Goal: Task Accomplishment & Management: Complete application form

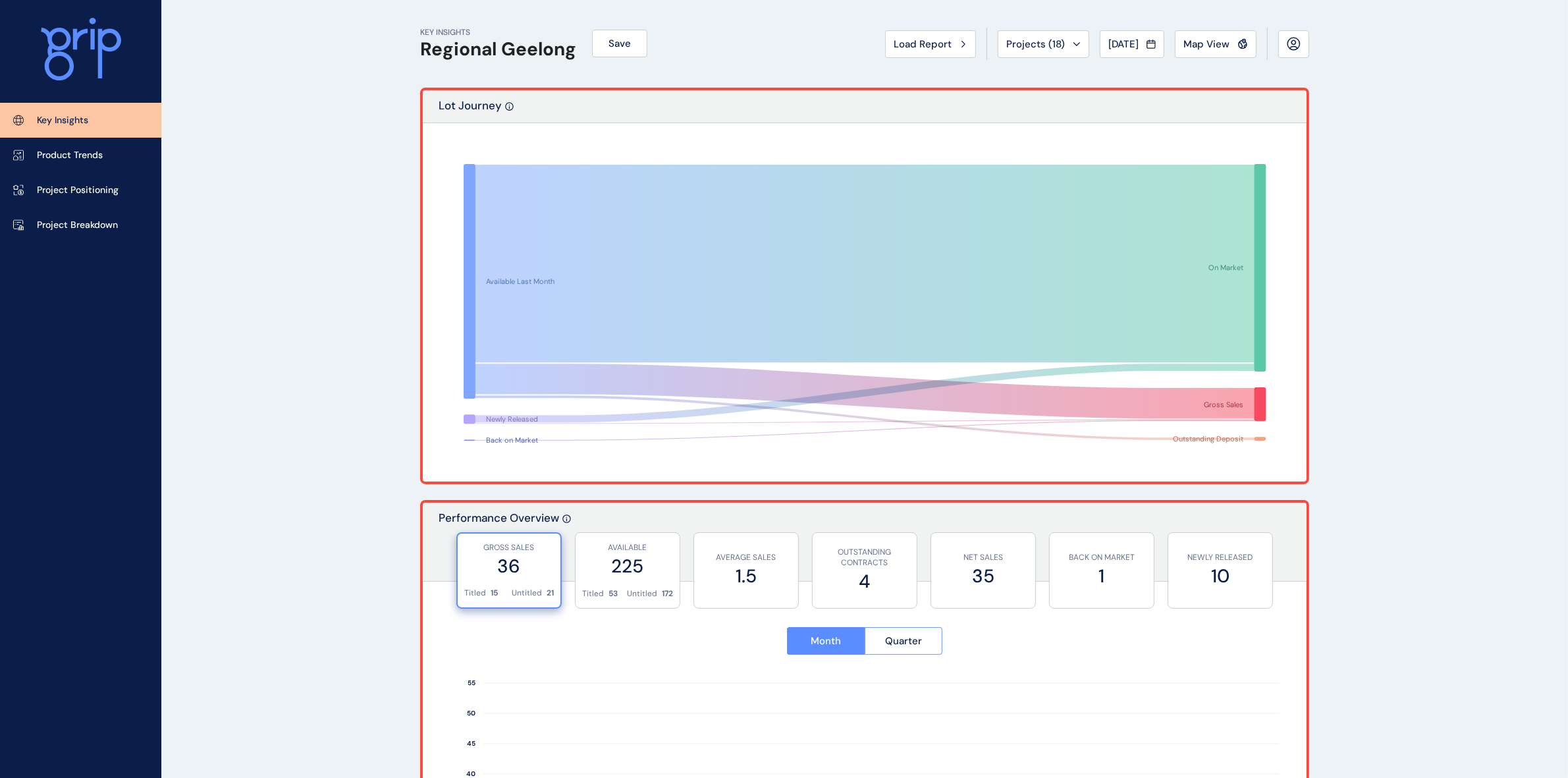
click at [942, 37] on button "Load Report" at bounding box center [930, 44] width 91 height 28
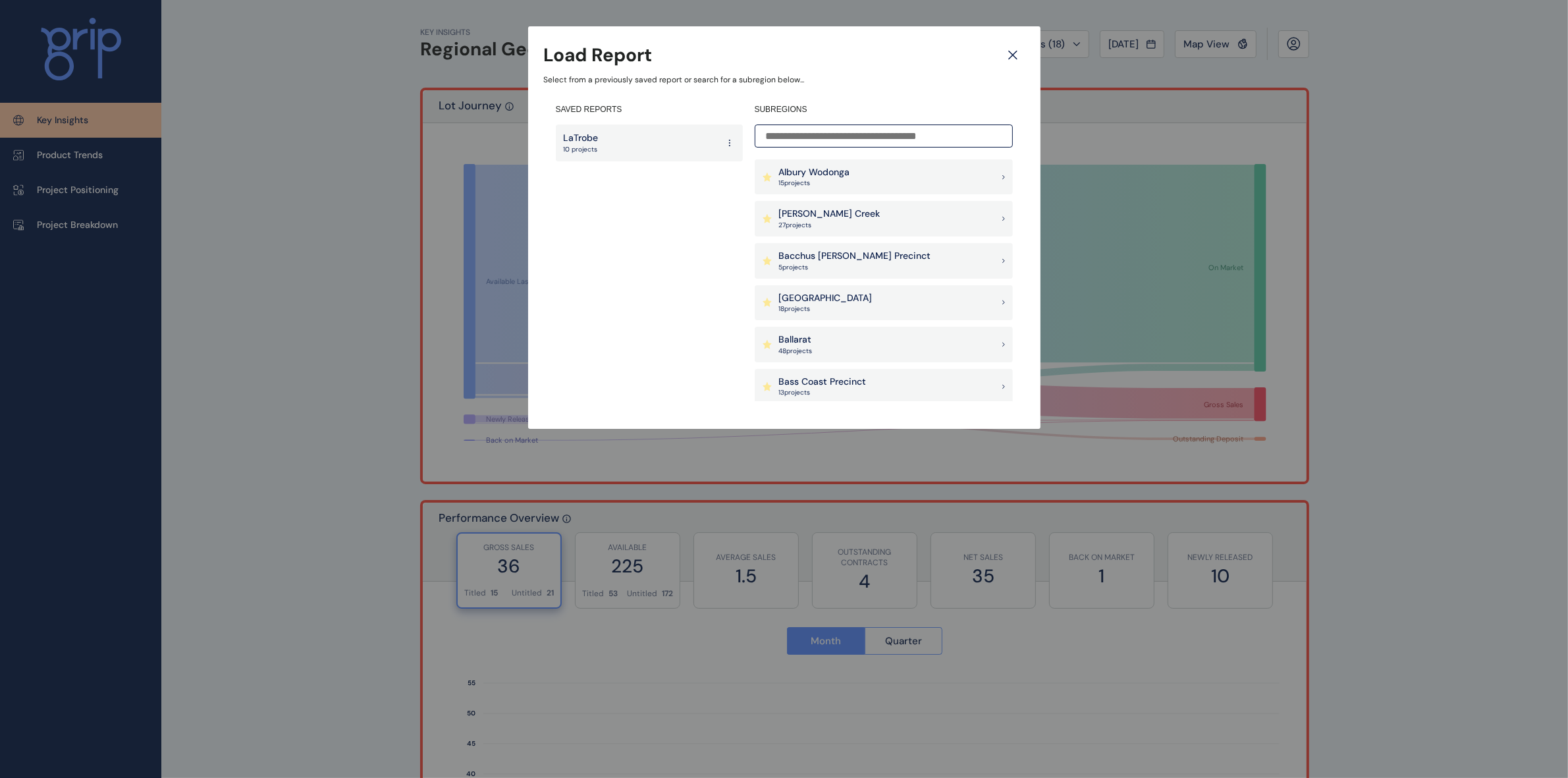
click at [843, 181] on p "15 project s" at bounding box center [814, 183] width 71 height 9
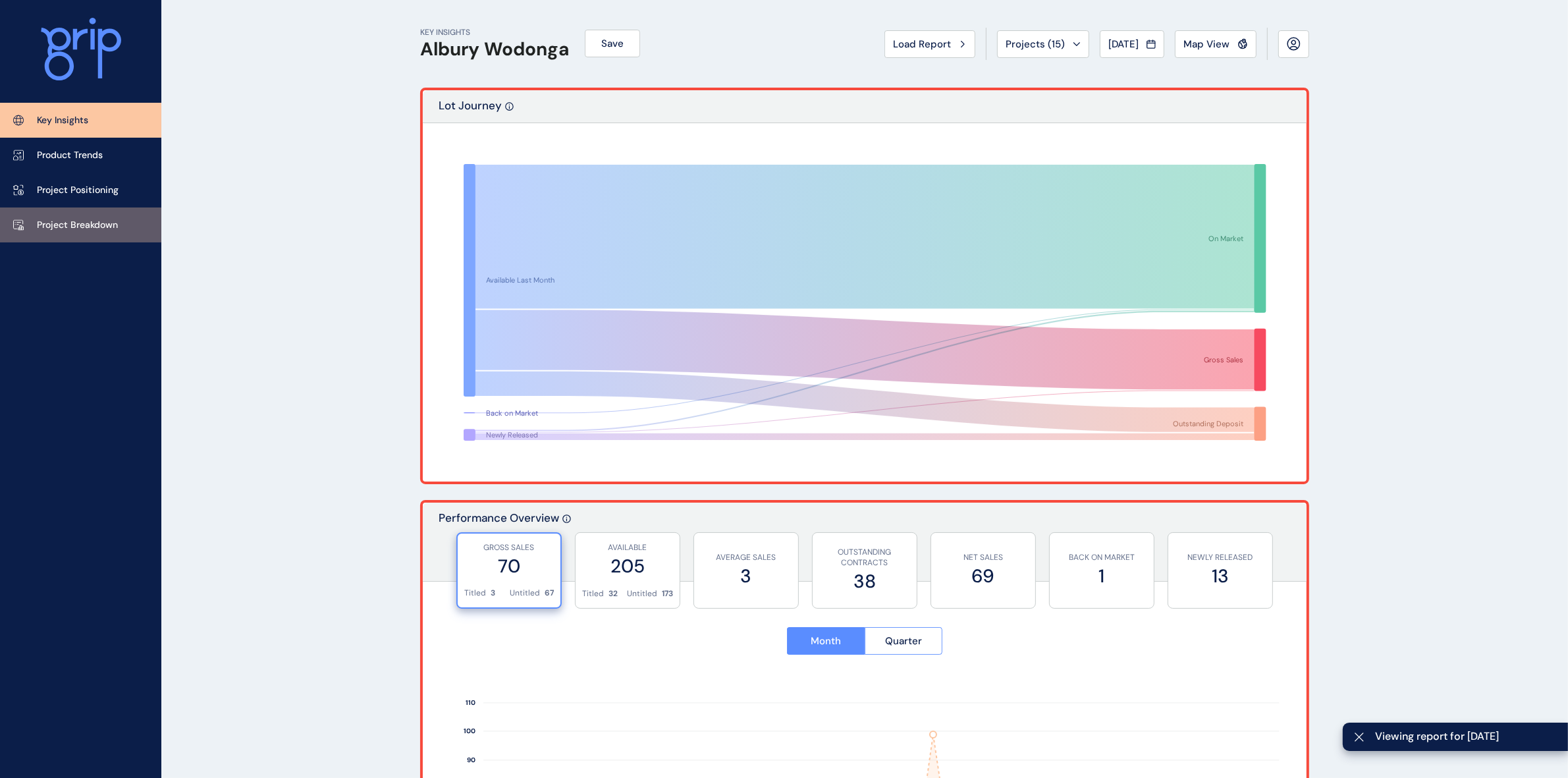
click at [104, 222] on p "Project Breakdown" at bounding box center [77, 225] width 81 height 13
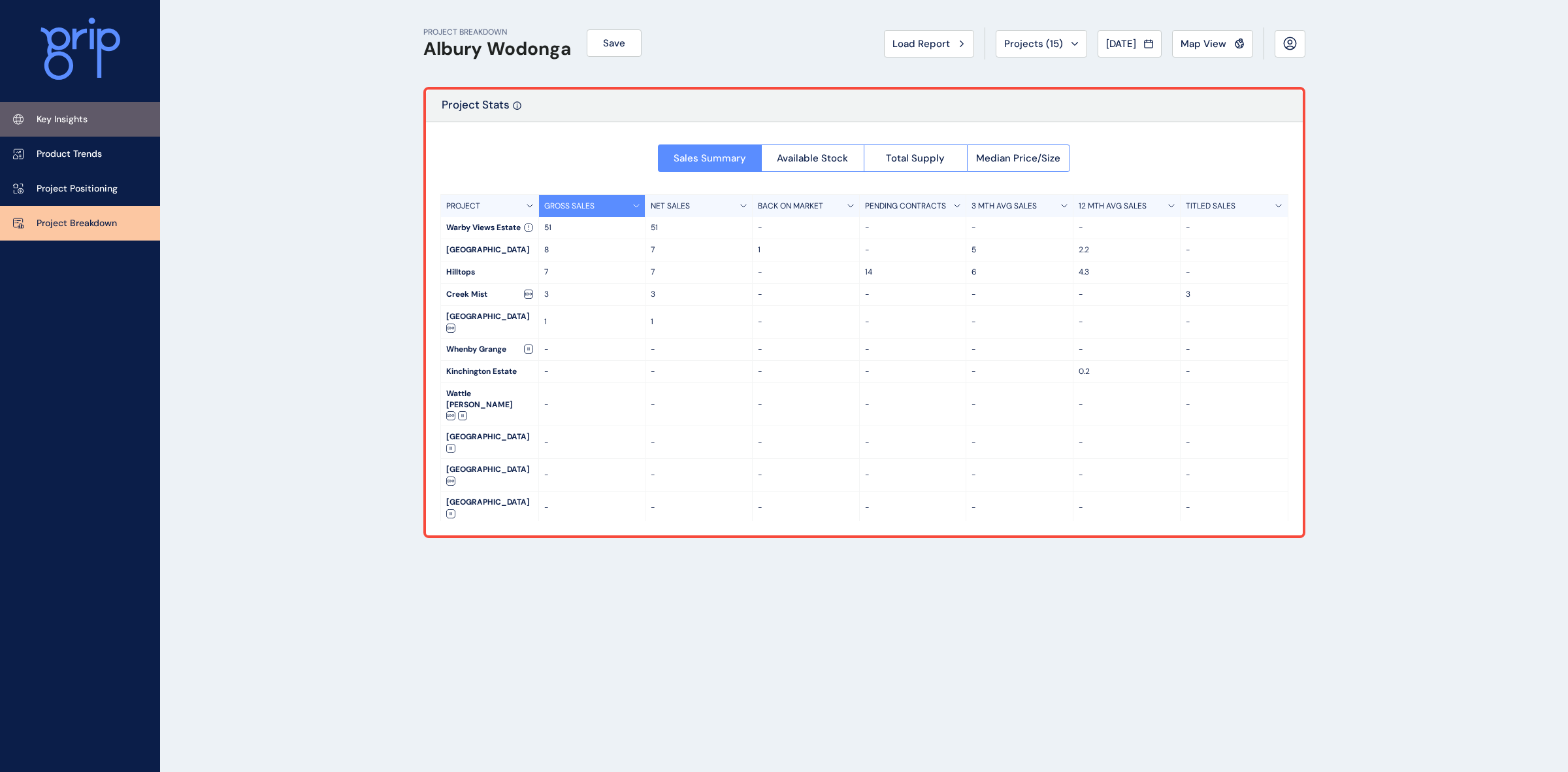
click at [68, 125] on p "Key Insights" at bounding box center [62, 120] width 51 height 13
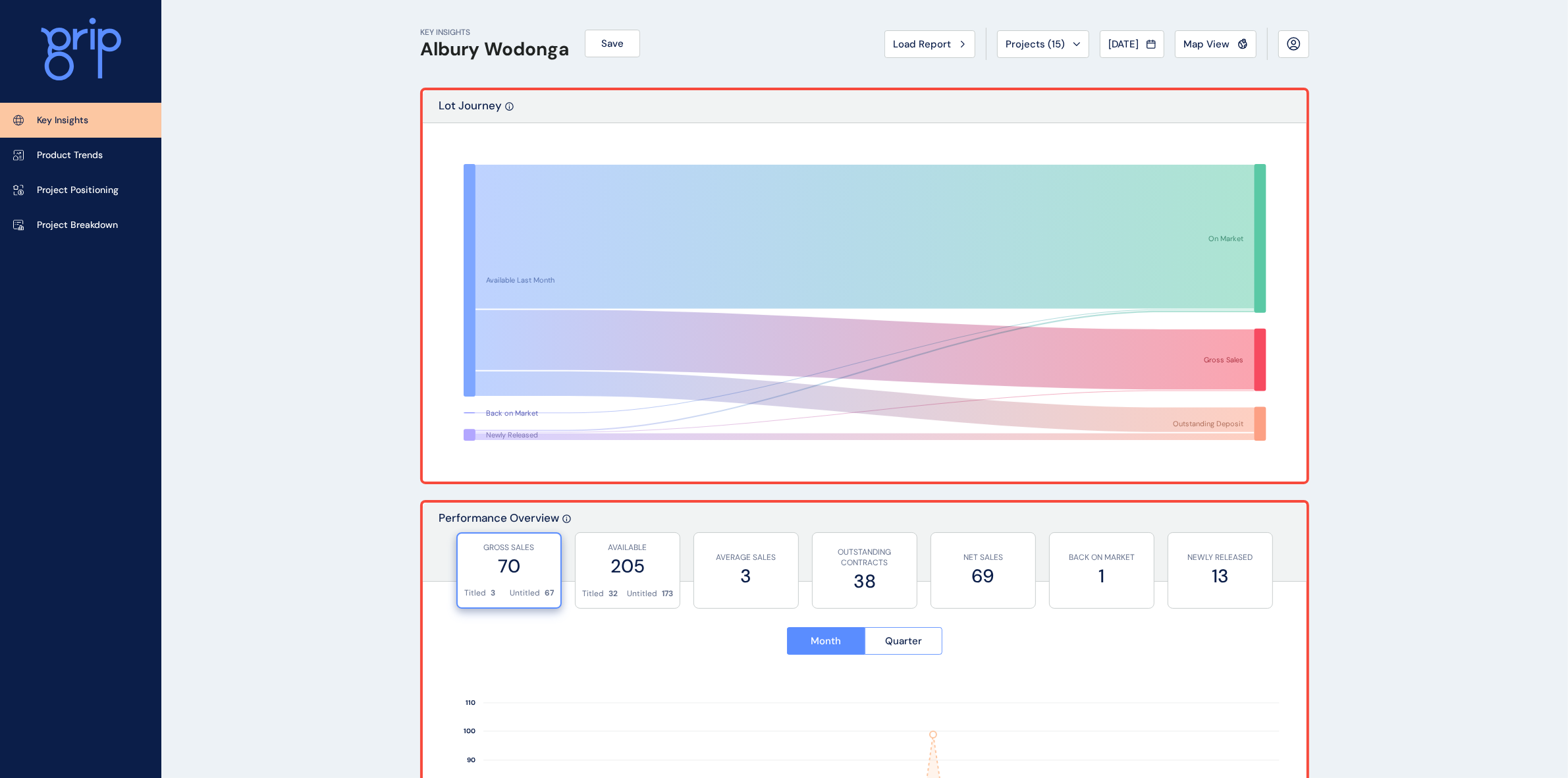
click at [68, 219] on p "Project Breakdown" at bounding box center [77, 225] width 81 height 13
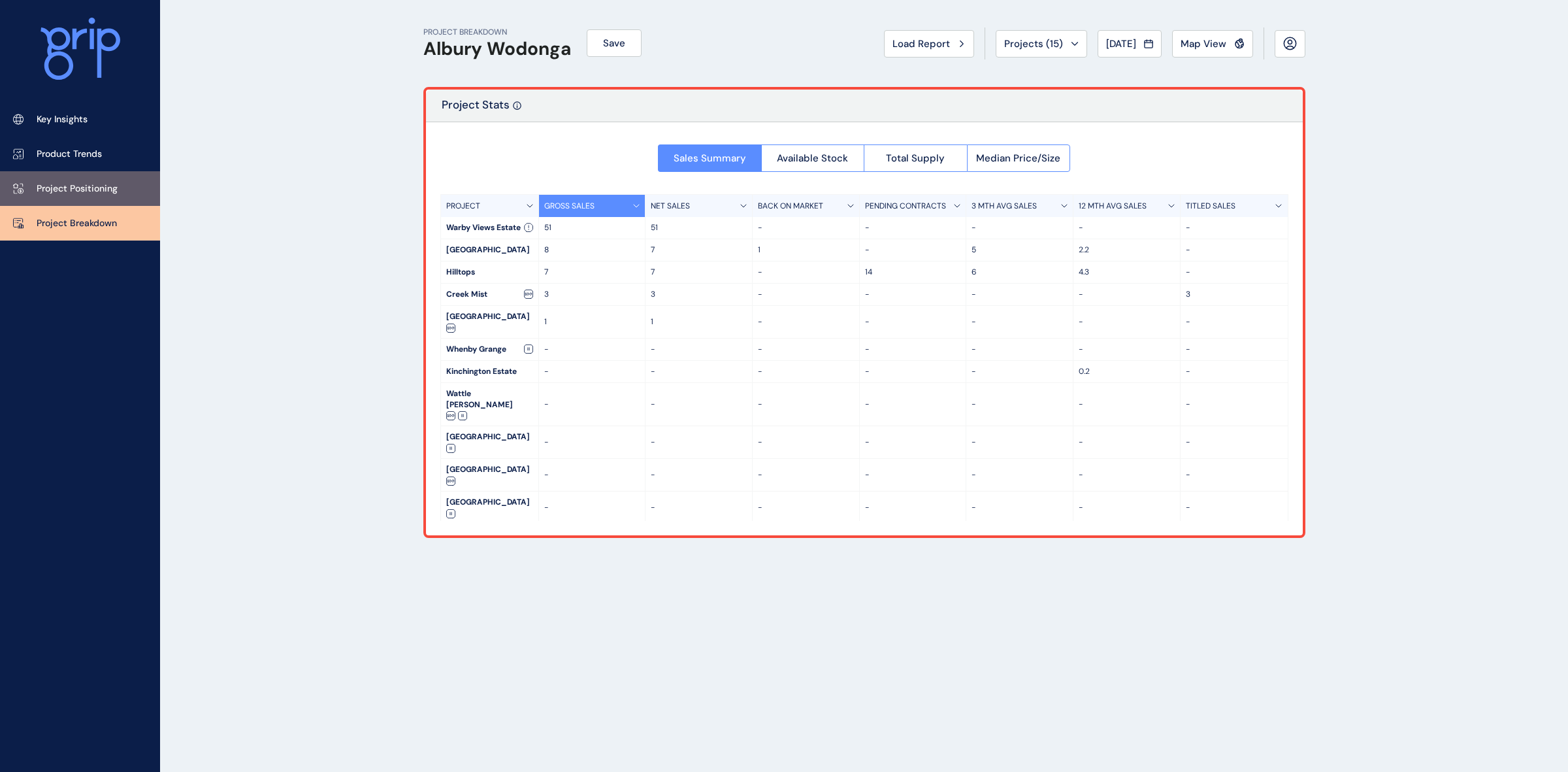
click at [60, 187] on p "Project Positioning" at bounding box center [77, 189] width 81 height 13
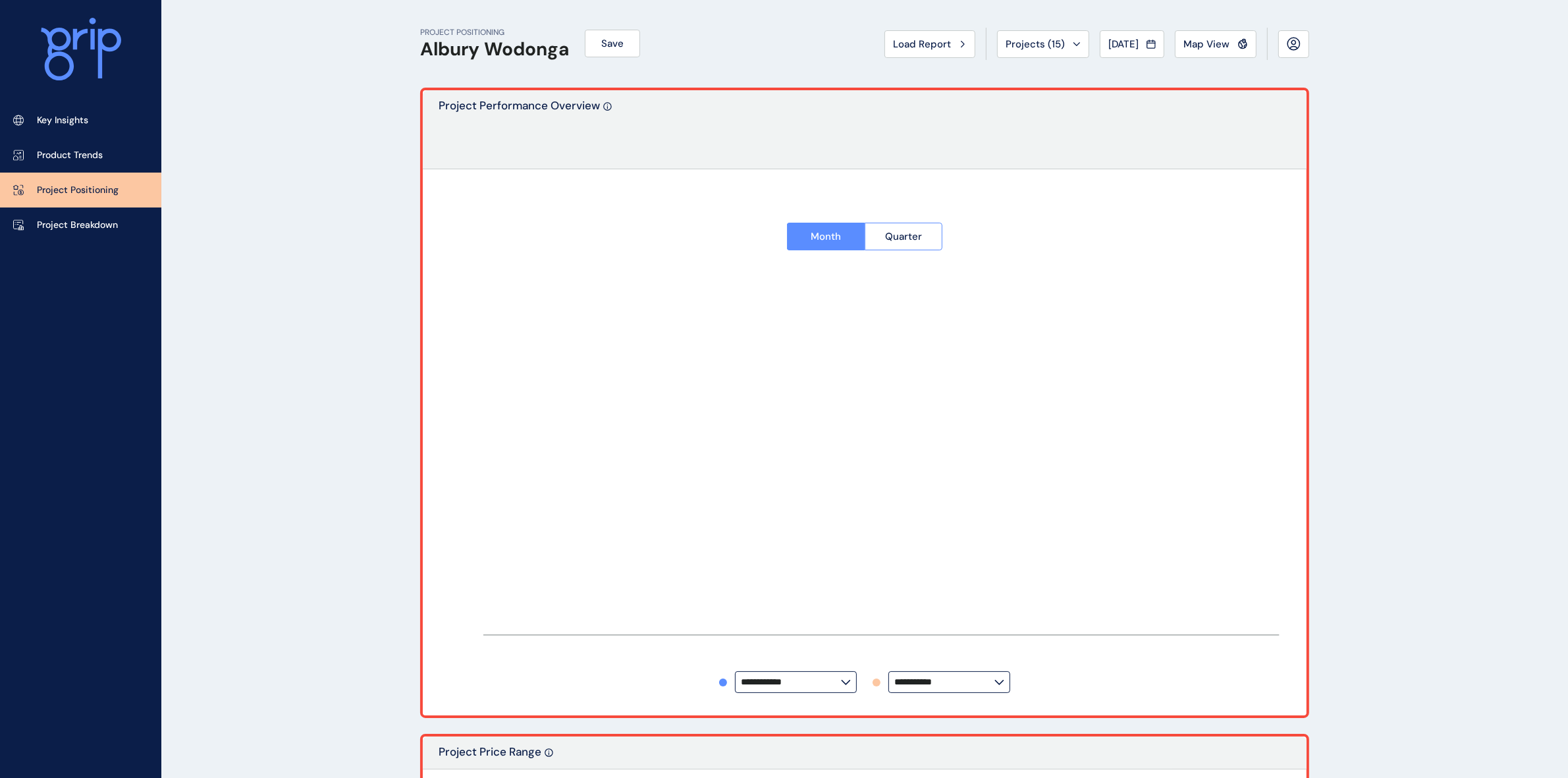
type input "**********"
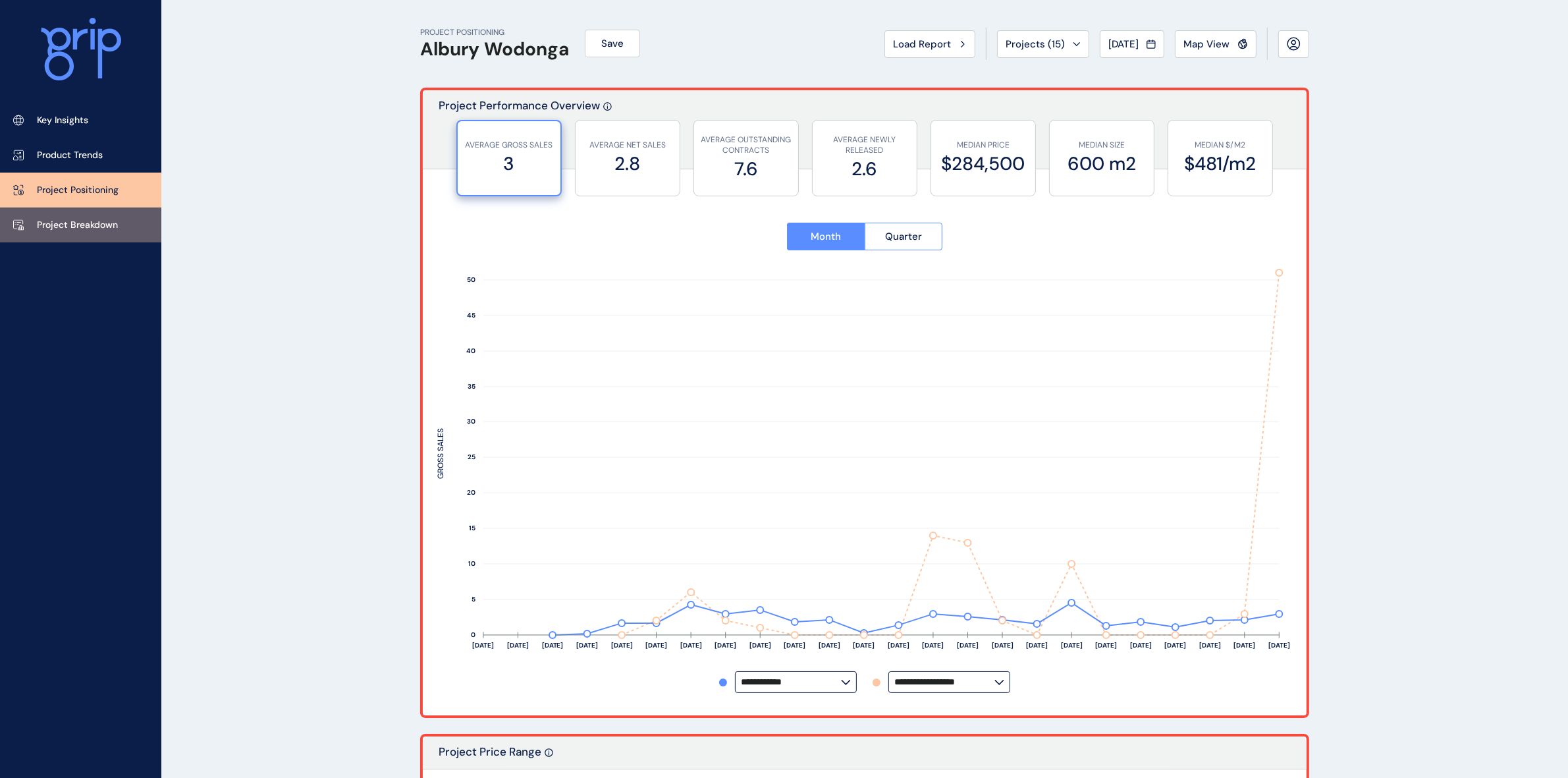
click at [70, 221] on p "Project Breakdown" at bounding box center [77, 225] width 81 height 13
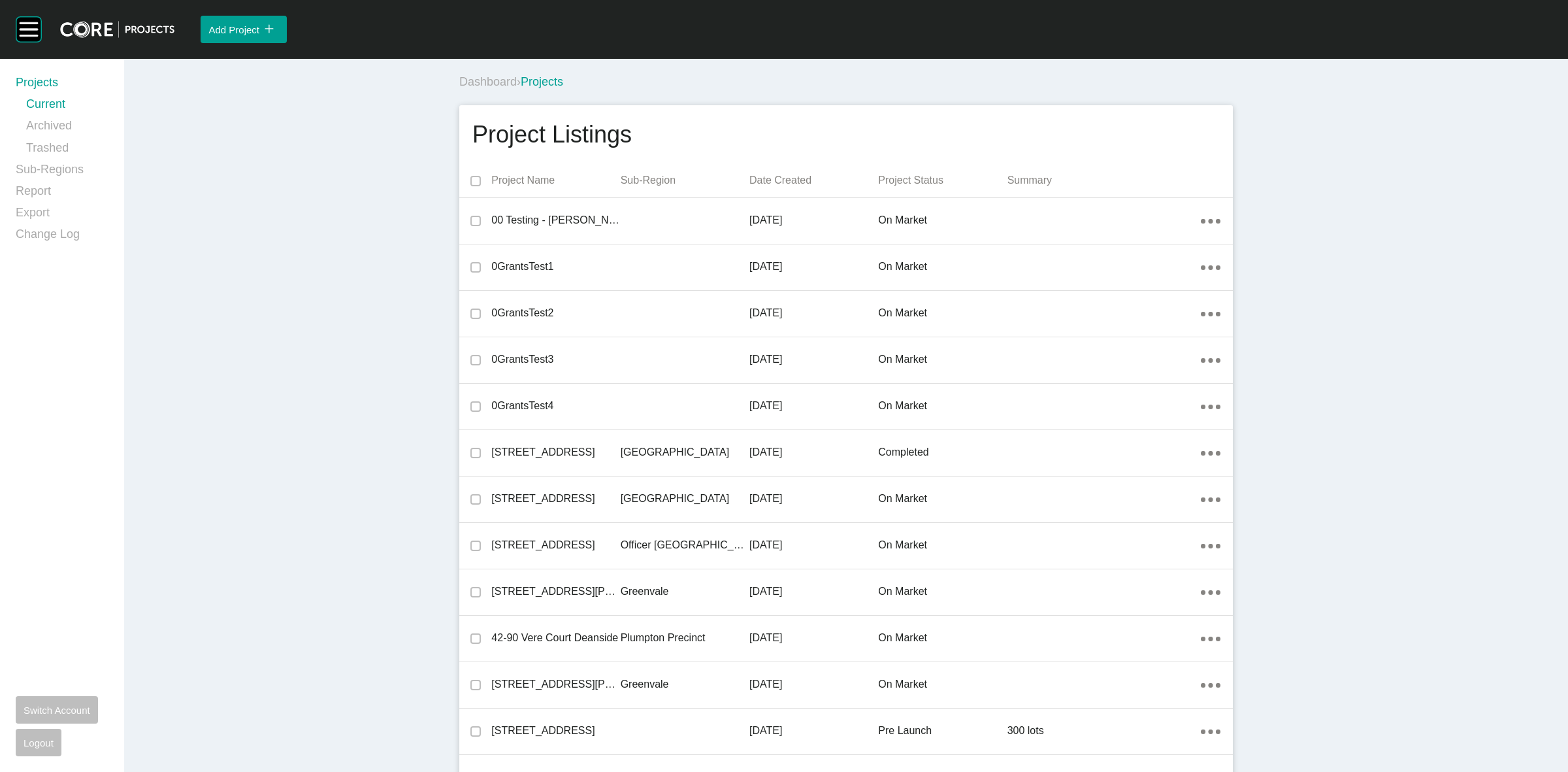
scroll to position [28912, 0]
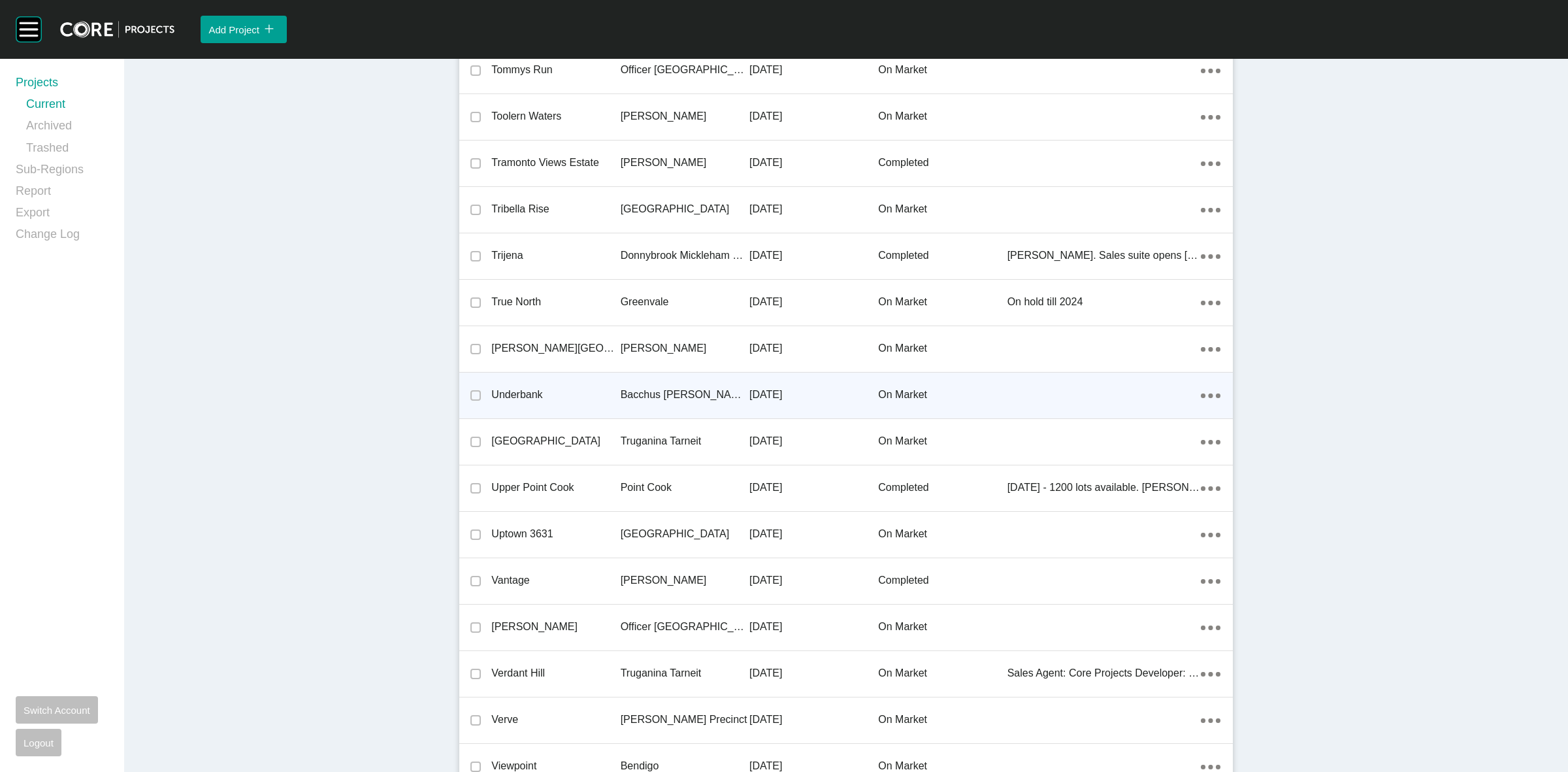
click at [722, 388] on p "Bacchus [PERSON_NAME] Precinct" at bounding box center [684, 395] width 129 height 14
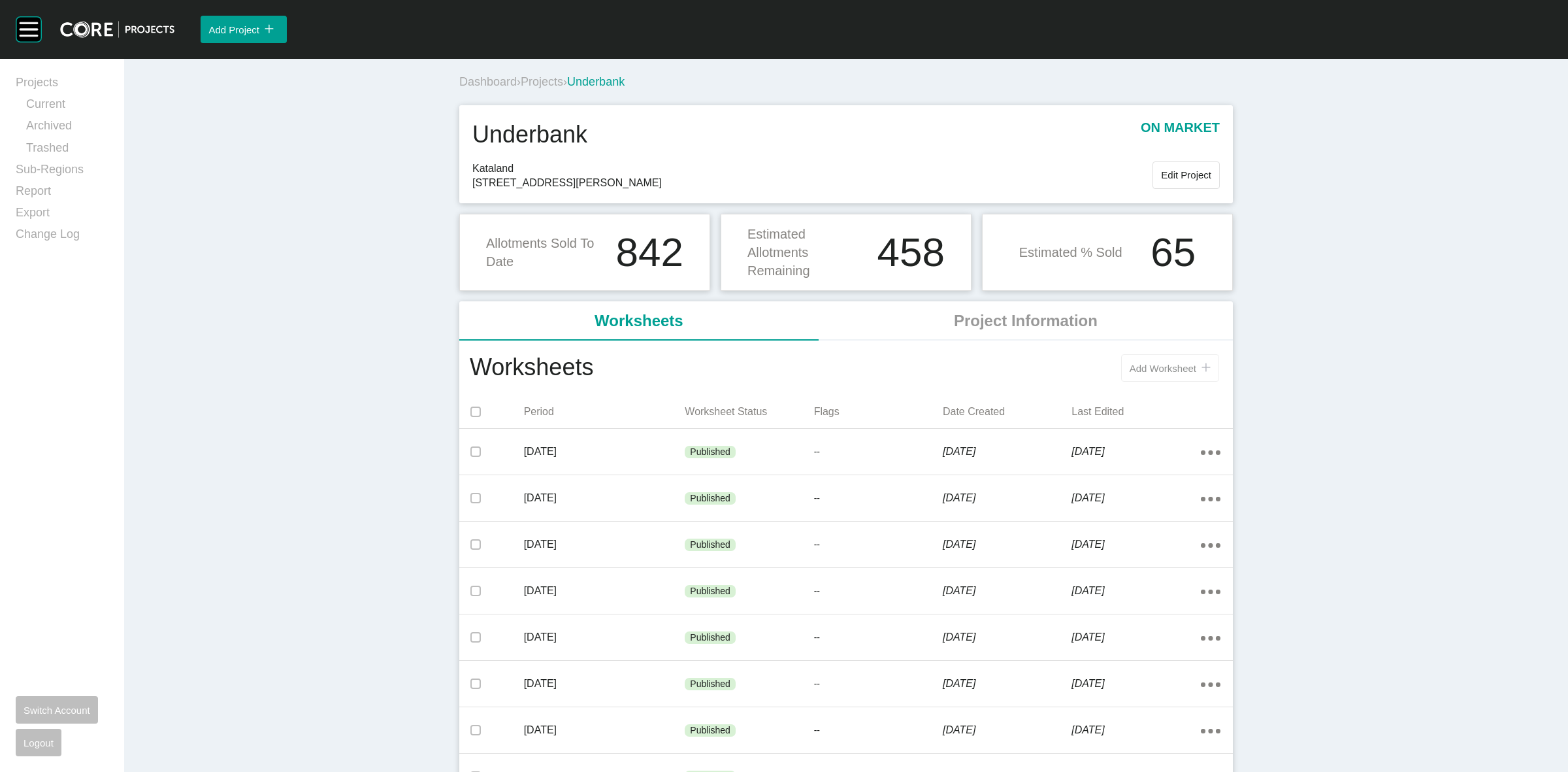
click at [1167, 353] on div "Add Worksheet icon/tick copy 11 Created with Sketch." at bounding box center [908, 368] width 629 height 34
click at [1160, 363] on span "Add Worksheet" at bounding box center [1163, 369] width 67 height 11
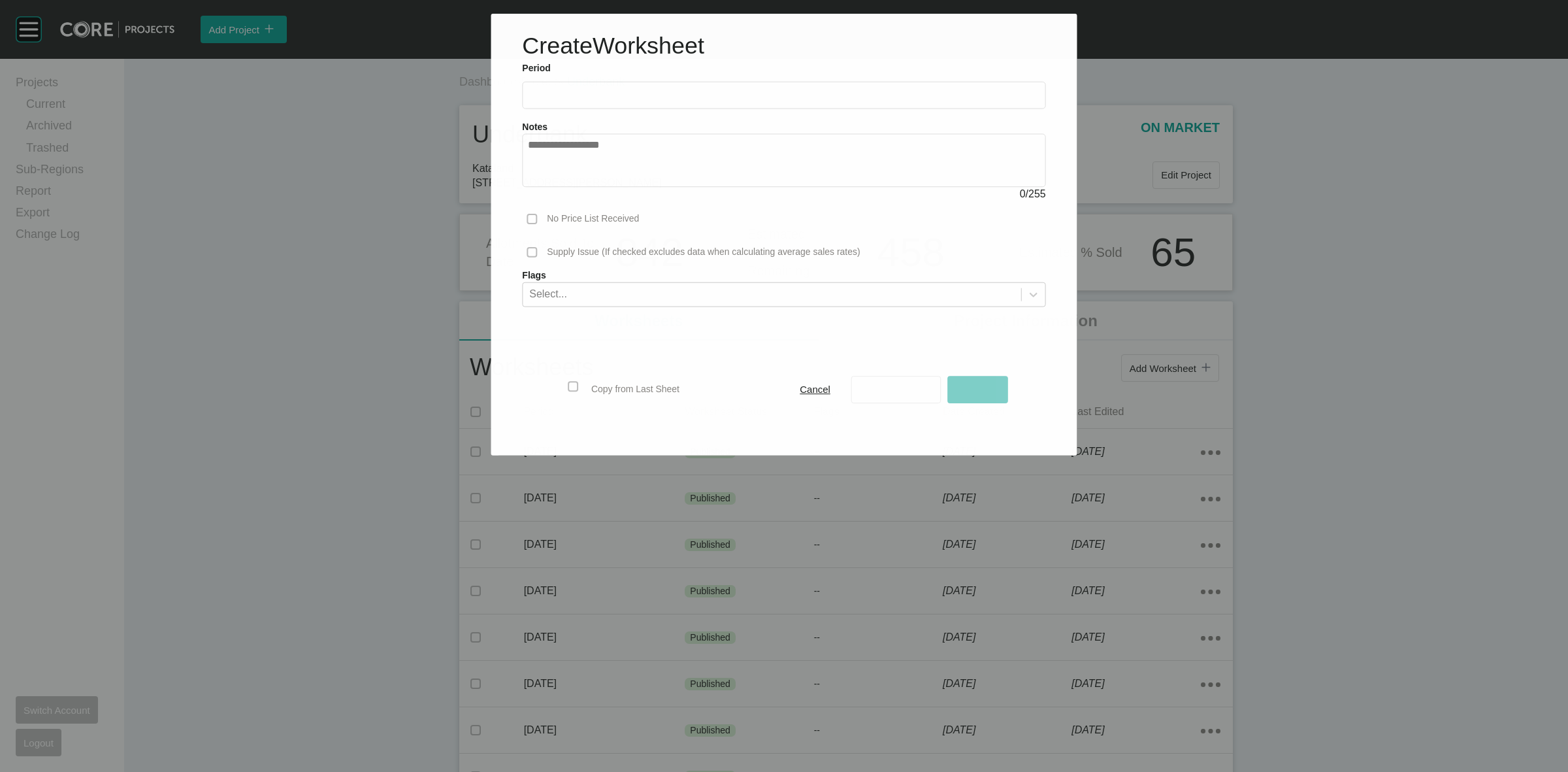
click at [654, 102] on label at bounding box center [784, 95] width 524 height 28
click at [654, 100] on input "text" at bounding box center [783, 95] width 512 height 11
click at [604, 95] on input "text" at bounding box center [784, 95] width 514 height 11
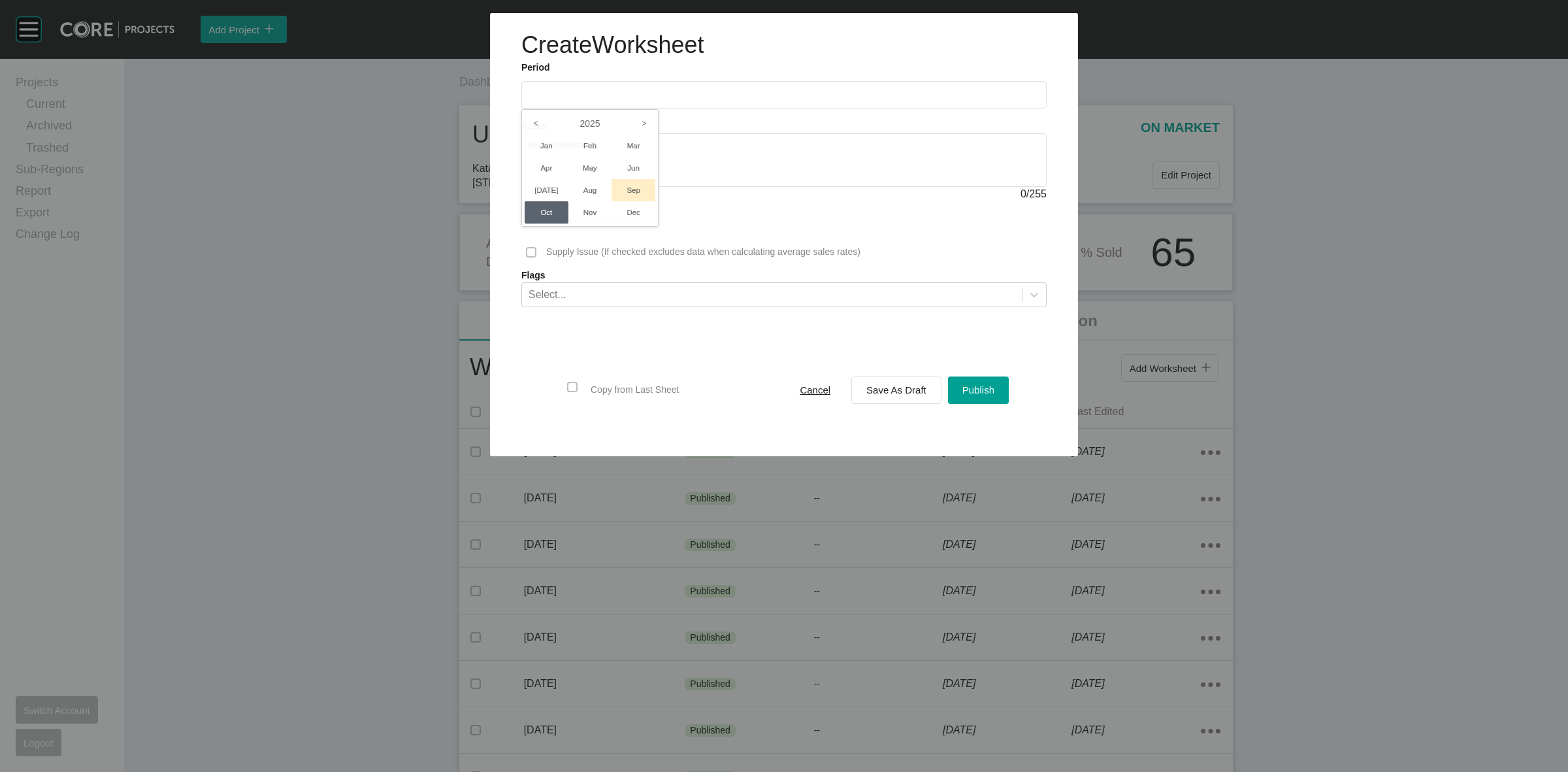
click at [637, 191] on li "Sep" at bounding box center [634, 190] width 44 height 22
type input "**********"
click at [920, 394] on span "Save As Draft" at bounding box center [896, 390] width 60 height 11
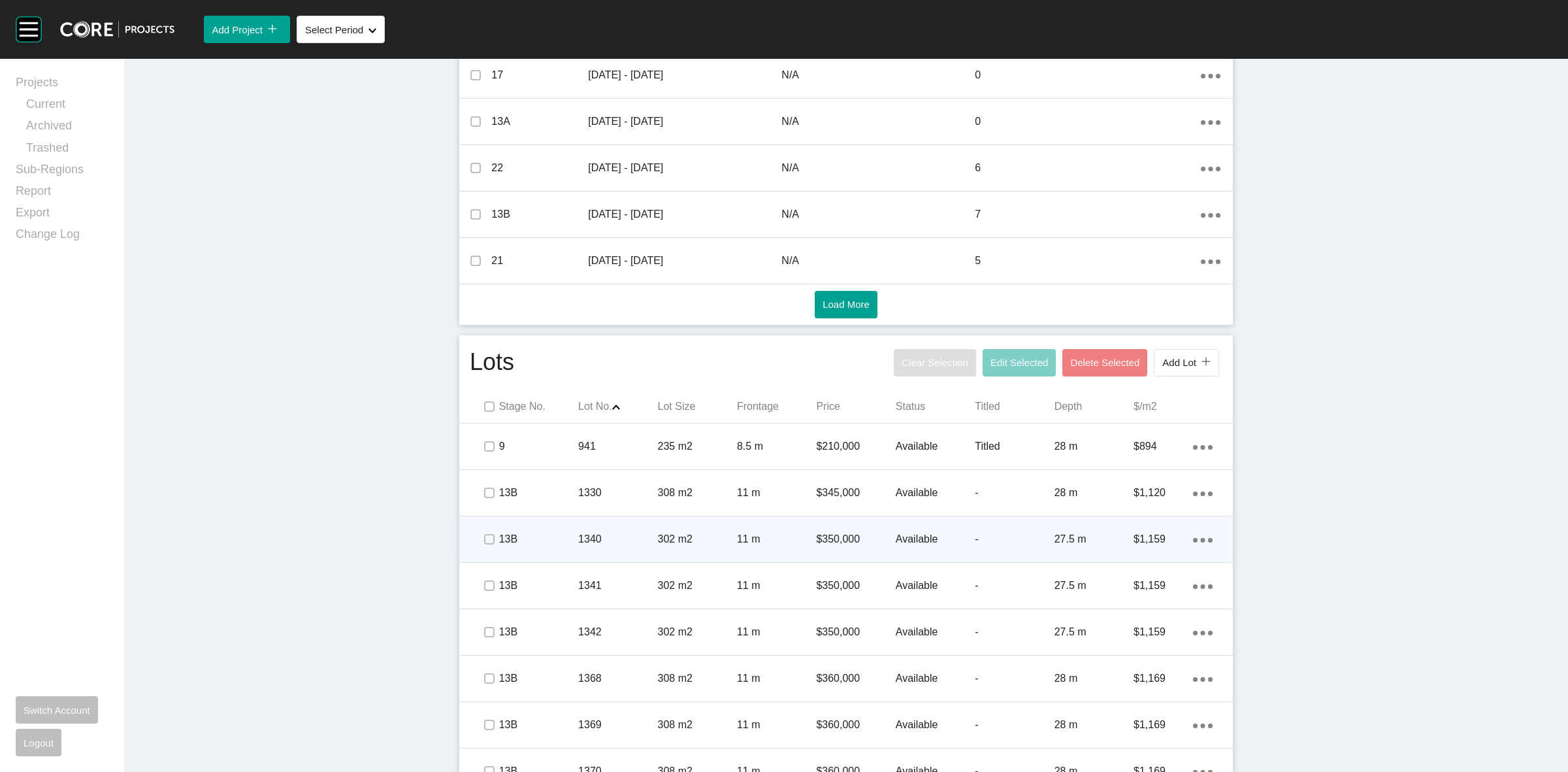
scroll to position [572, 0]
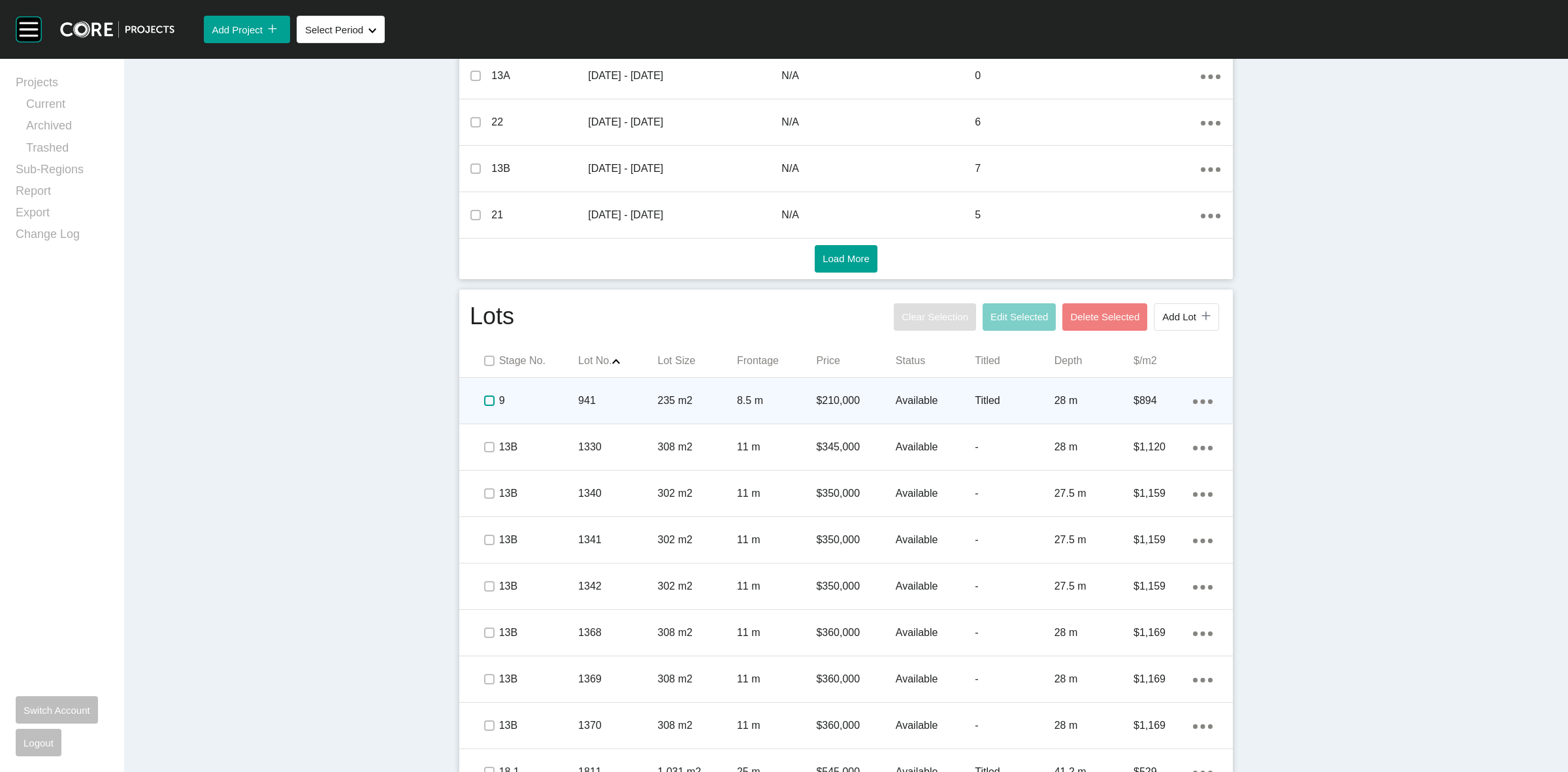
click at [484, 397] on label at bounding box center [489, 401] width 11 height 11
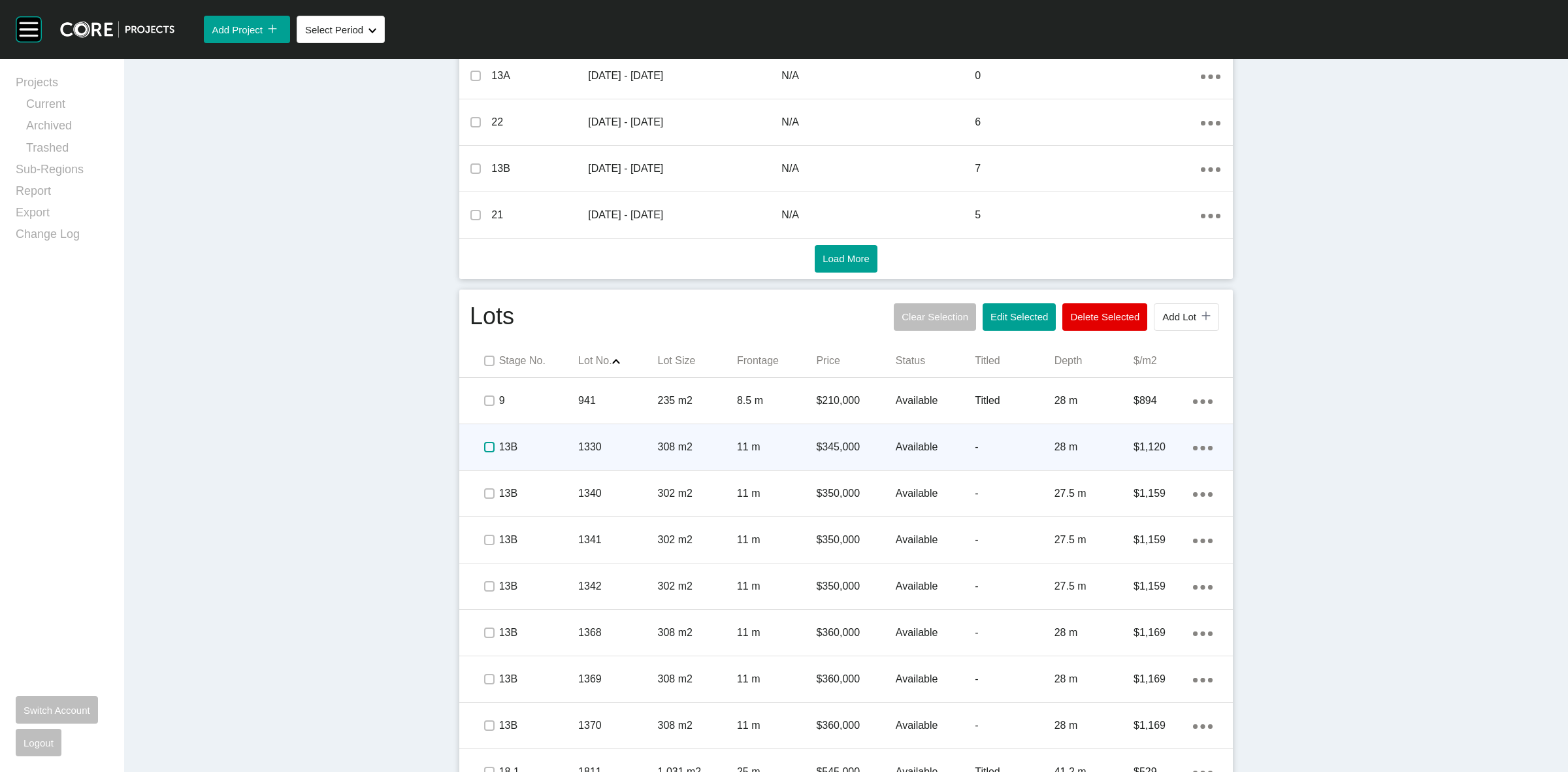
click at [484, 445] on label at bounding box center [489, 447] width 11 height 11
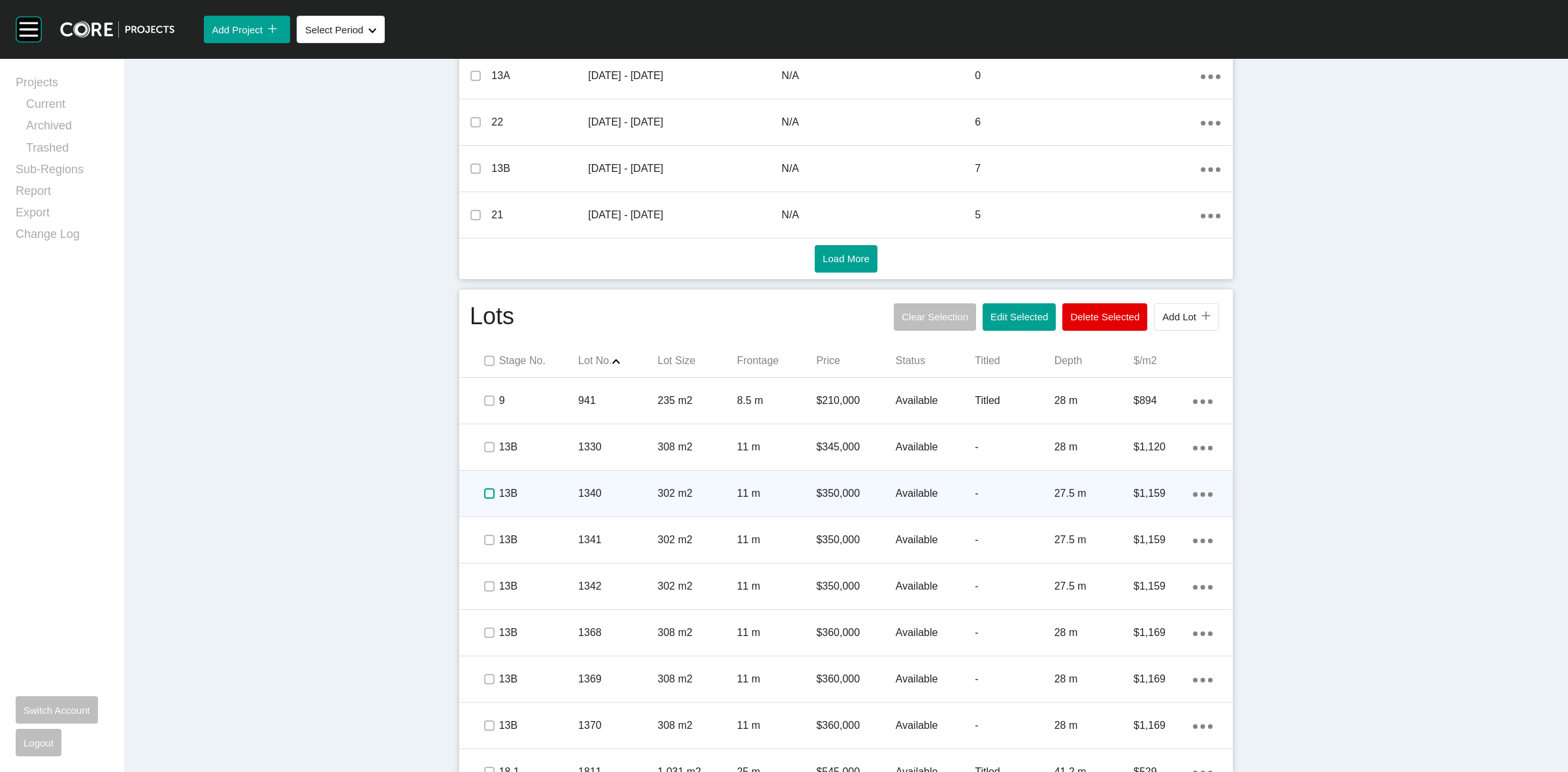
click at [484, 499] on label at bounding box center [489, 493] width 11 height 11
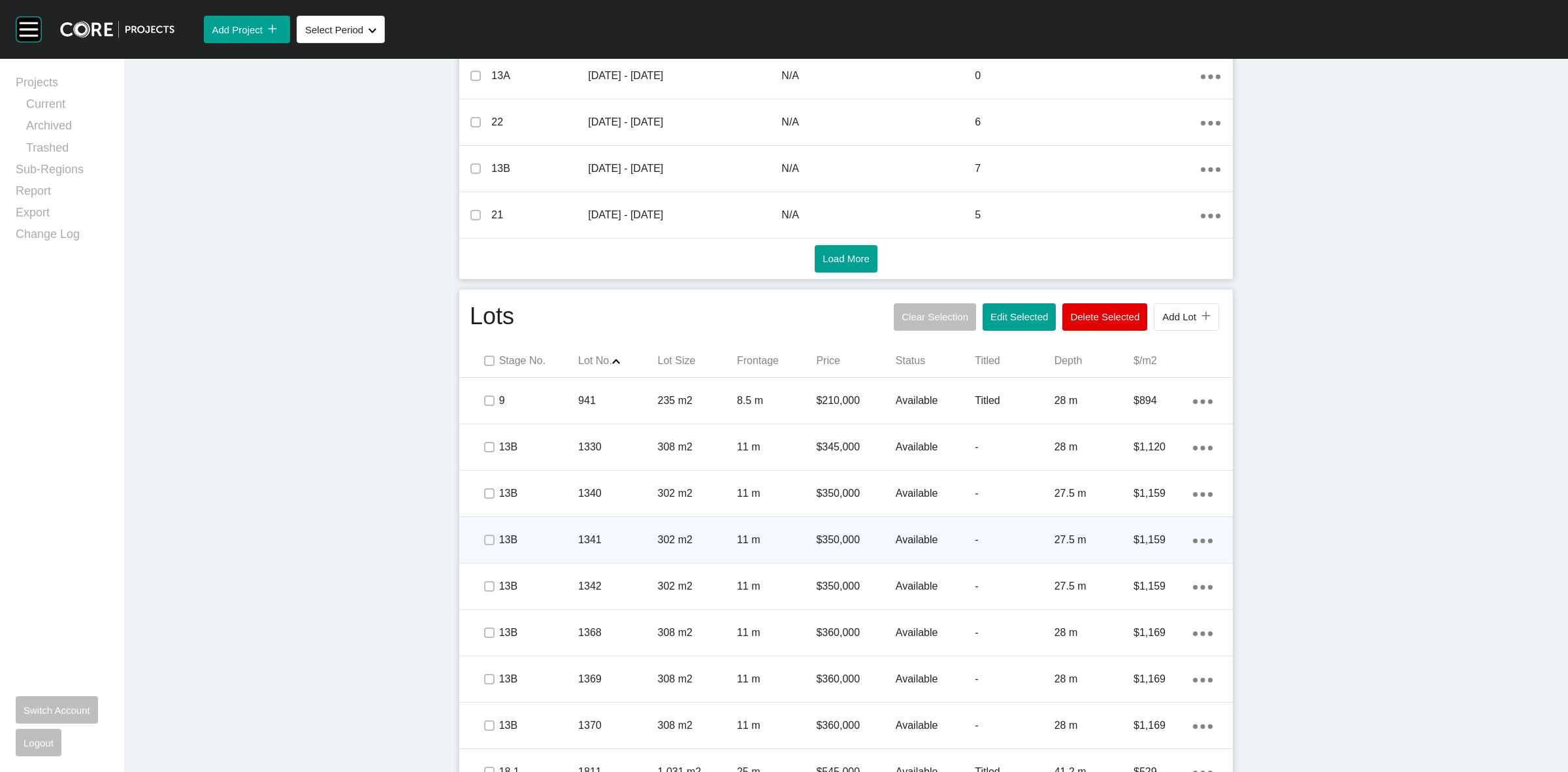
click at [484, 527] on div at bounding box center [489, 539] width 20 height 46
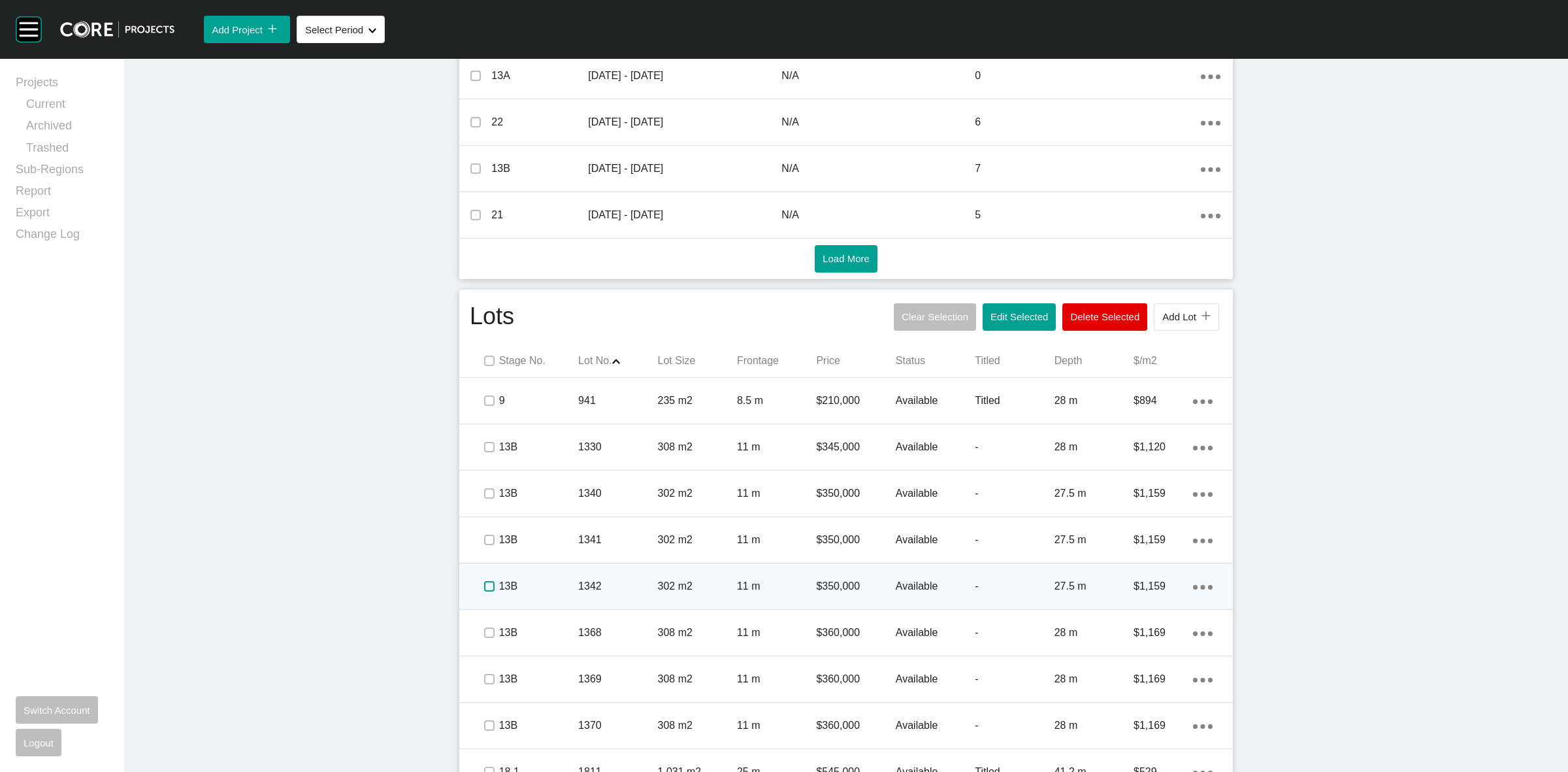
click at [484, 587] on label at bounding box center [489, 586] width 11 height 11
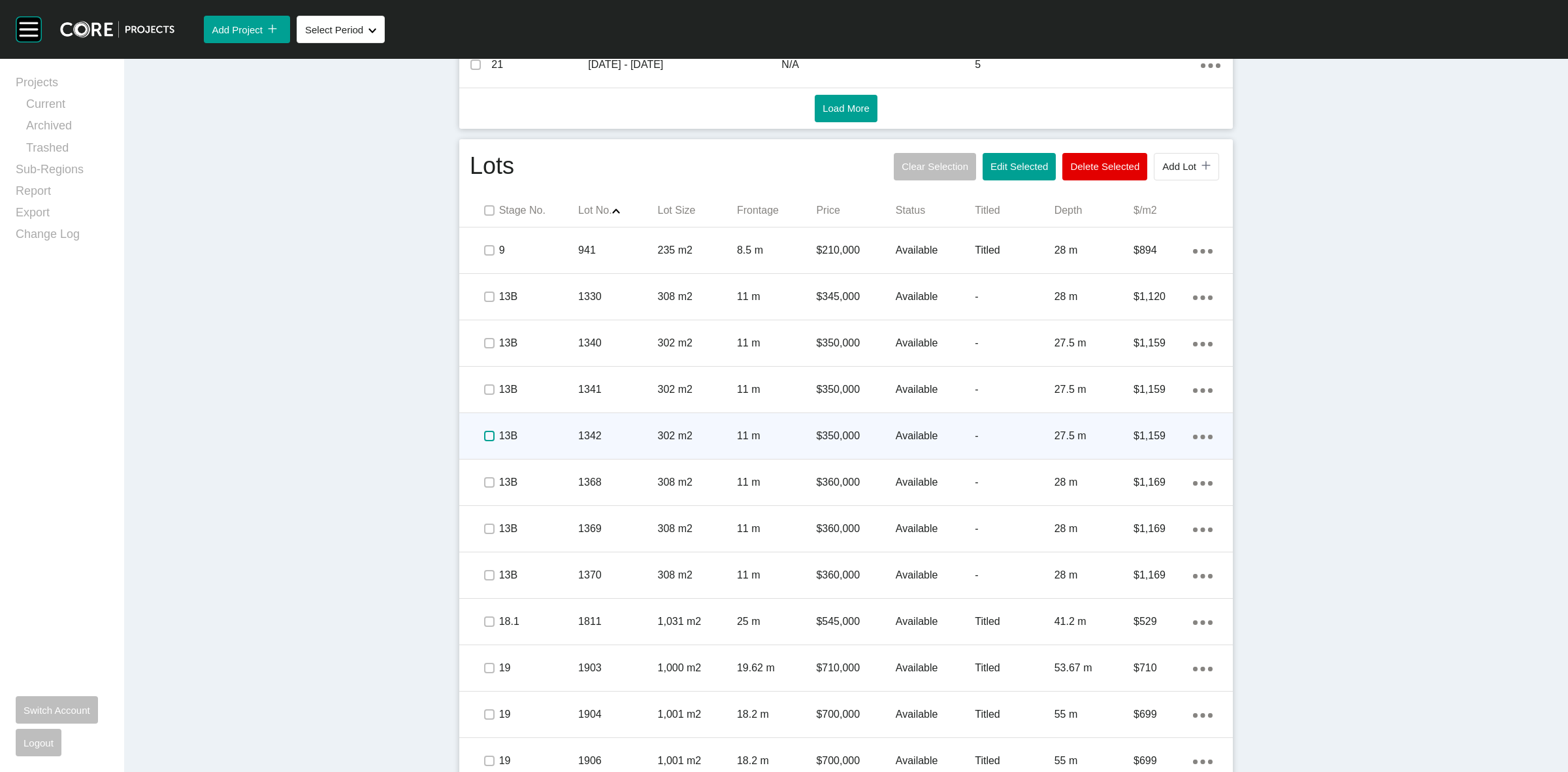
scroll to position [735, 0]
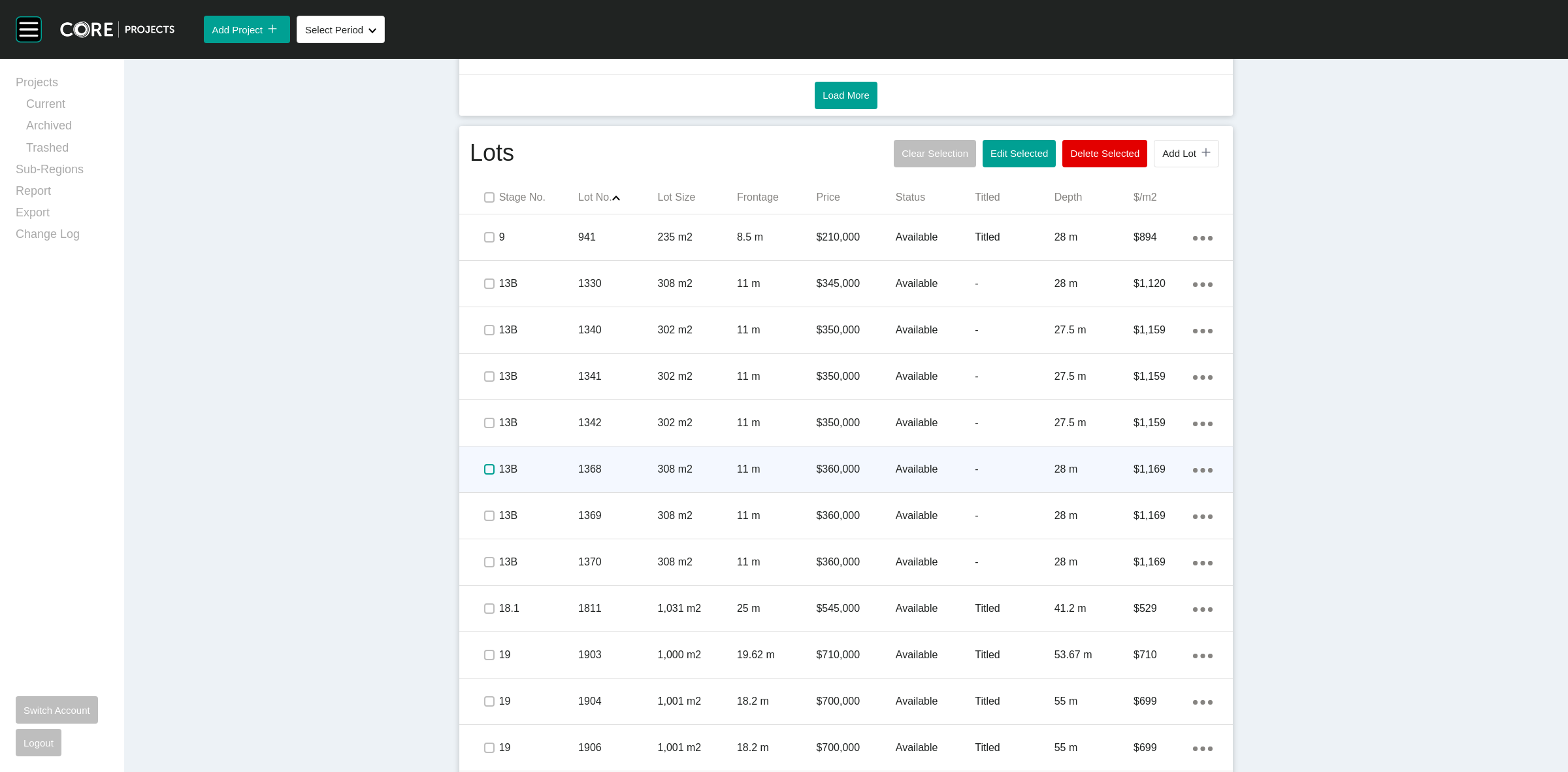
click at [484, 468] on label at bounding box center [489, 469] width 11 height 11
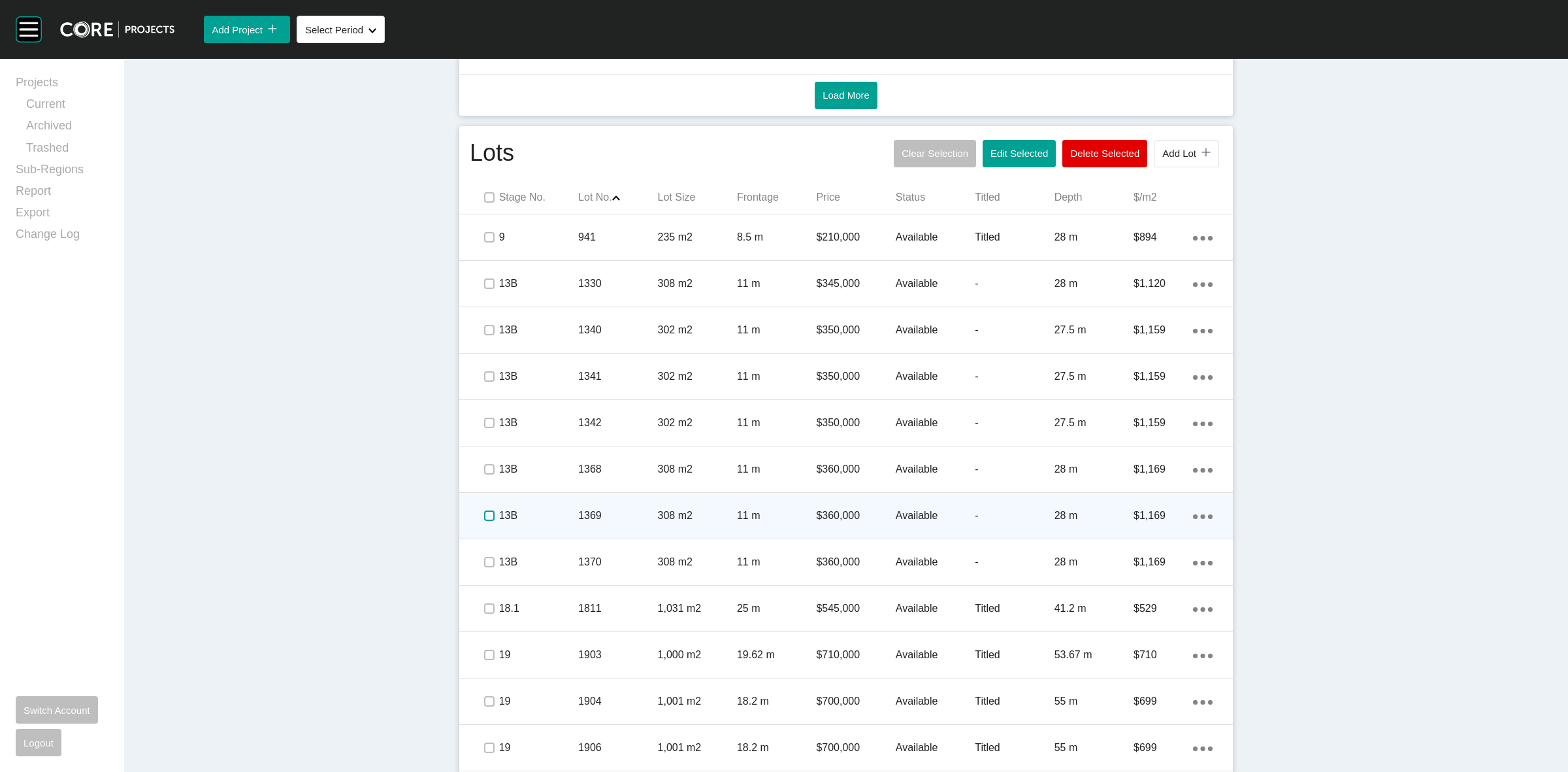
click at [484, 514] on label at bounding box center [489, 515] width 11 height 11
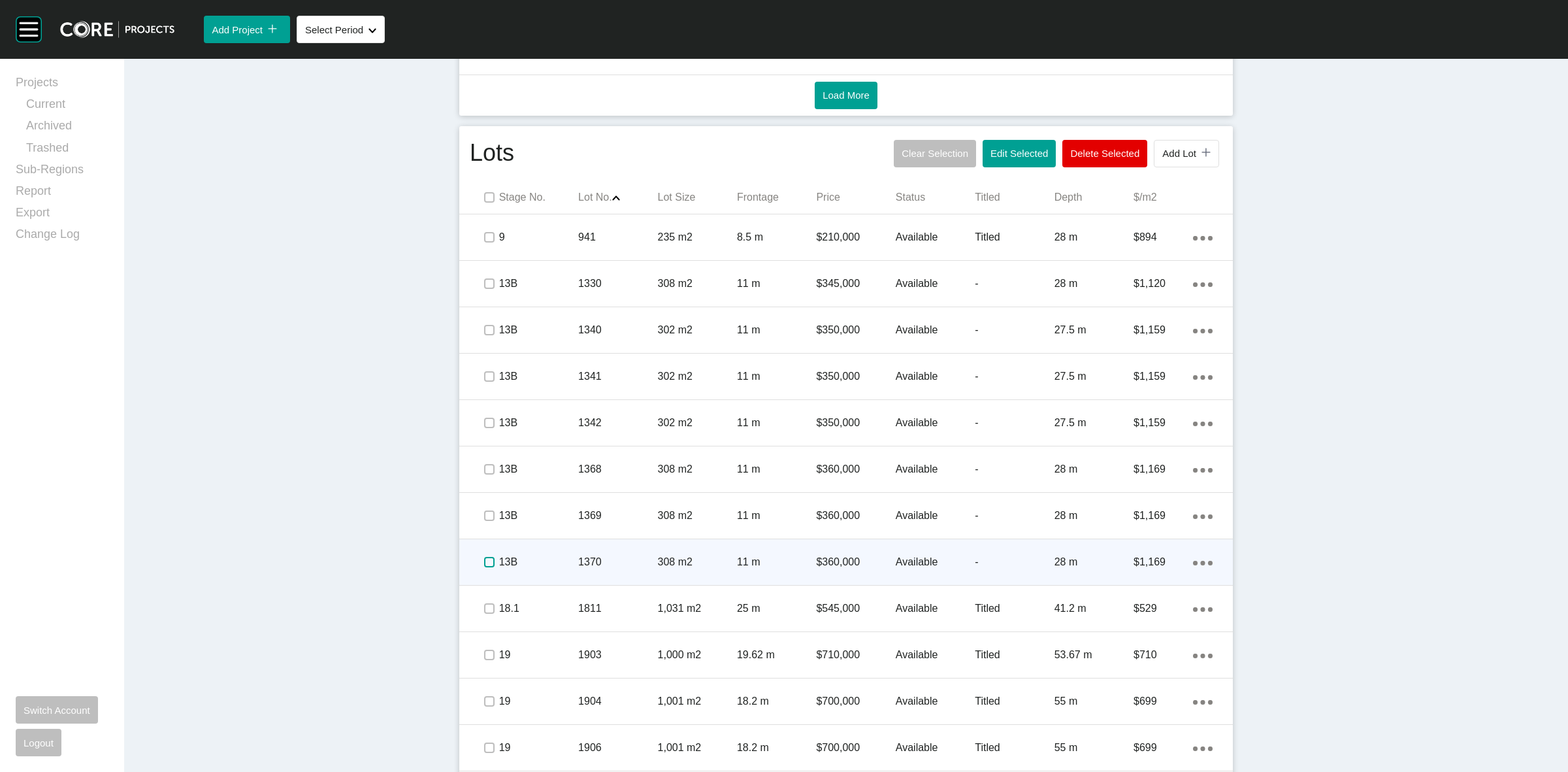
click at [488, 561] on label at bounding box center [489, 561] width 11 height 11
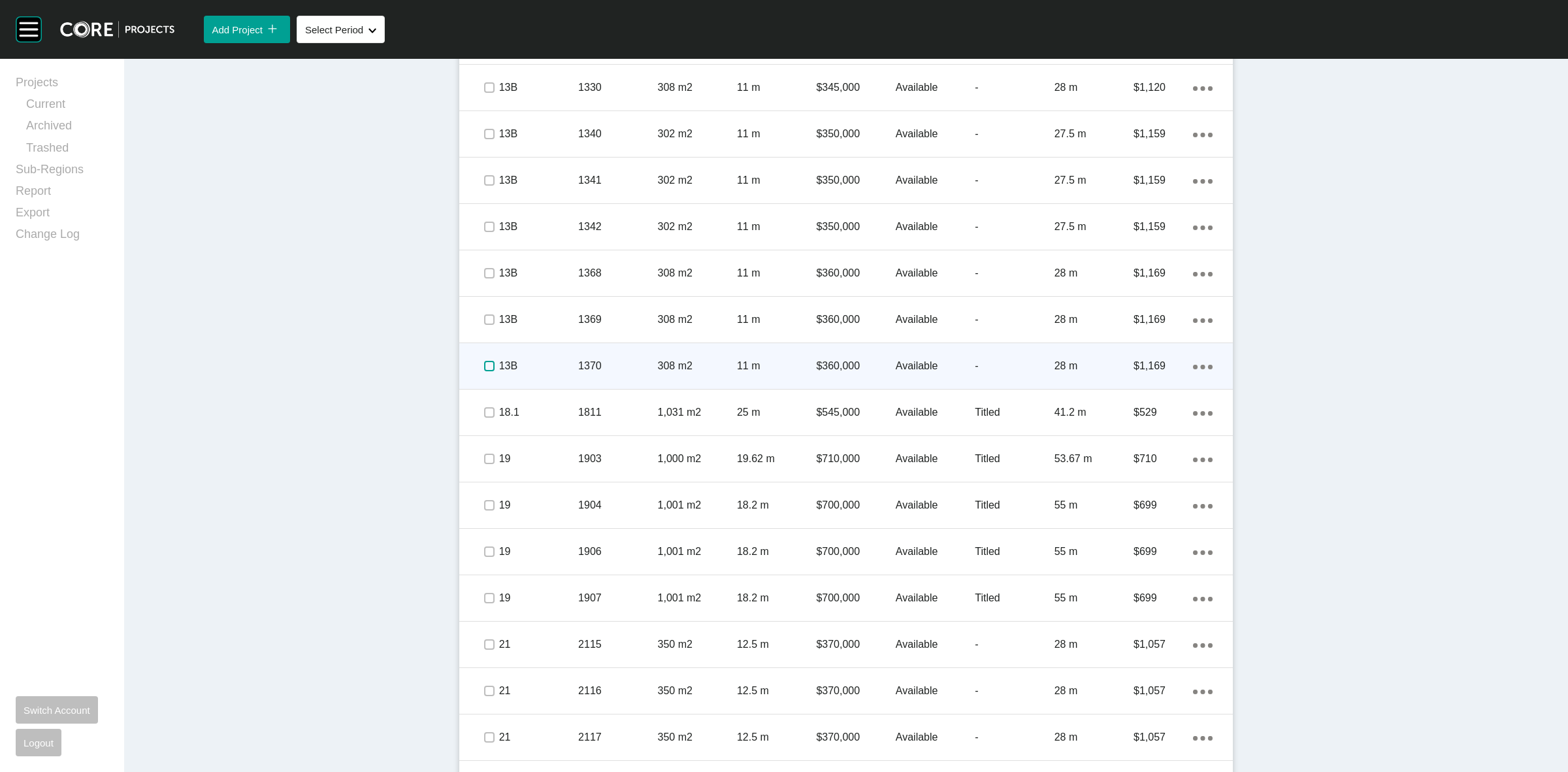
scroll to position [980, 0]
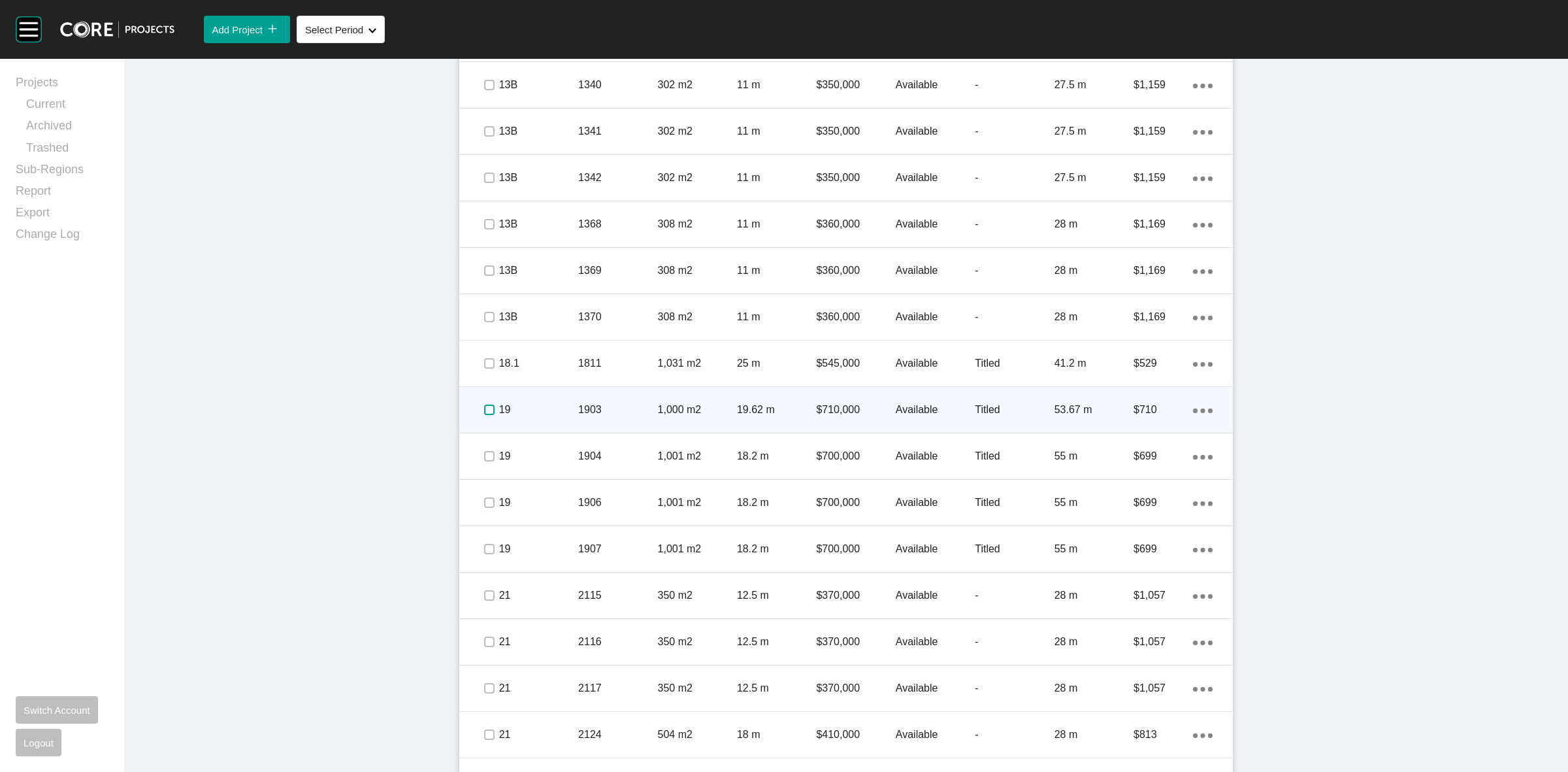
click at [484, 407] on label at bounding box center [489, 409] width 11 height 11
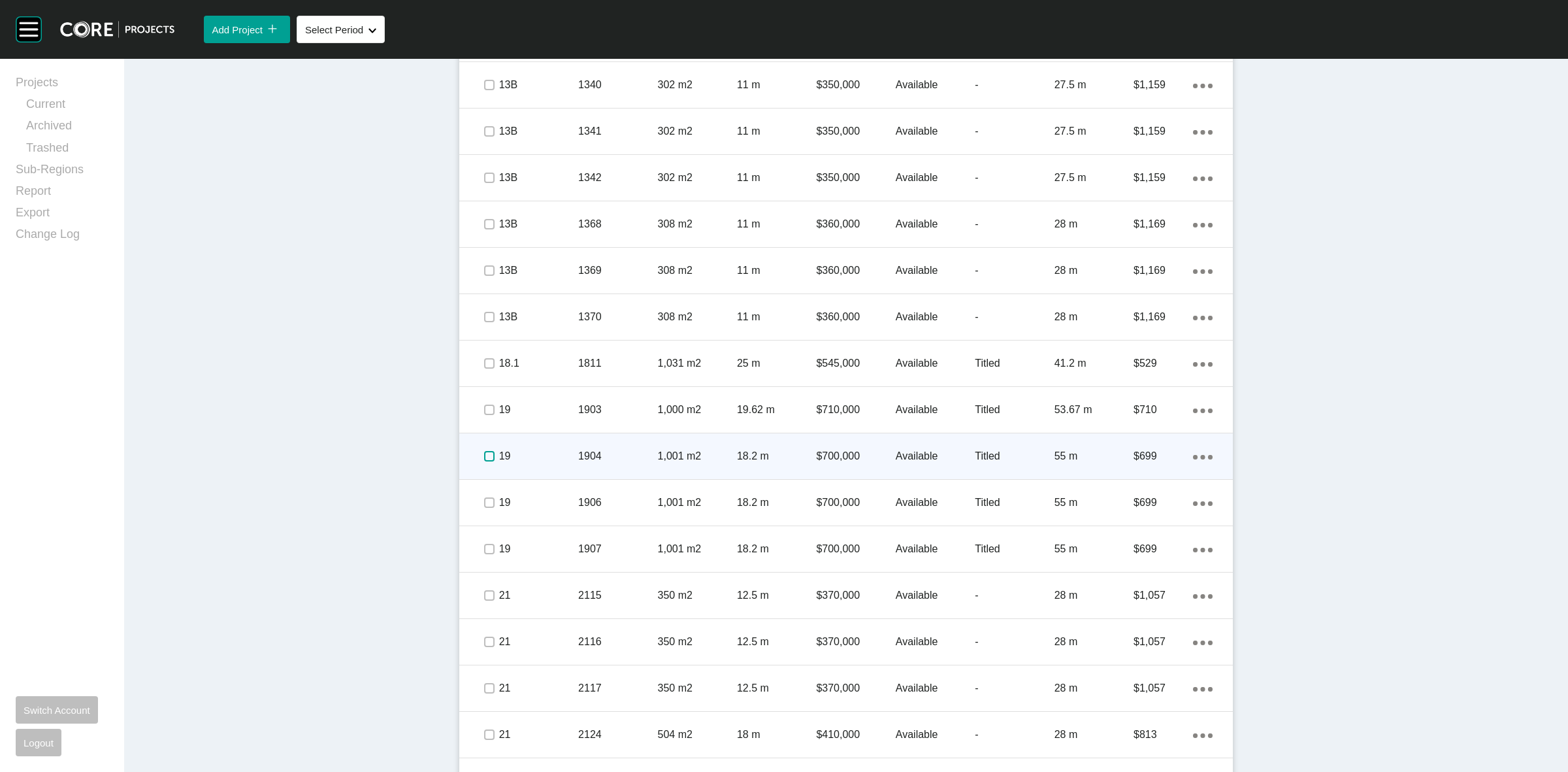
click at [484, 451] on label at bounding box center [489, 456] width 11 height 11
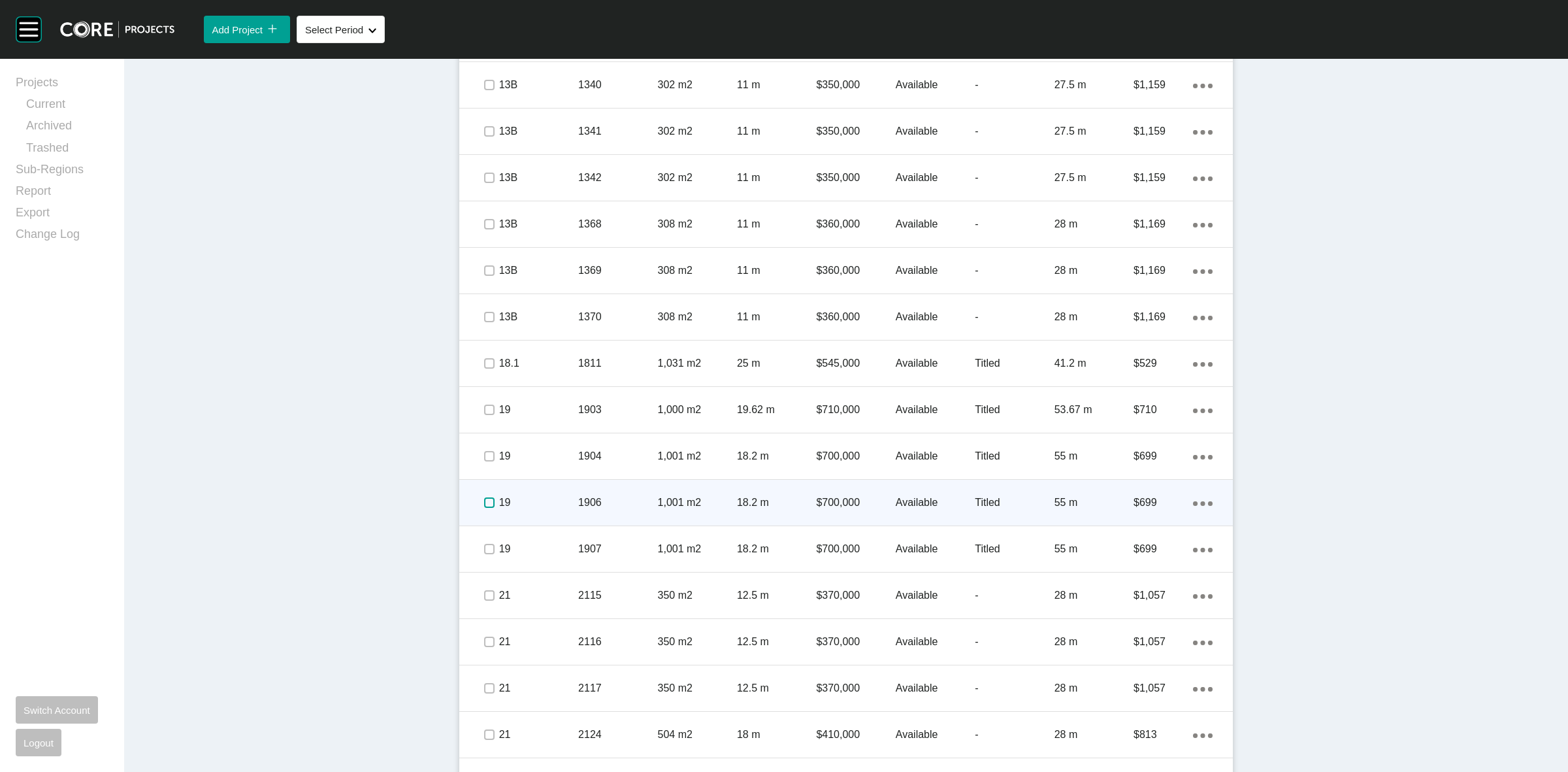
click at [485, 504] on label at bounding box center [489, 502] width 11 height 11
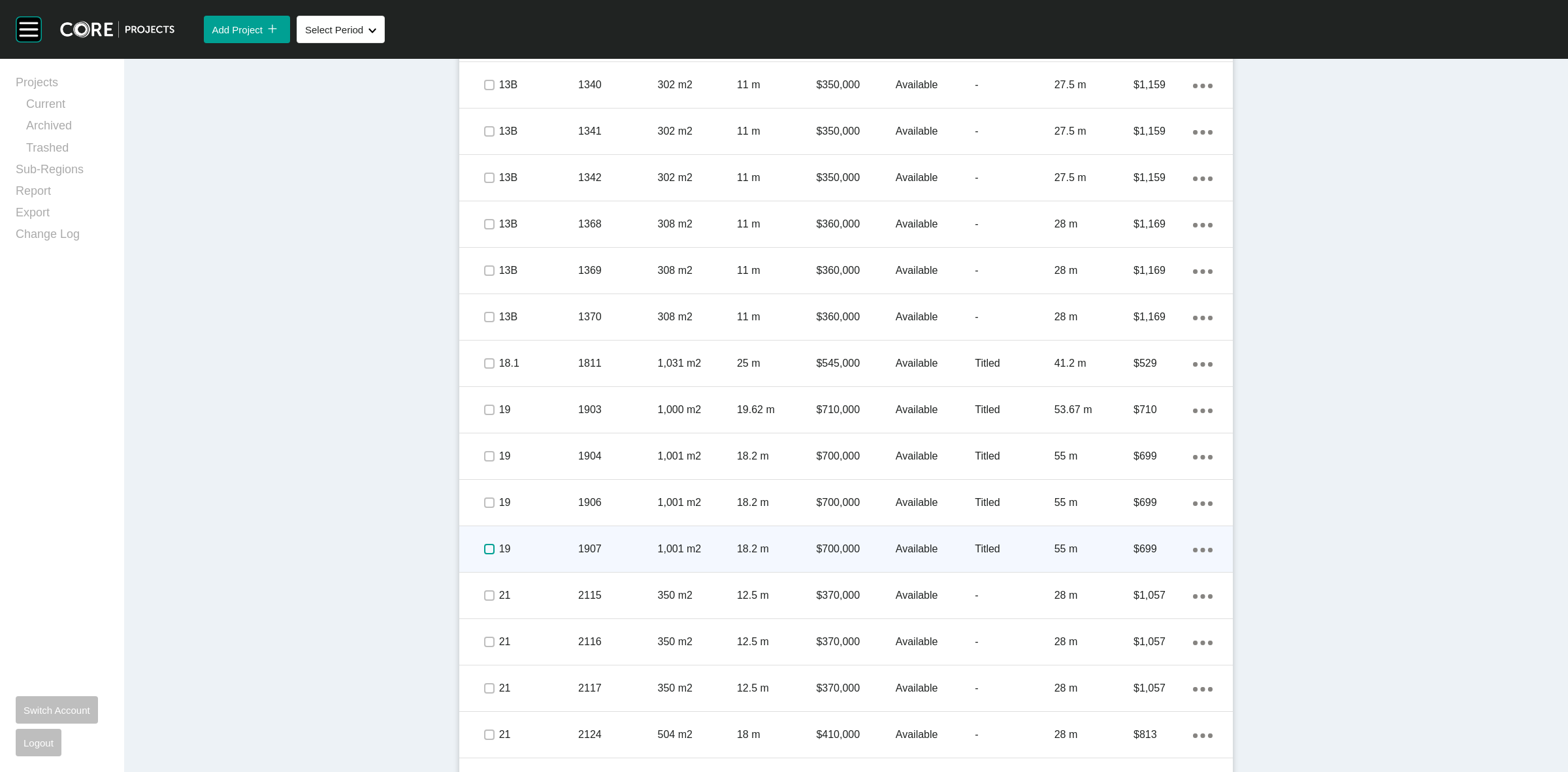
click at [484, 549] on label at bounding box center [489, 549] width 11 height 11
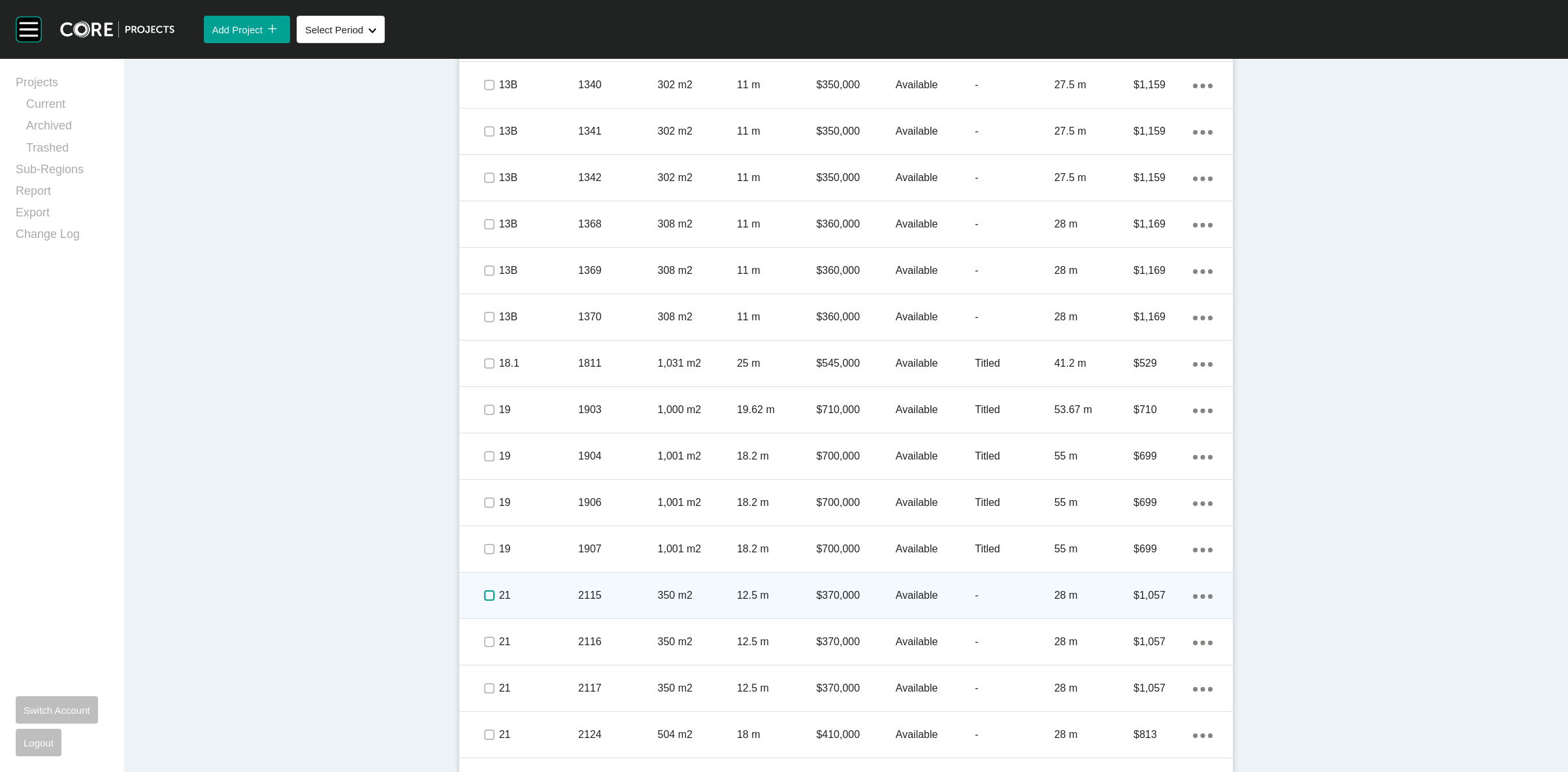
click at [484, 600] on label at bounding box center [489, 595] width 11 height 11
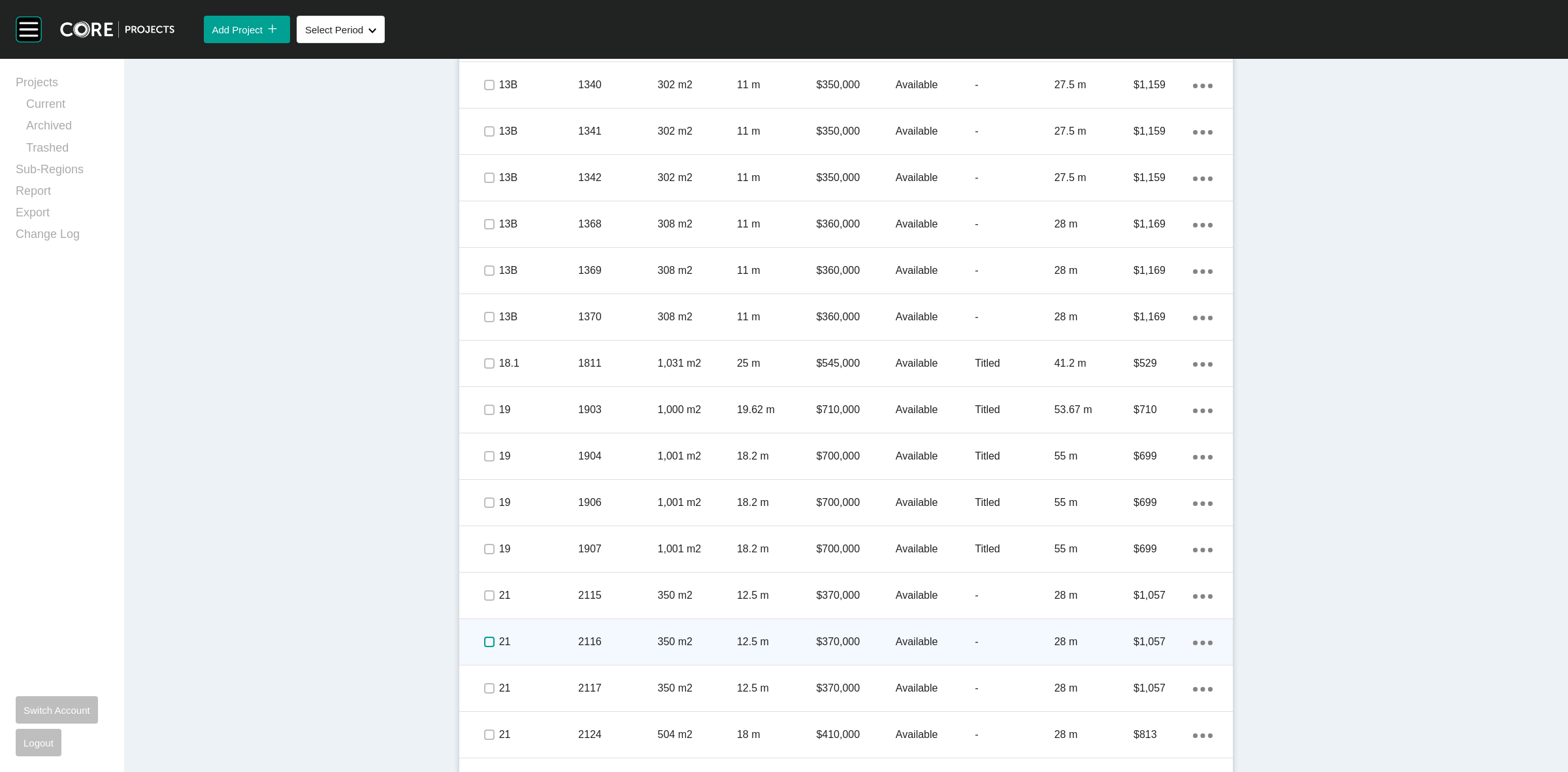
click at [484, 639] on label at bounding box center [489, 641] width 11 height 11
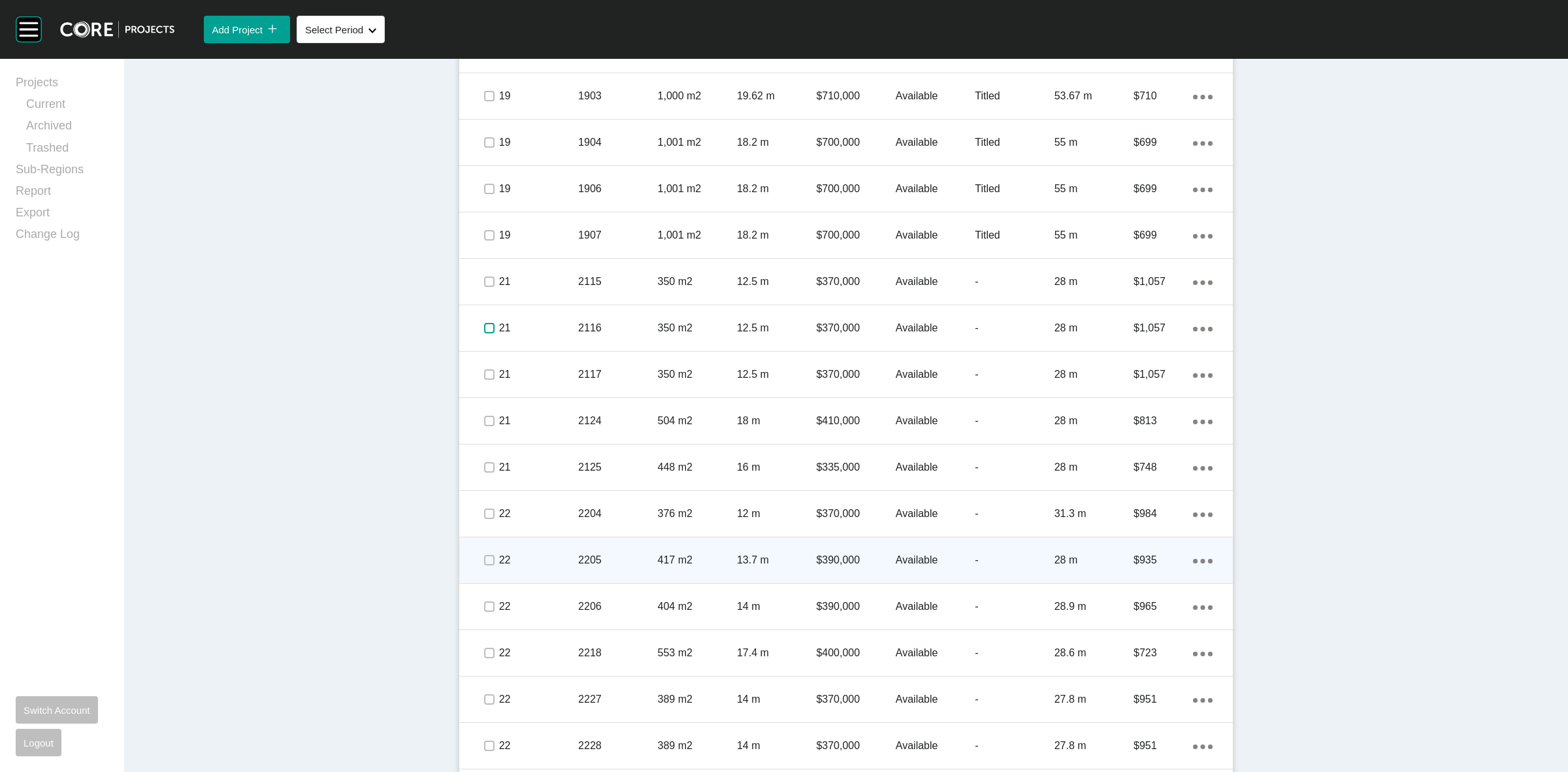
scroll to position [1388, 0]
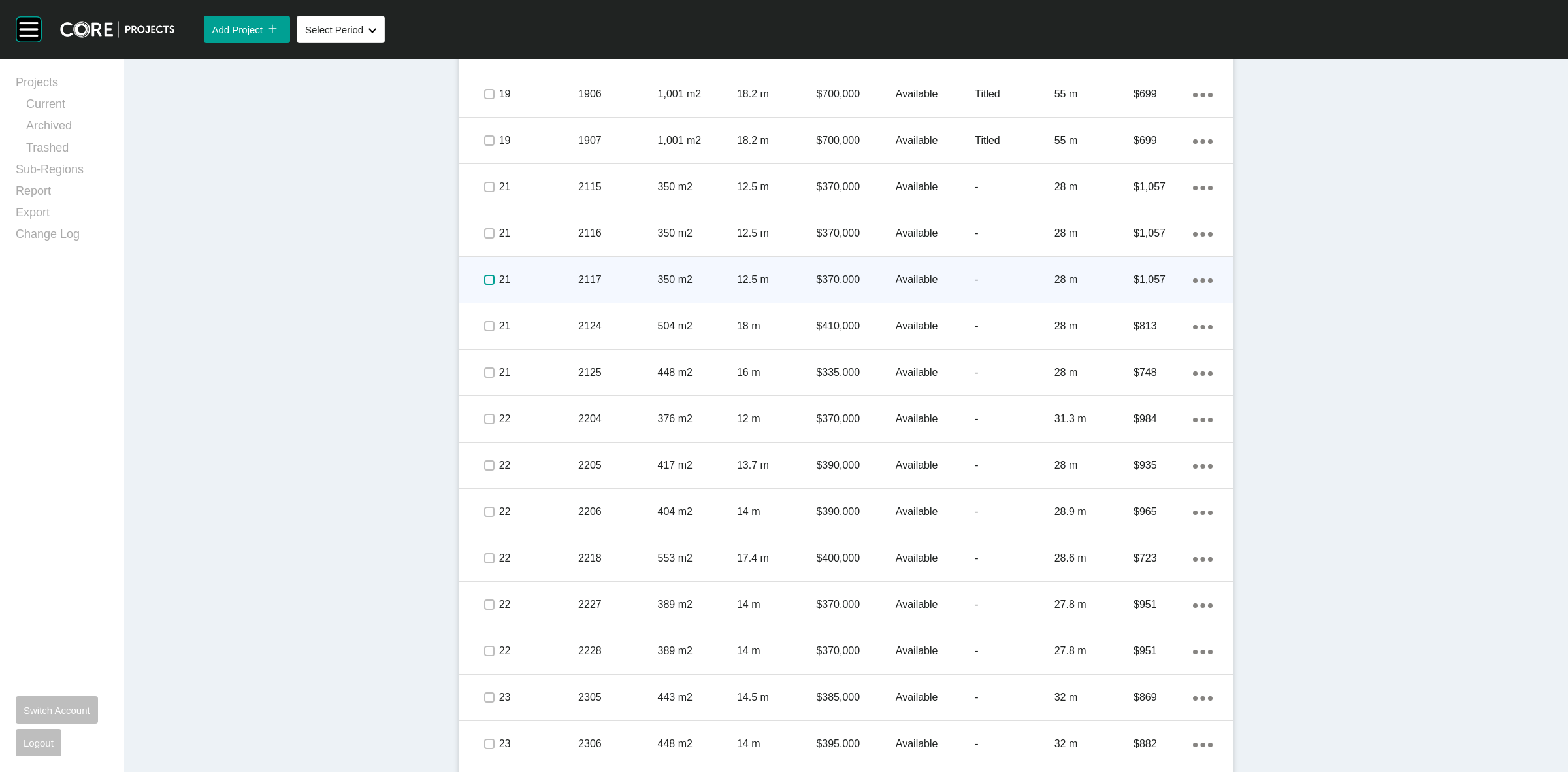
click at [484, 277] on label at bounding box center [489, 280] width 11 height 11
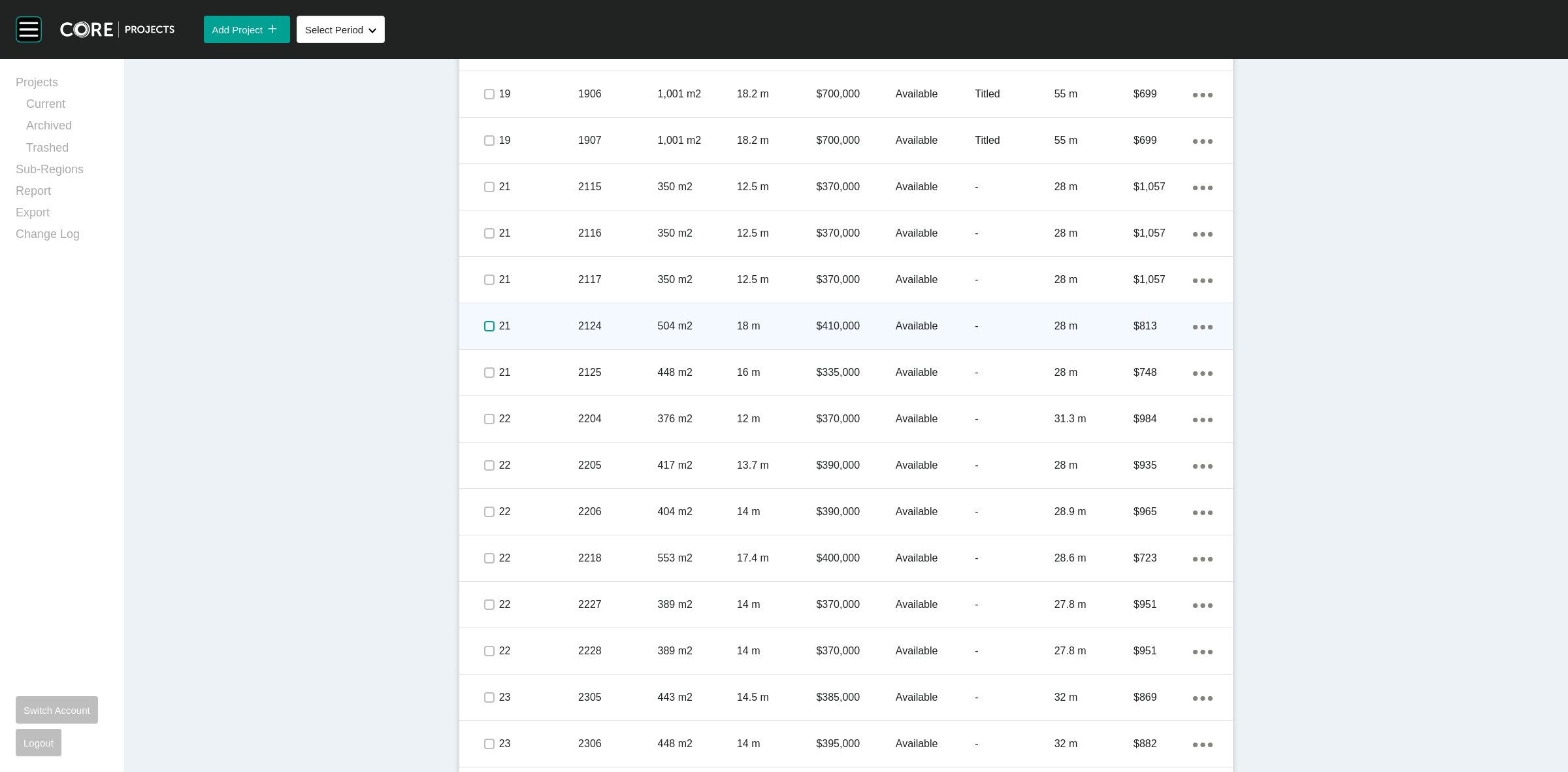
click at [484, 321] on label at bounding box center [489, 326] width 11 height 11
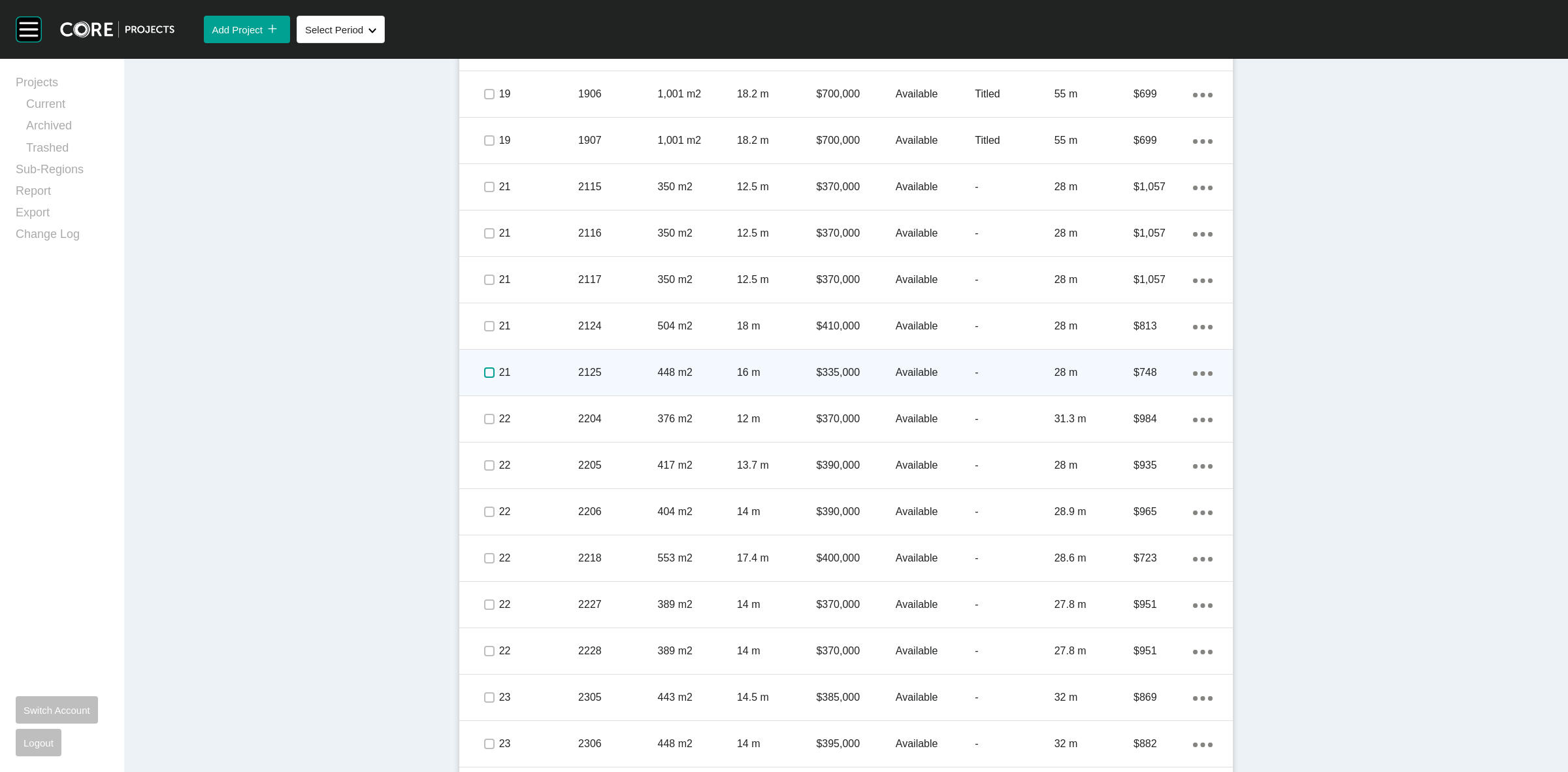
click at [487, 373] on label at bounding box center [489, 372] width 11 height 11
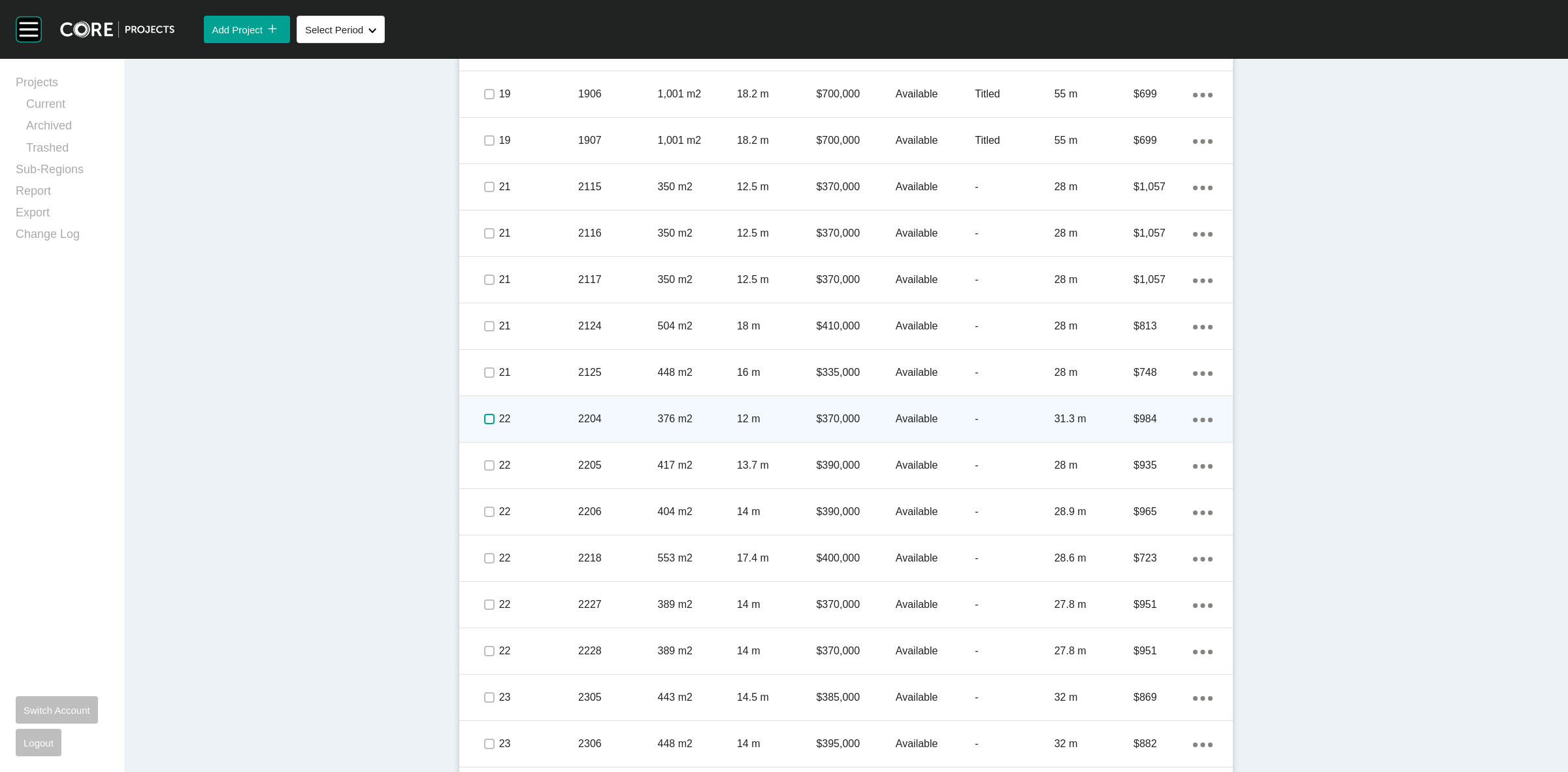
click at [484, 423] on label at bounding box center [489, 418] width 11 height 11
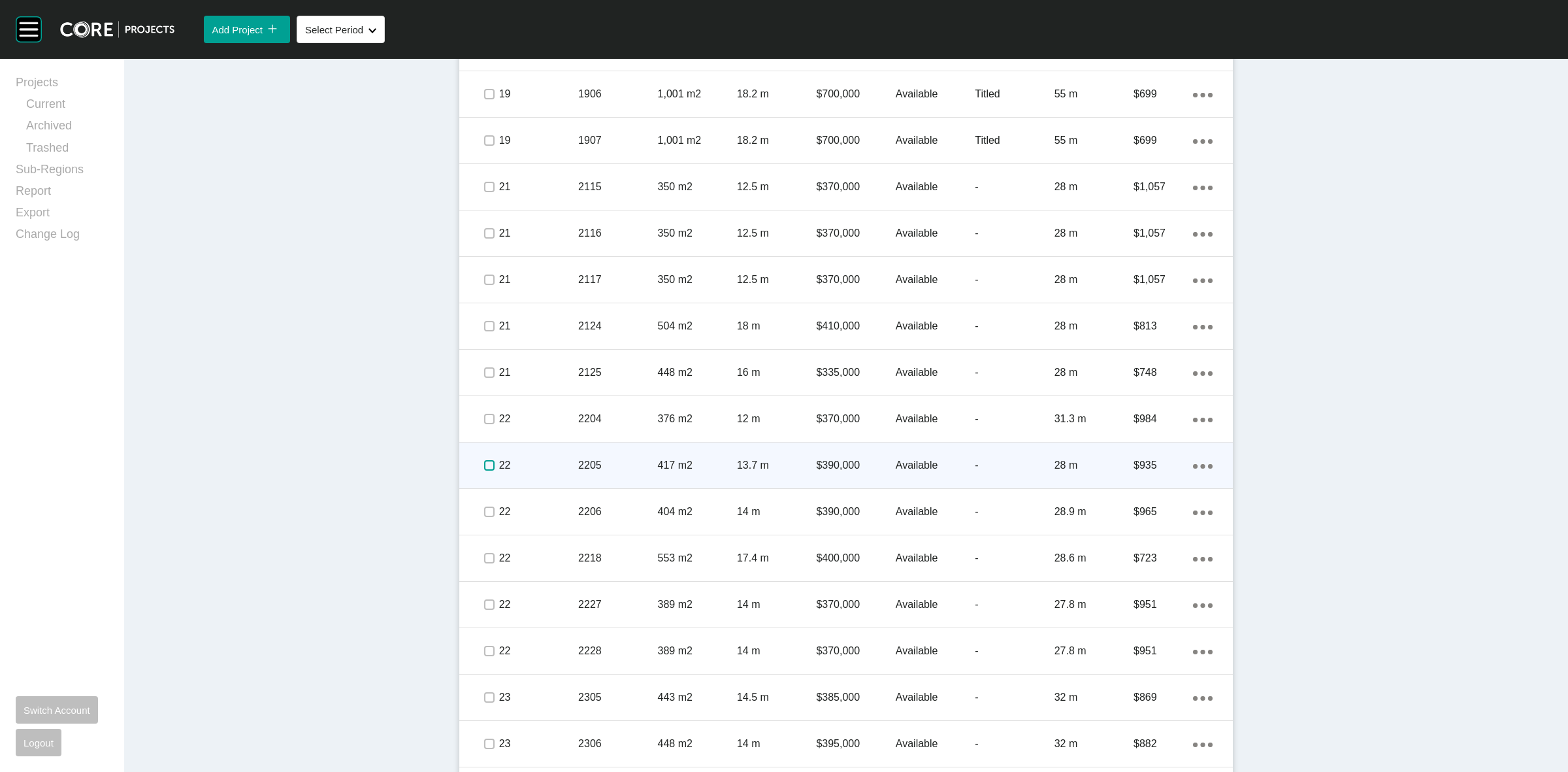
click at [484, 467] on label at bounding box center [489, 465] width 11 height 11
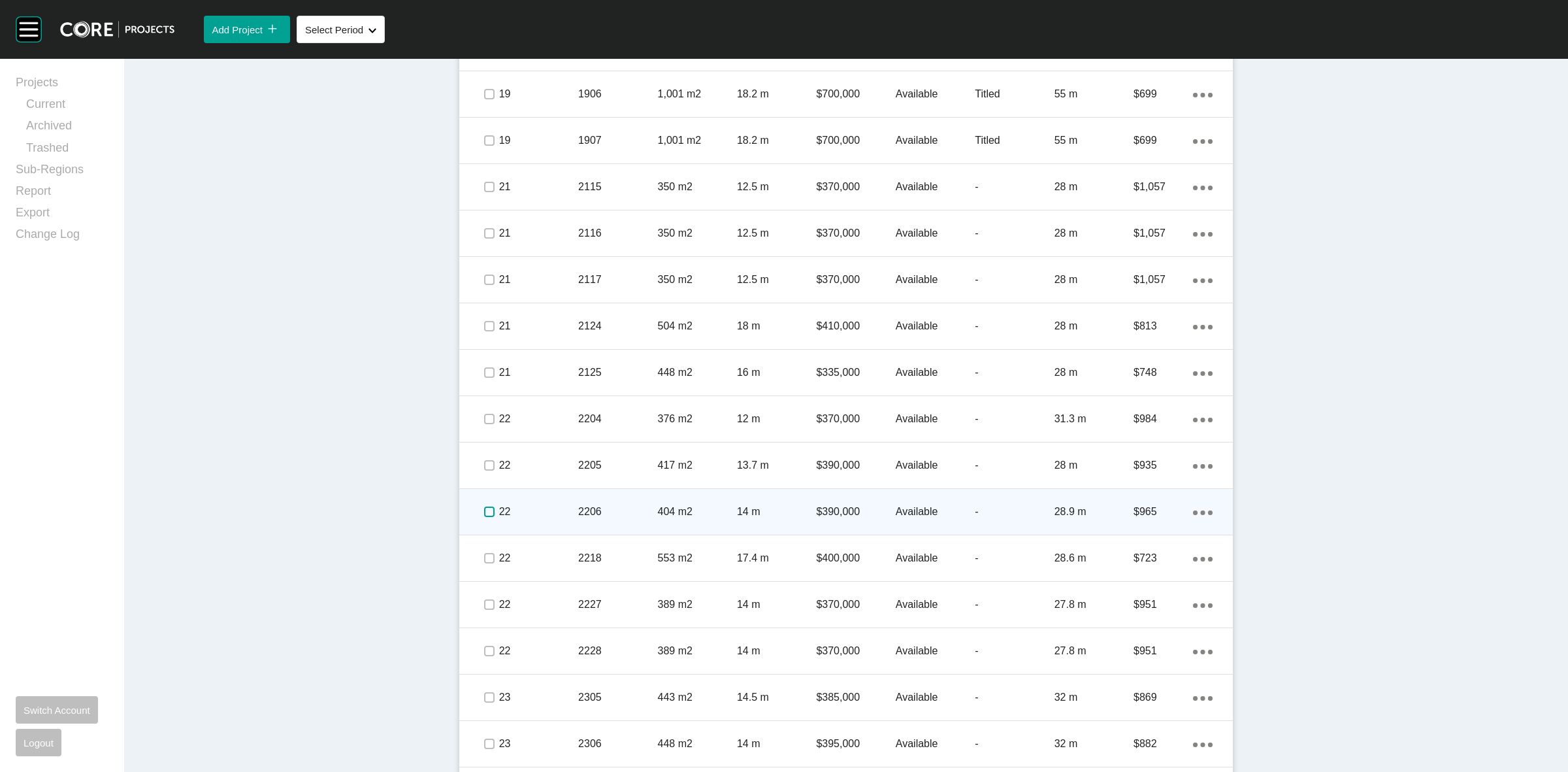
click at [484, 509] on label at bounding box center [489, 512] width 11 height 11
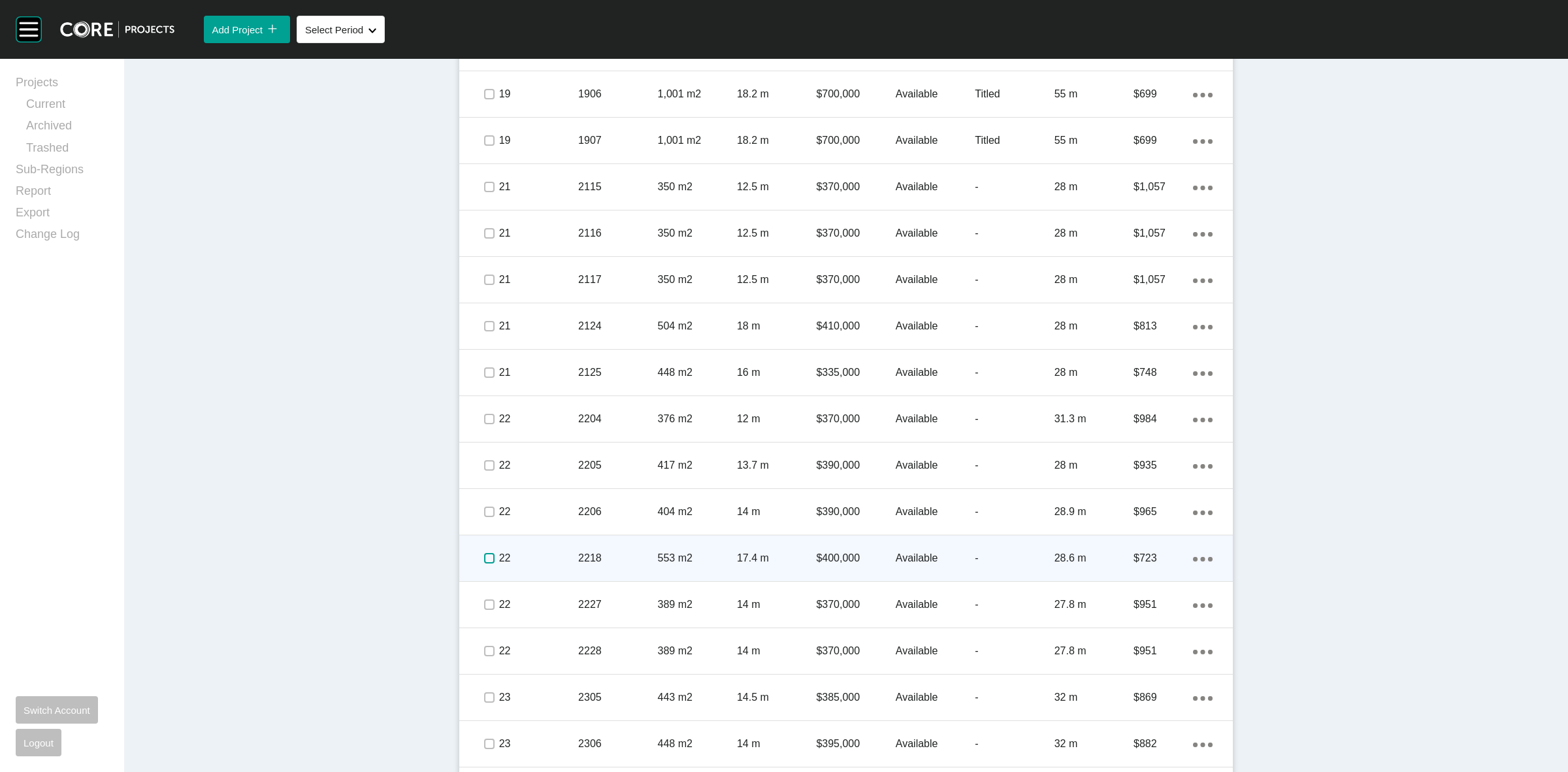
click at [484, 557] on label at bounding box center [489, 558] width 11 height 11
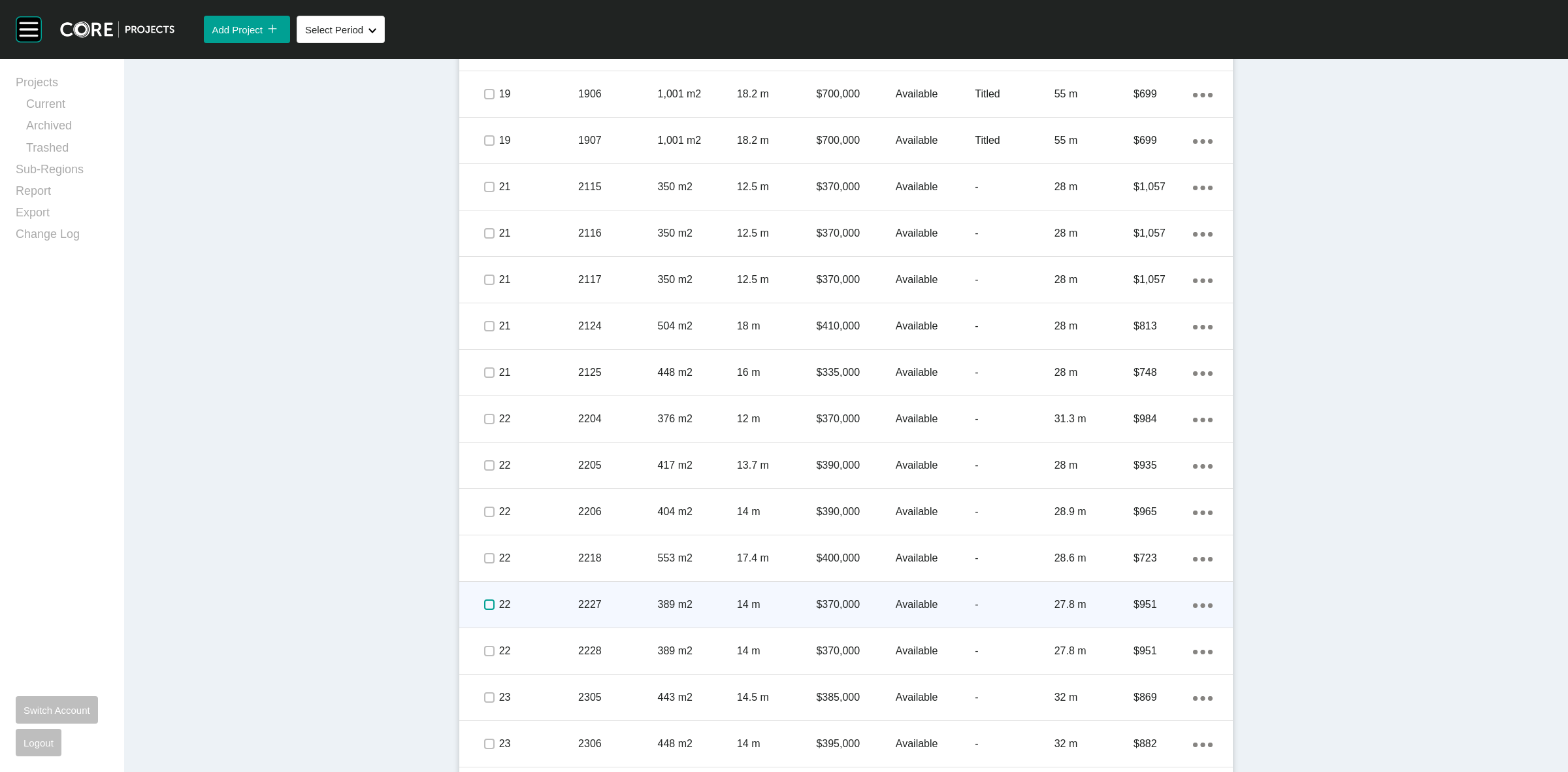
click at [484, 606] on label at bounding box center [489, 604] width 11 height 11
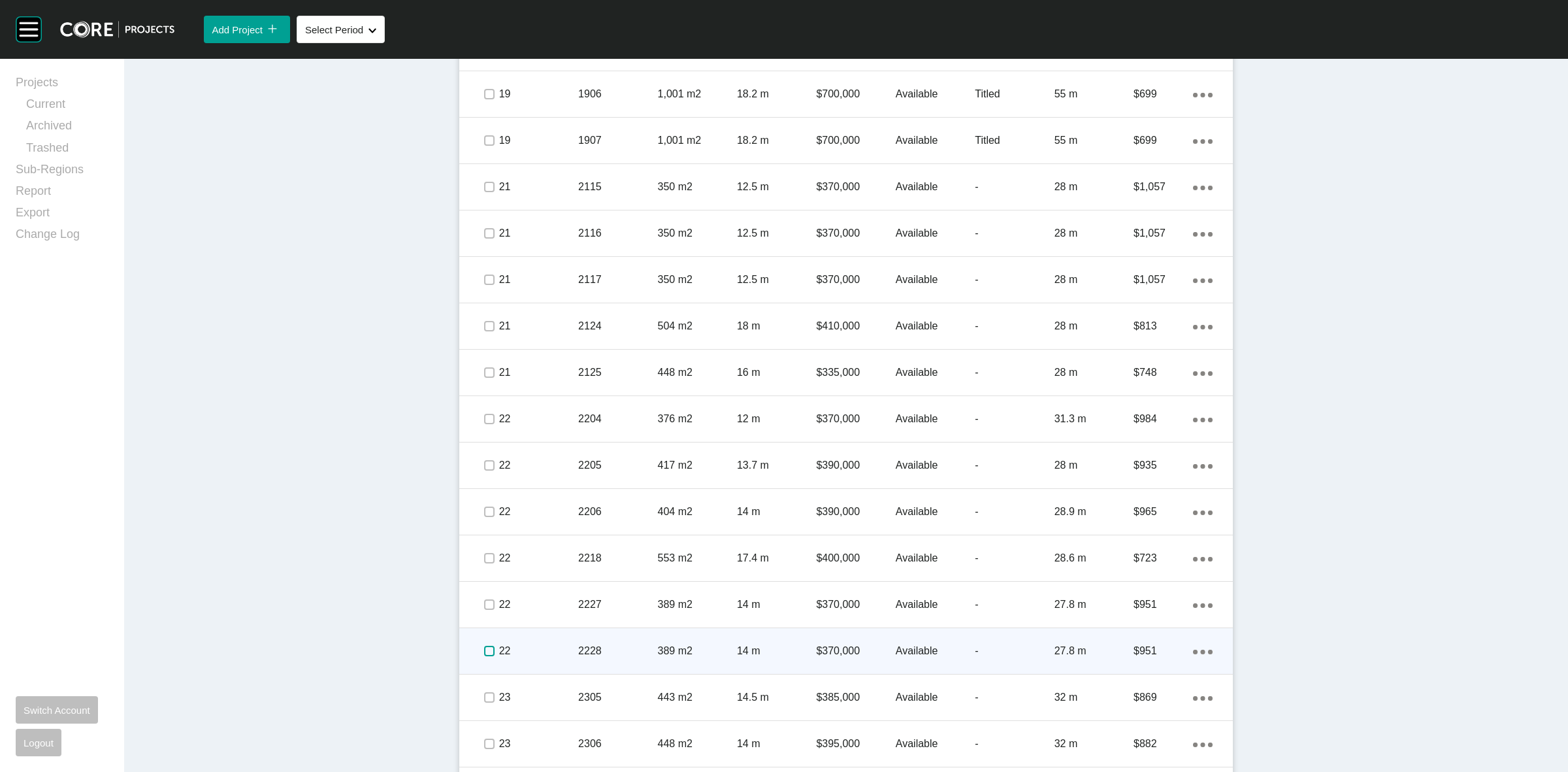
click at [484, 655] on label at bounding box center [489, 650] width 11 height 11
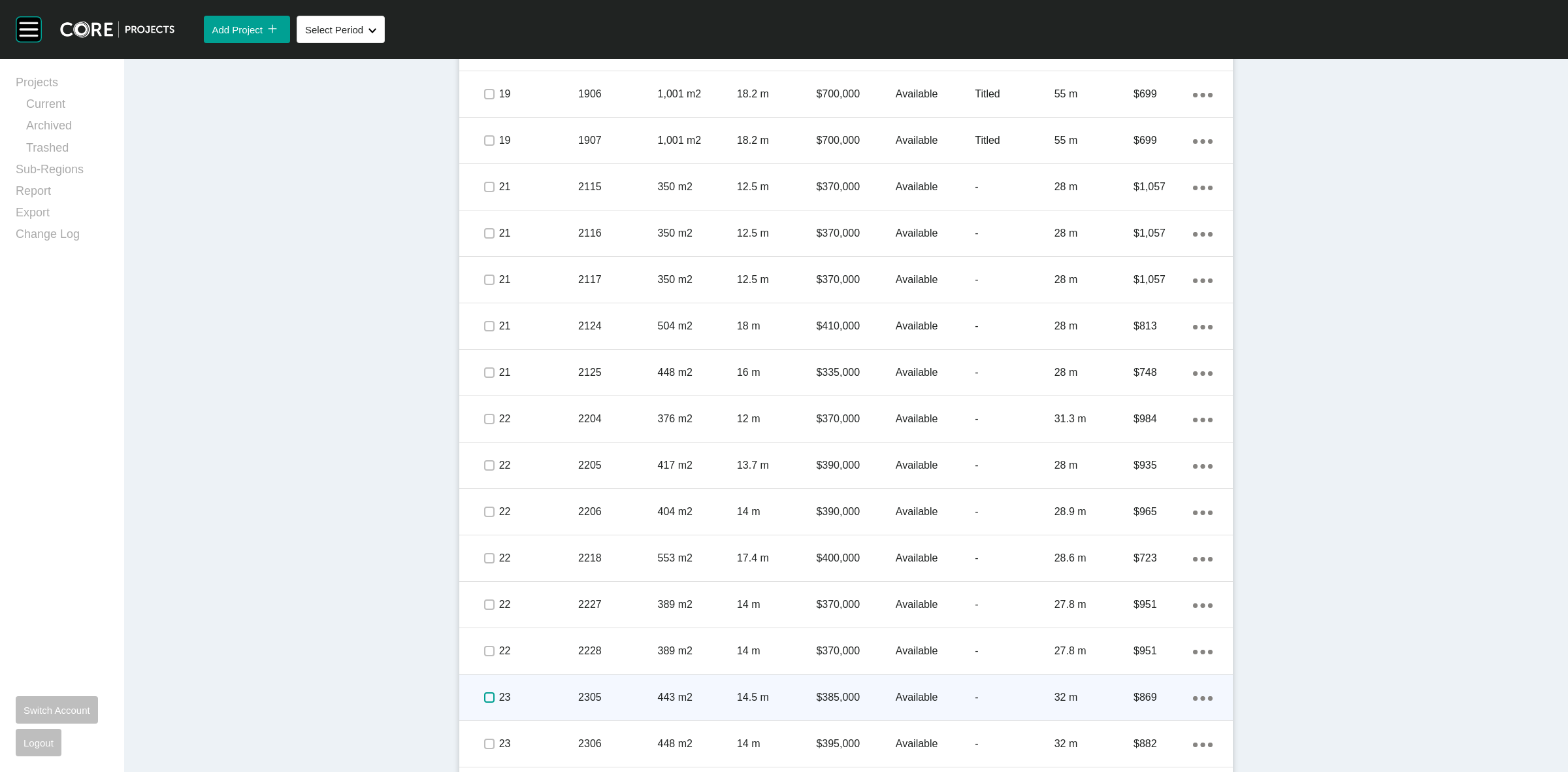
click at [484, 696] on label at bounding box center [489, 697] width 11 height 11
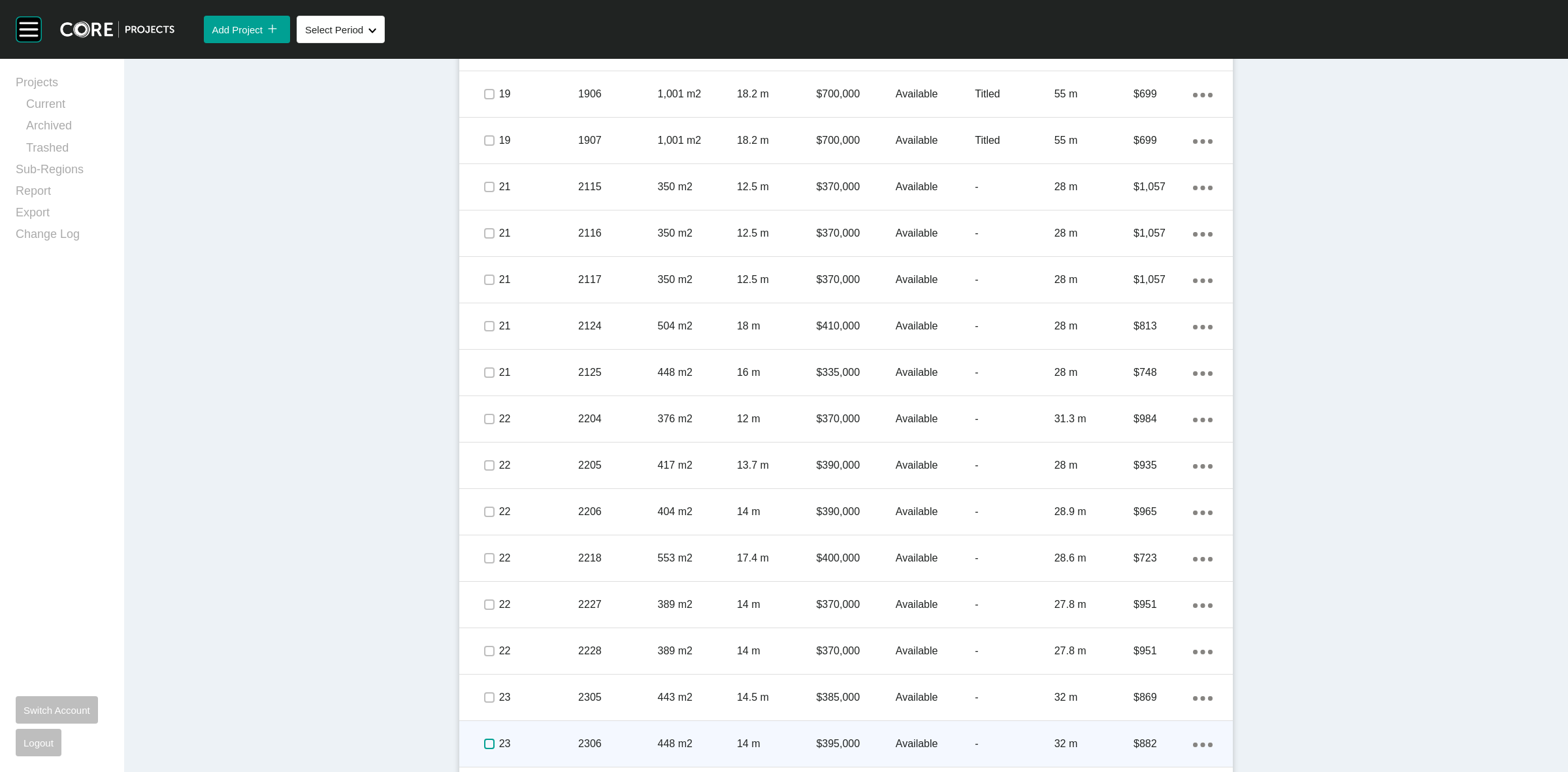
click at [485, 746] on label at bounding box center [489, 744] width 11 height 11
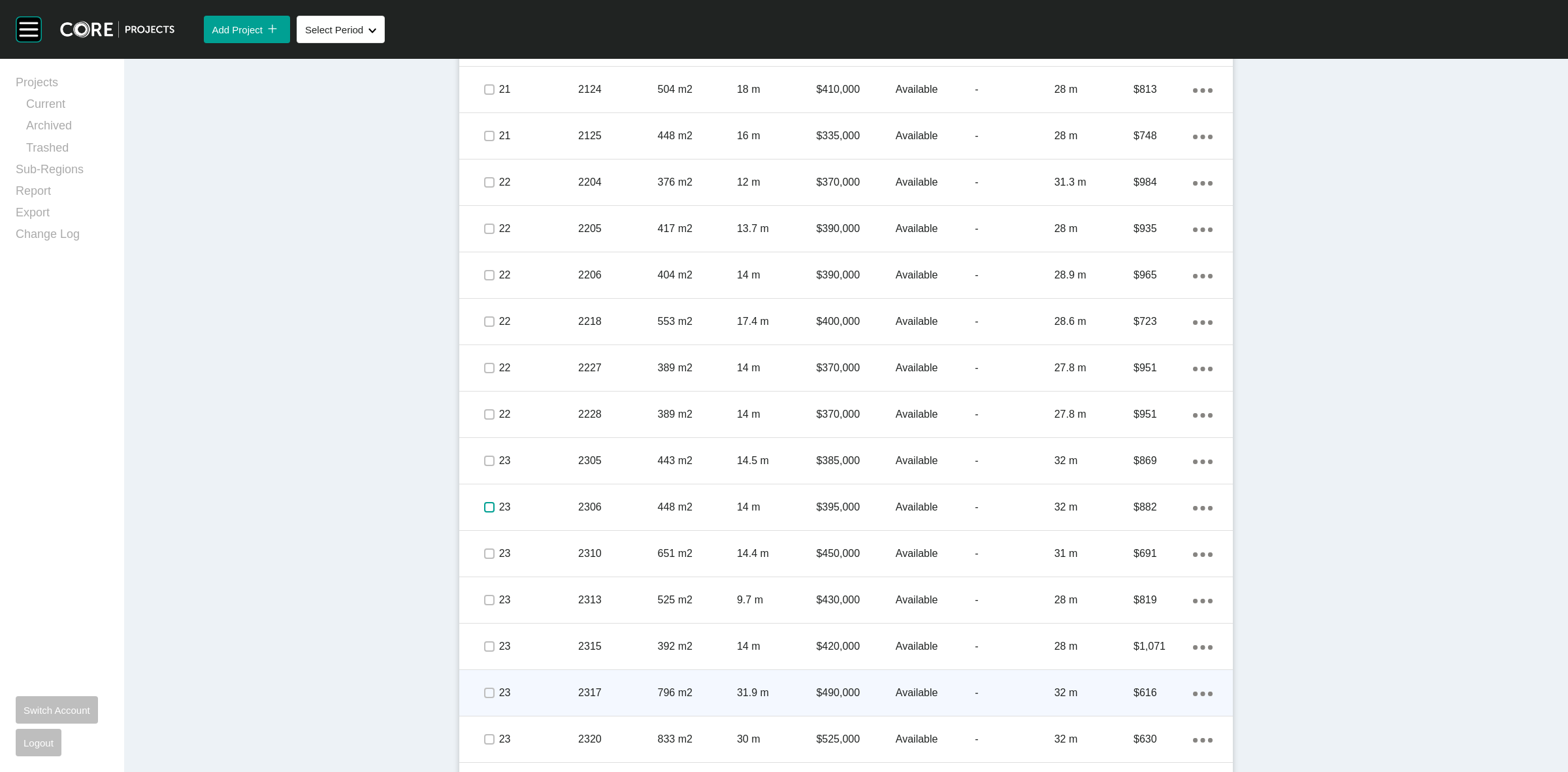
scroll to position [1634, 0]
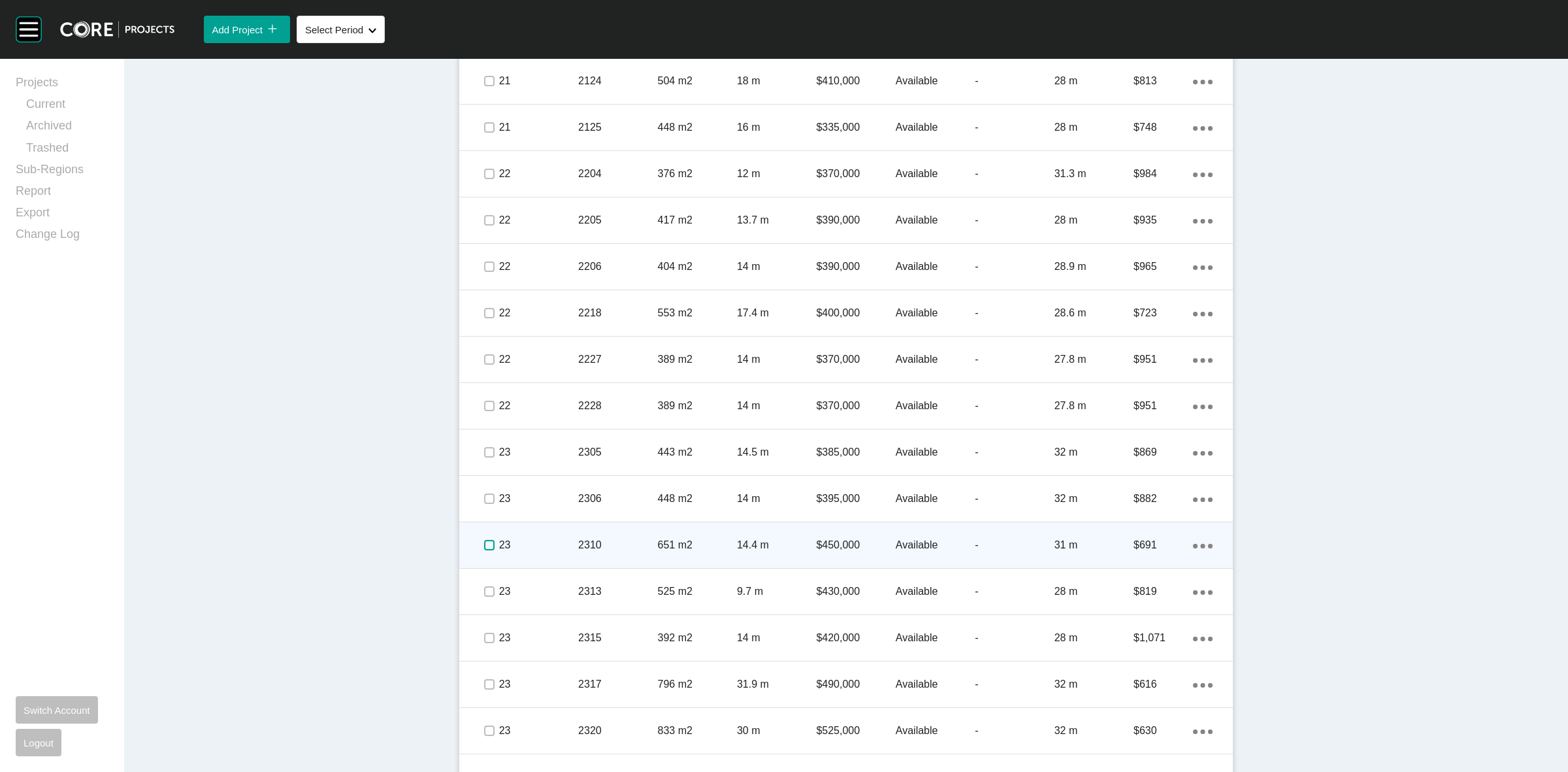
click at [484, 547] on label at bounding box center [489, 545] width 11 height 11
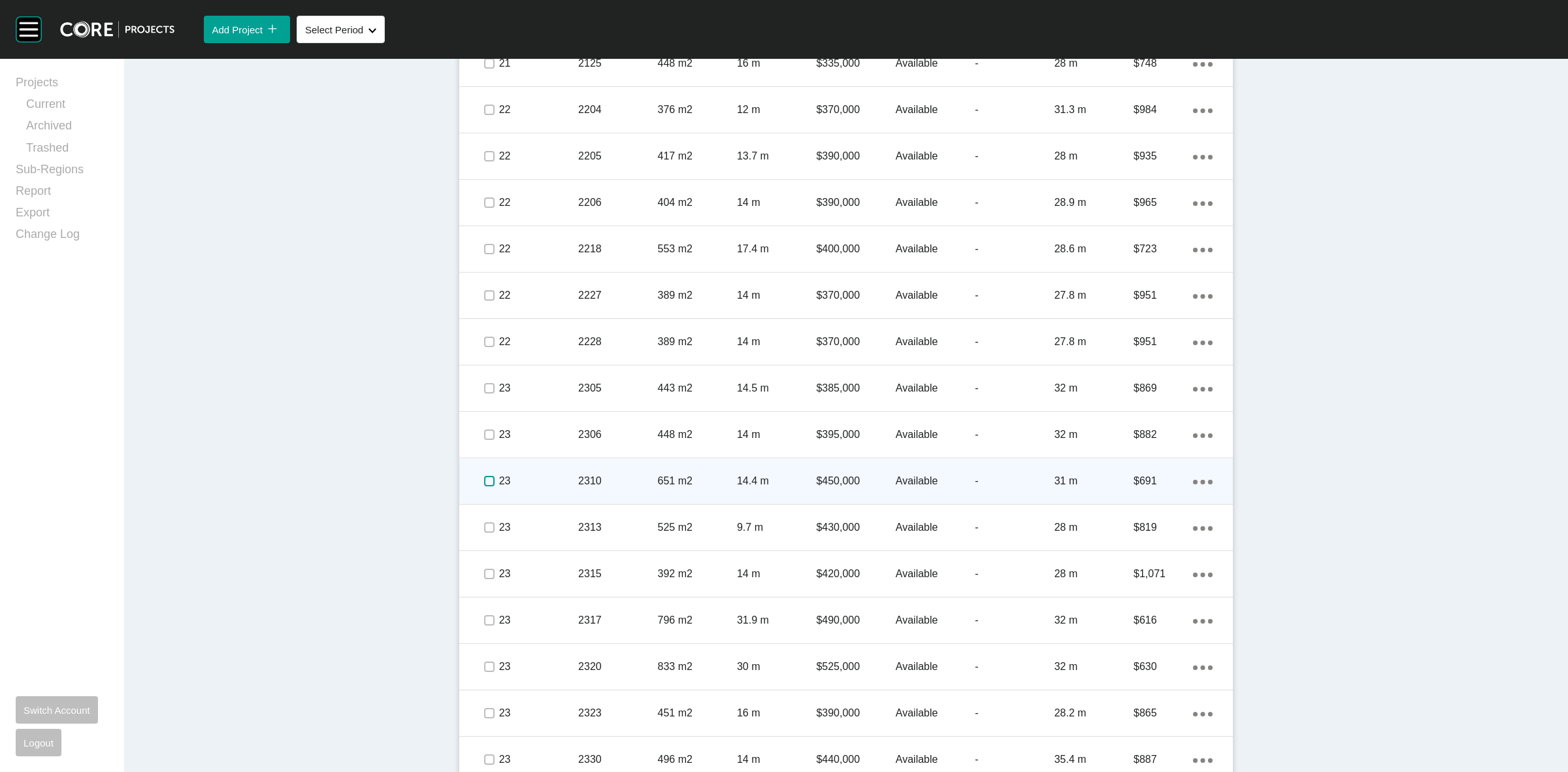
scroll to position [1797, 0]
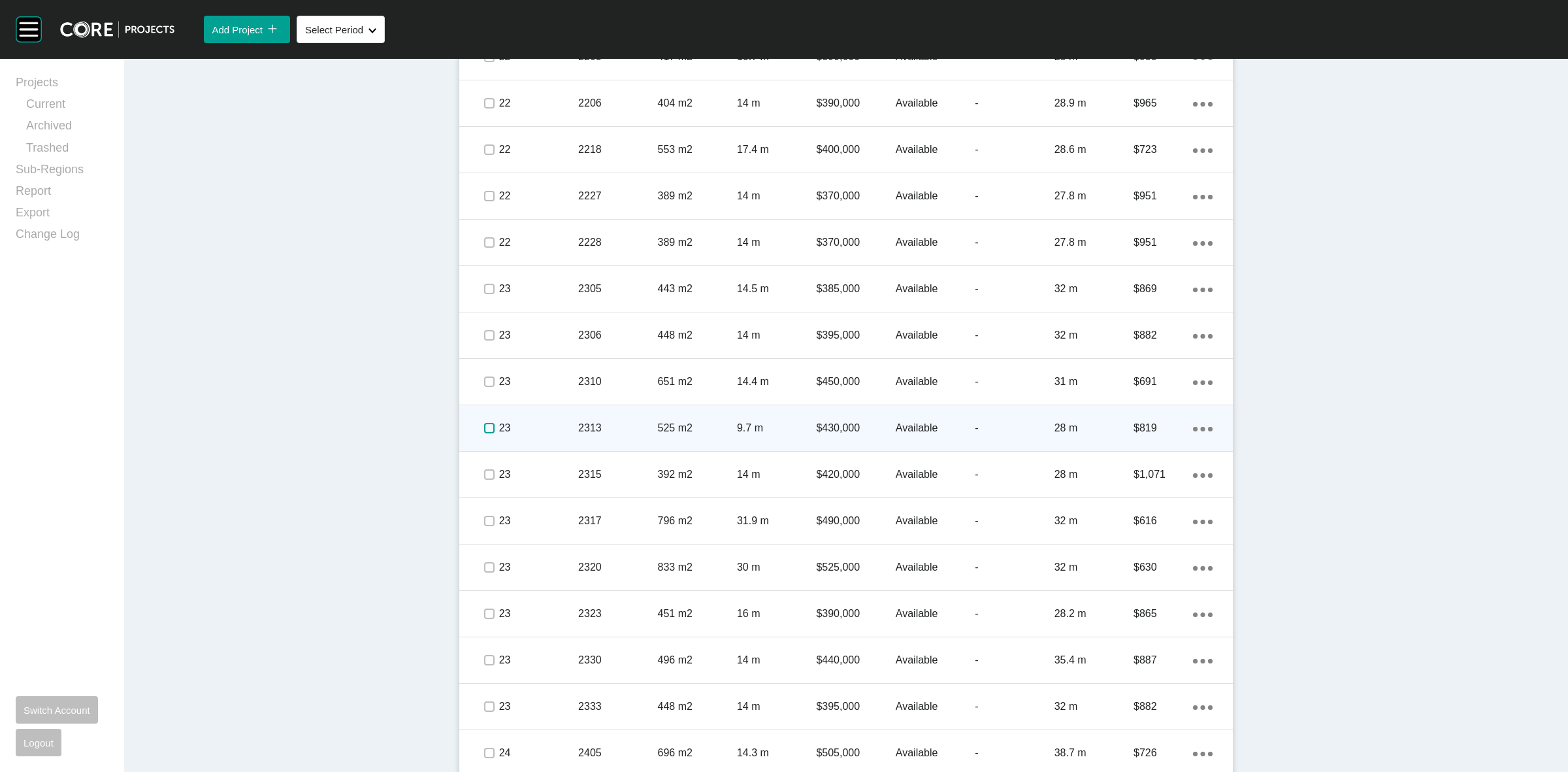
click at [484, 426] on label at bounding box center [489, 428] width 11 height 11
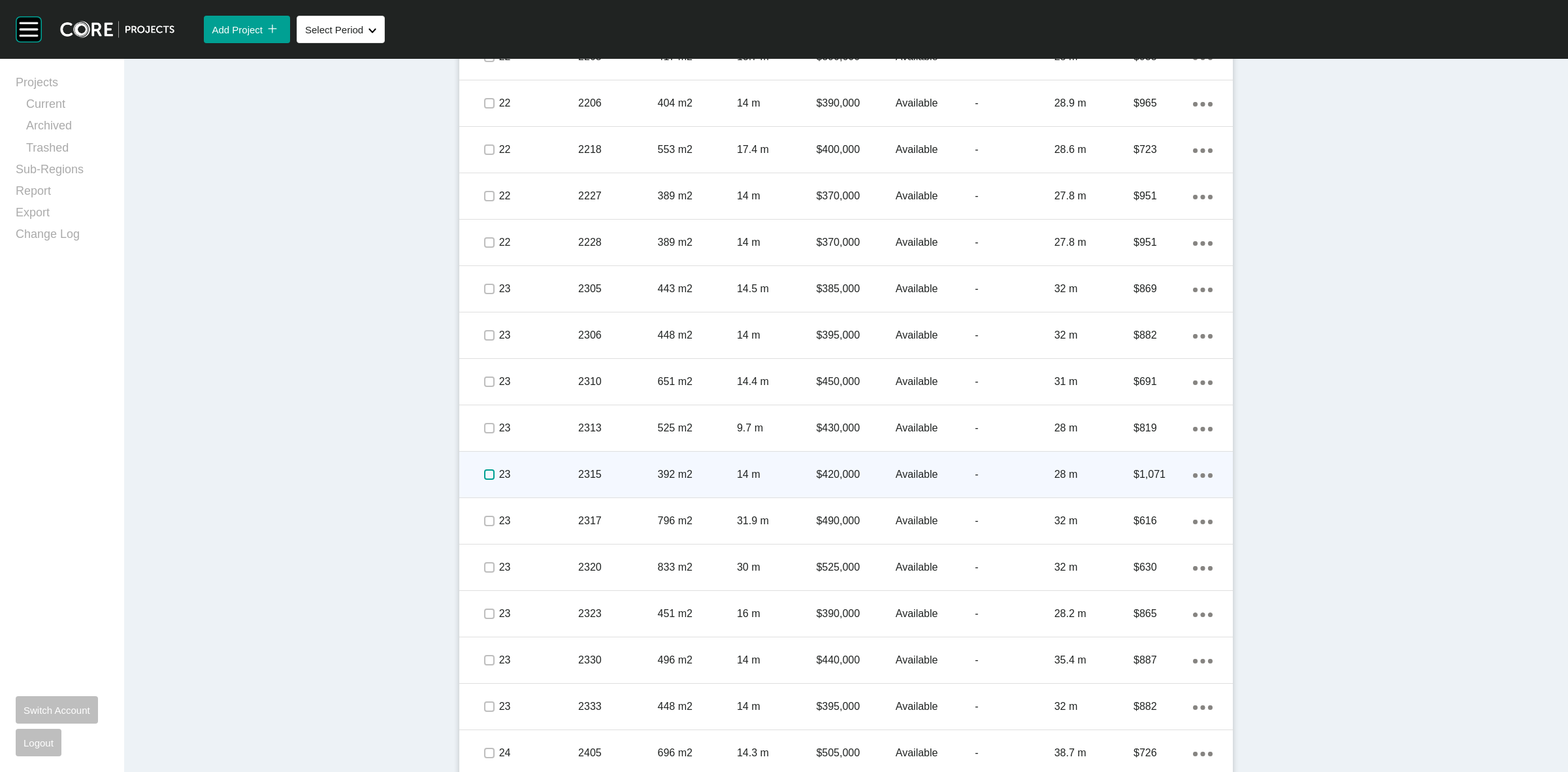
click at [484, 475] on label at bounding box center [489, 474] width 11 height 11
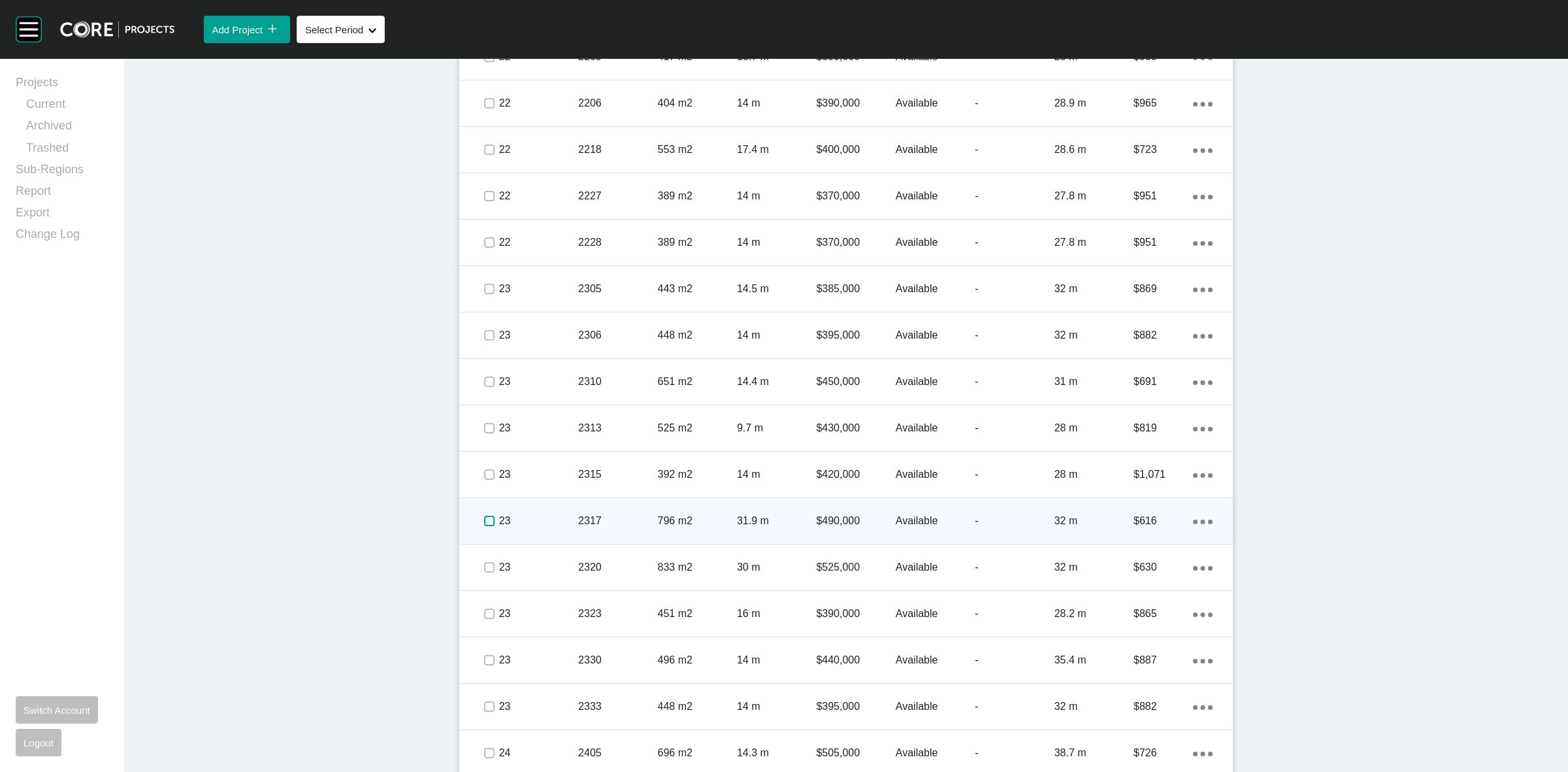
click at [488, 517] on label at bounding box center [489, 521] width 11 height 11
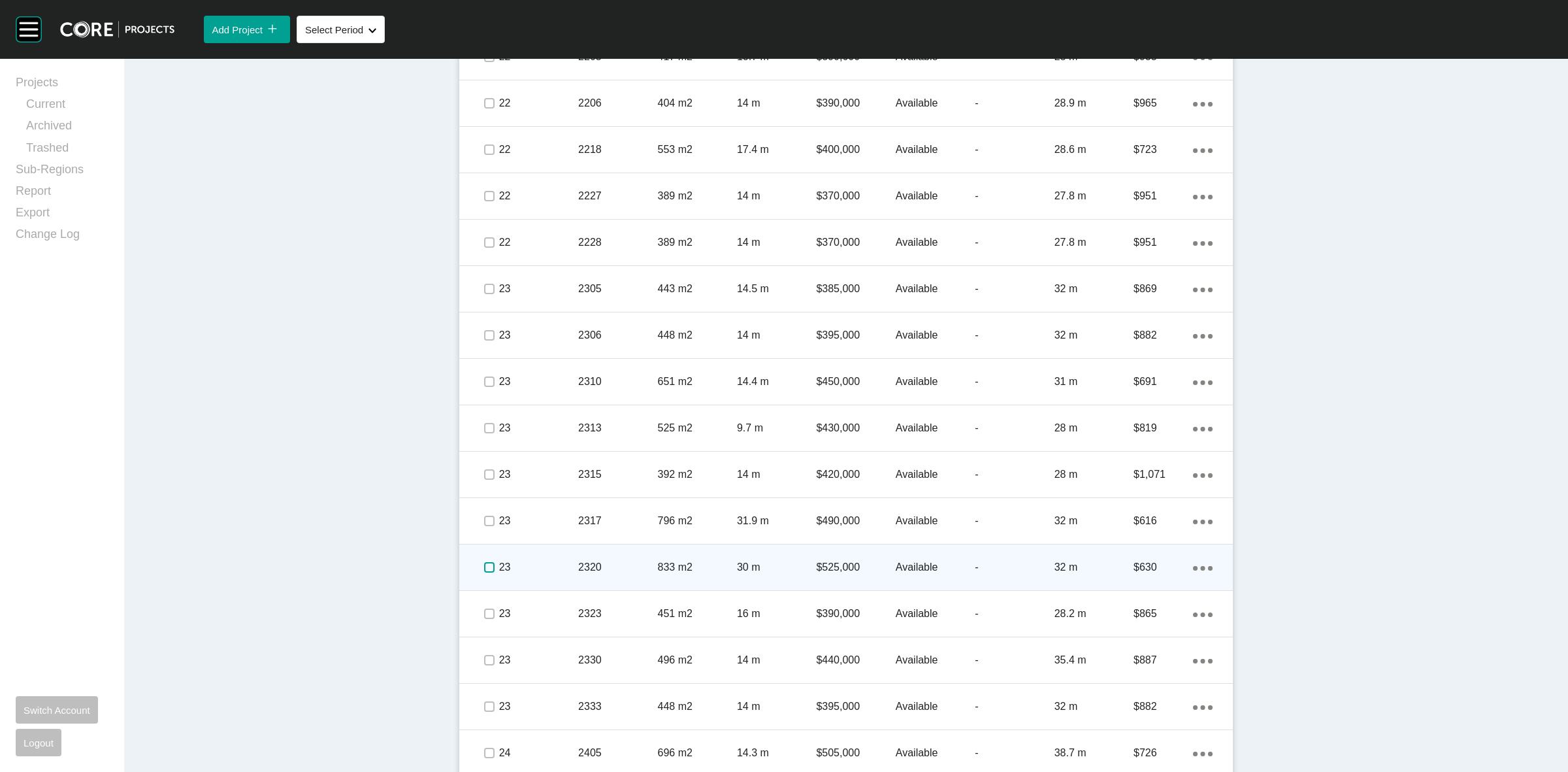
click at [485, 572] on label at bounding box center [489, 567] width 11 height 11
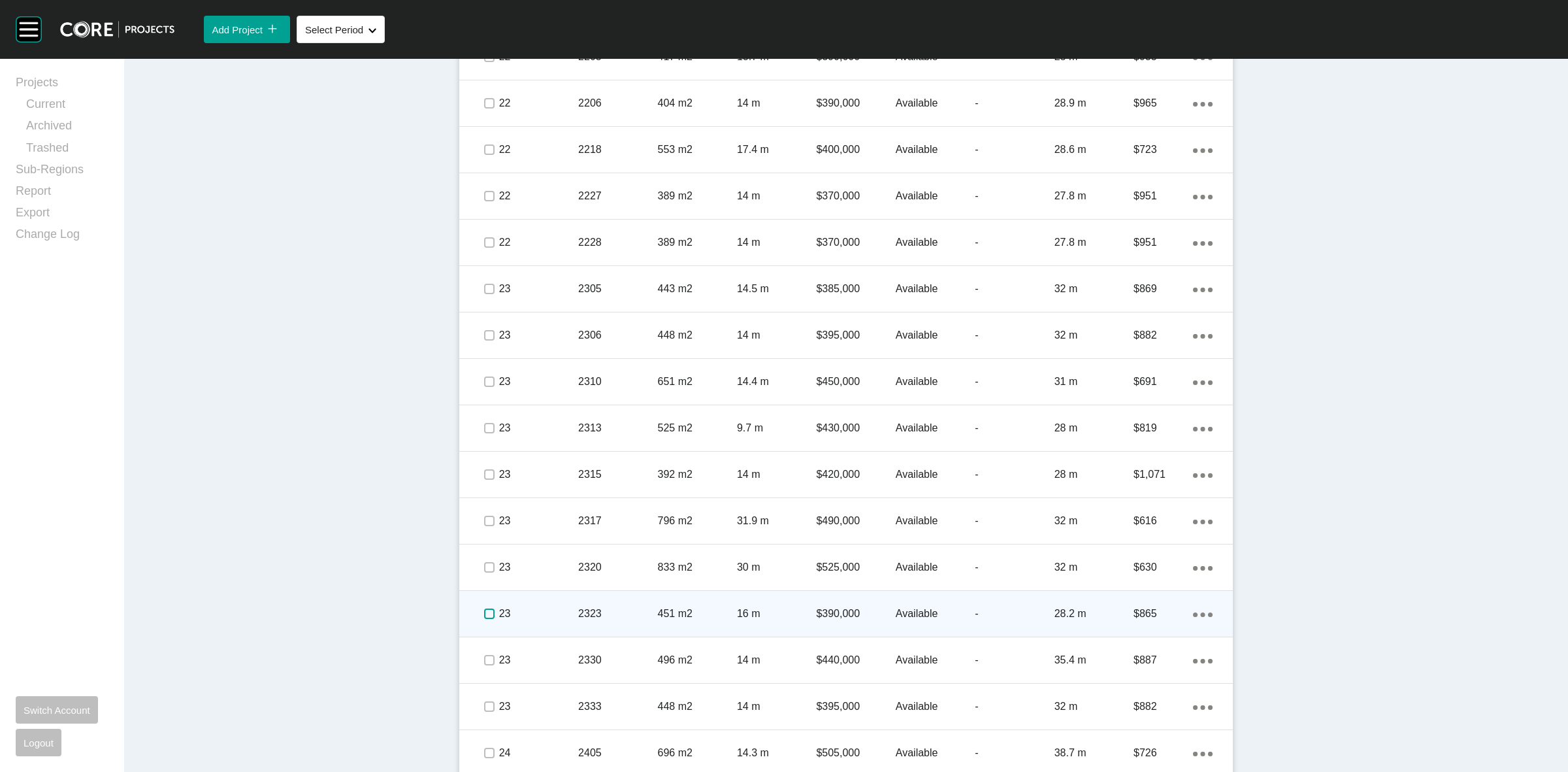
click at [488, 611] on label at bounding box center [489, 613] width 11 height 11
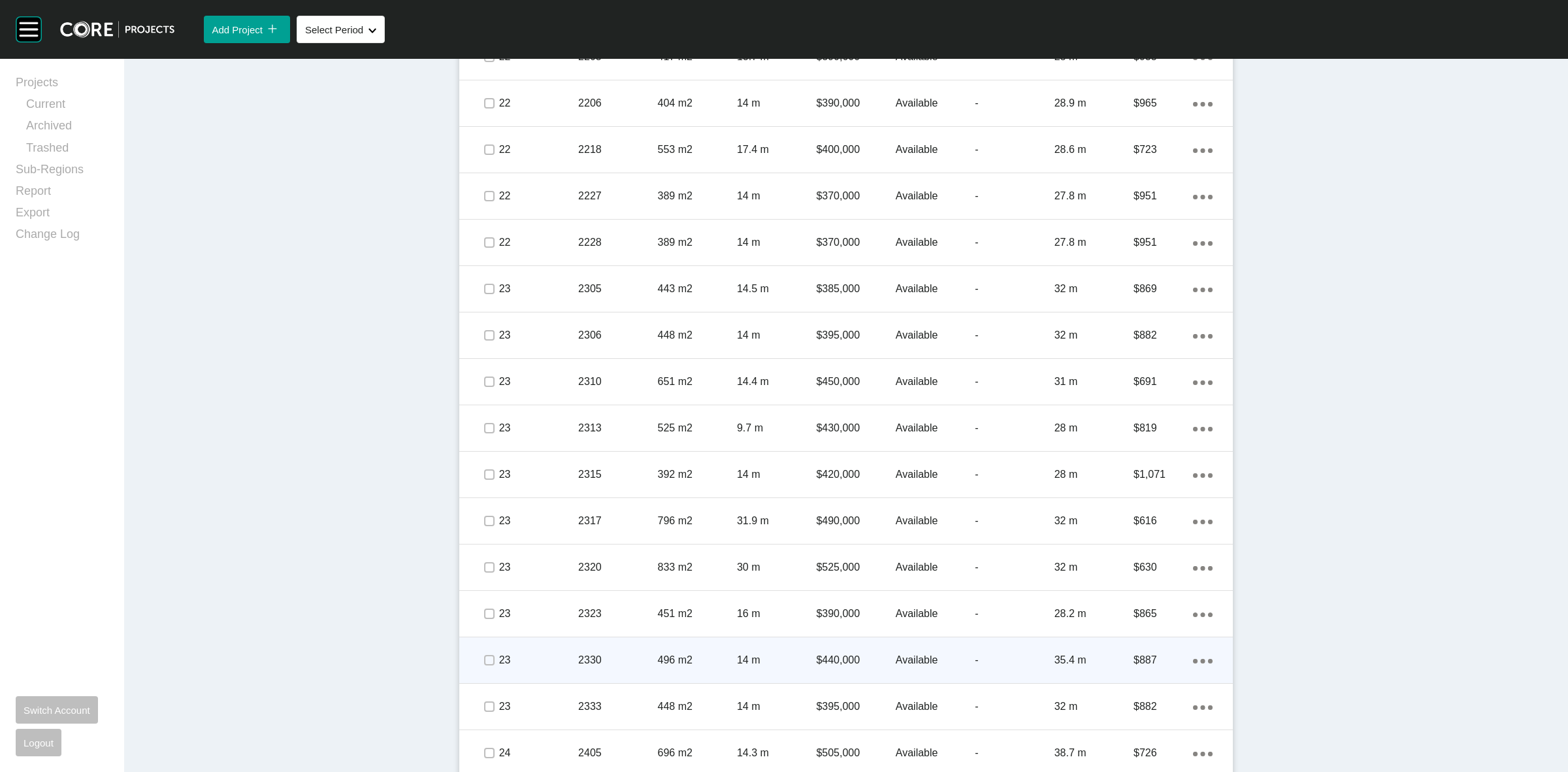
click at [490, 671] on div at bounding box center [489, 660] width 20 height 46
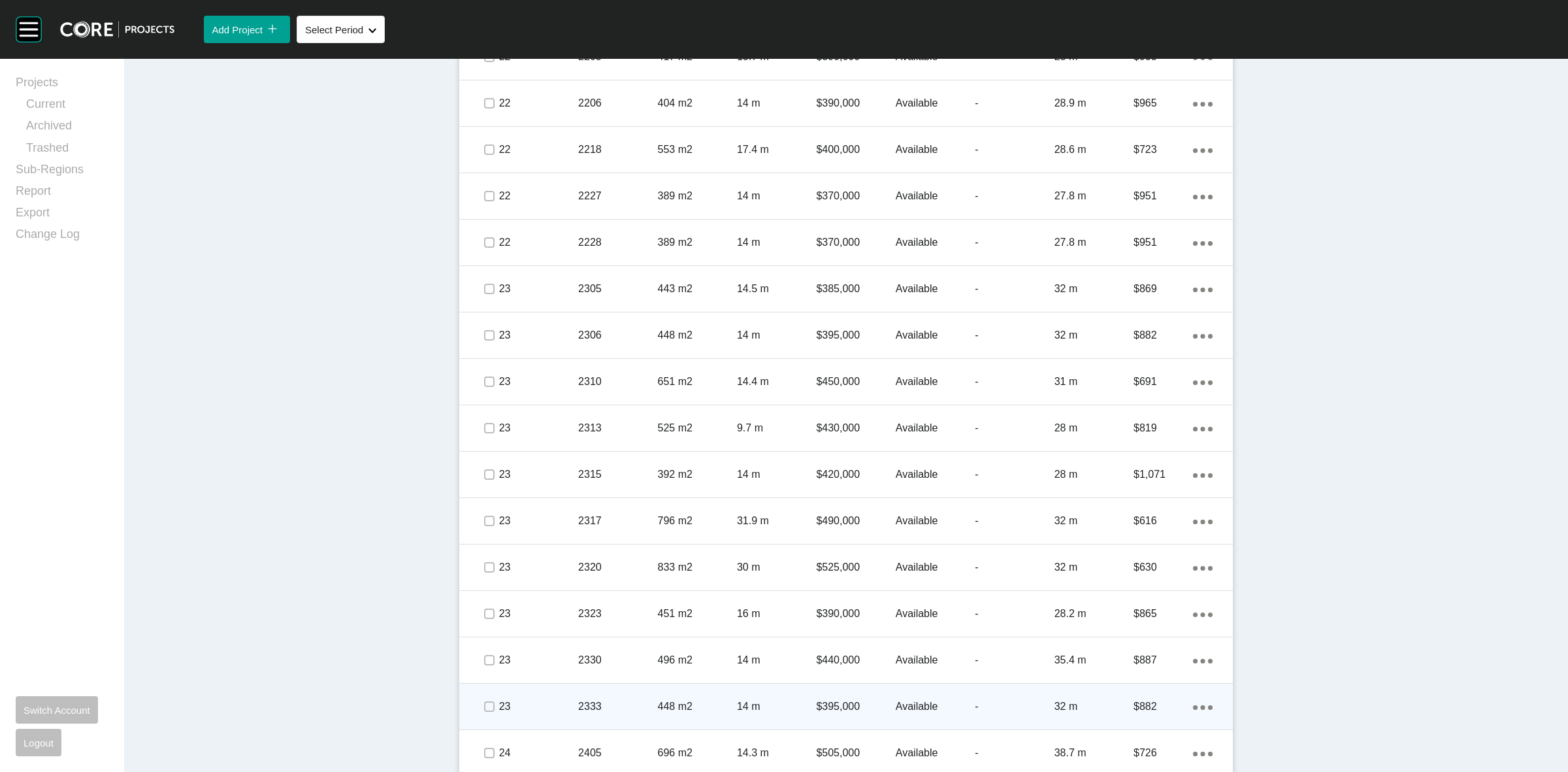
click at [499, 707] on p "23" at bounding box center [539, 707] width 79 height 14
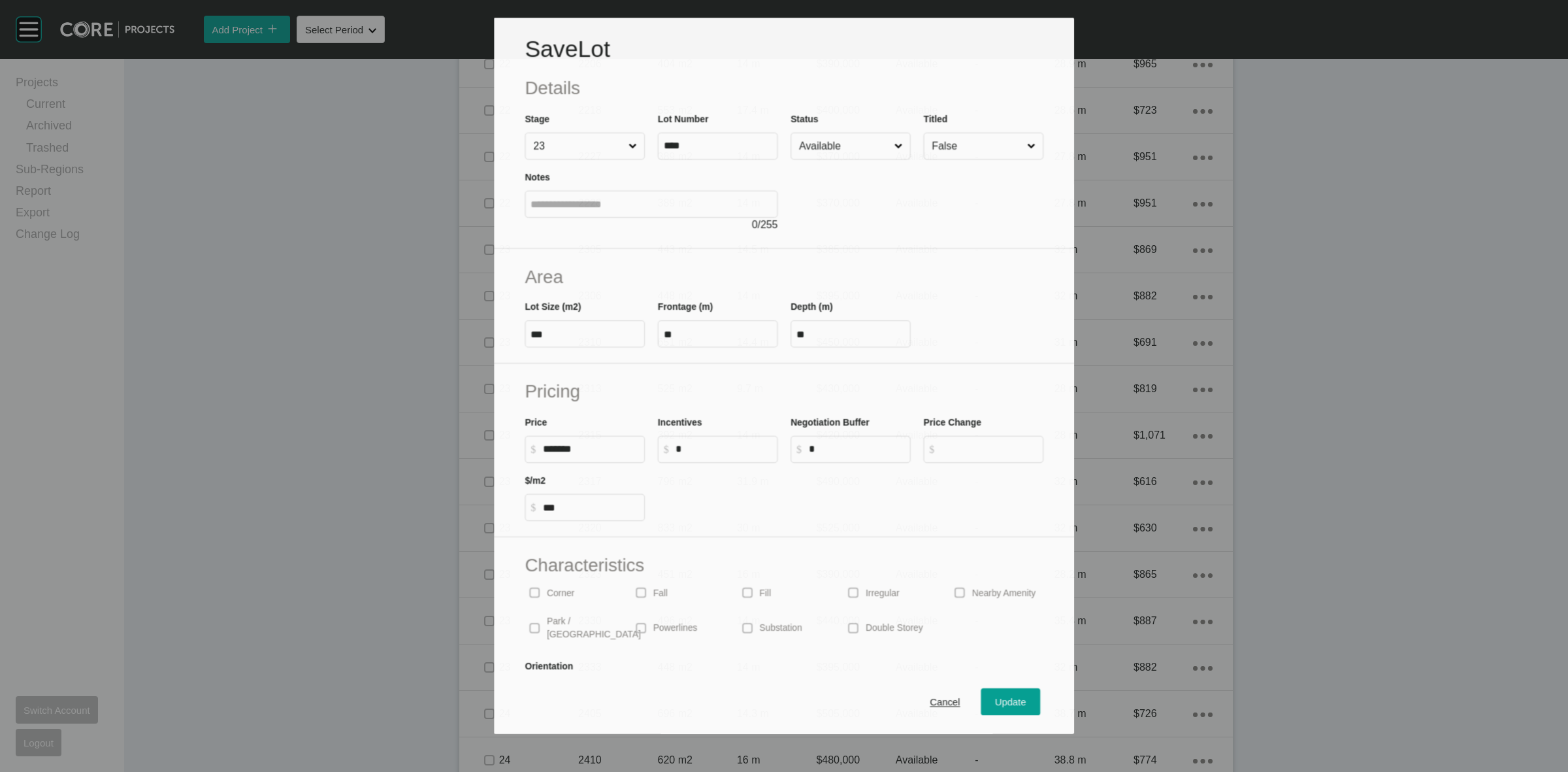
scroll to position [1755, 0]
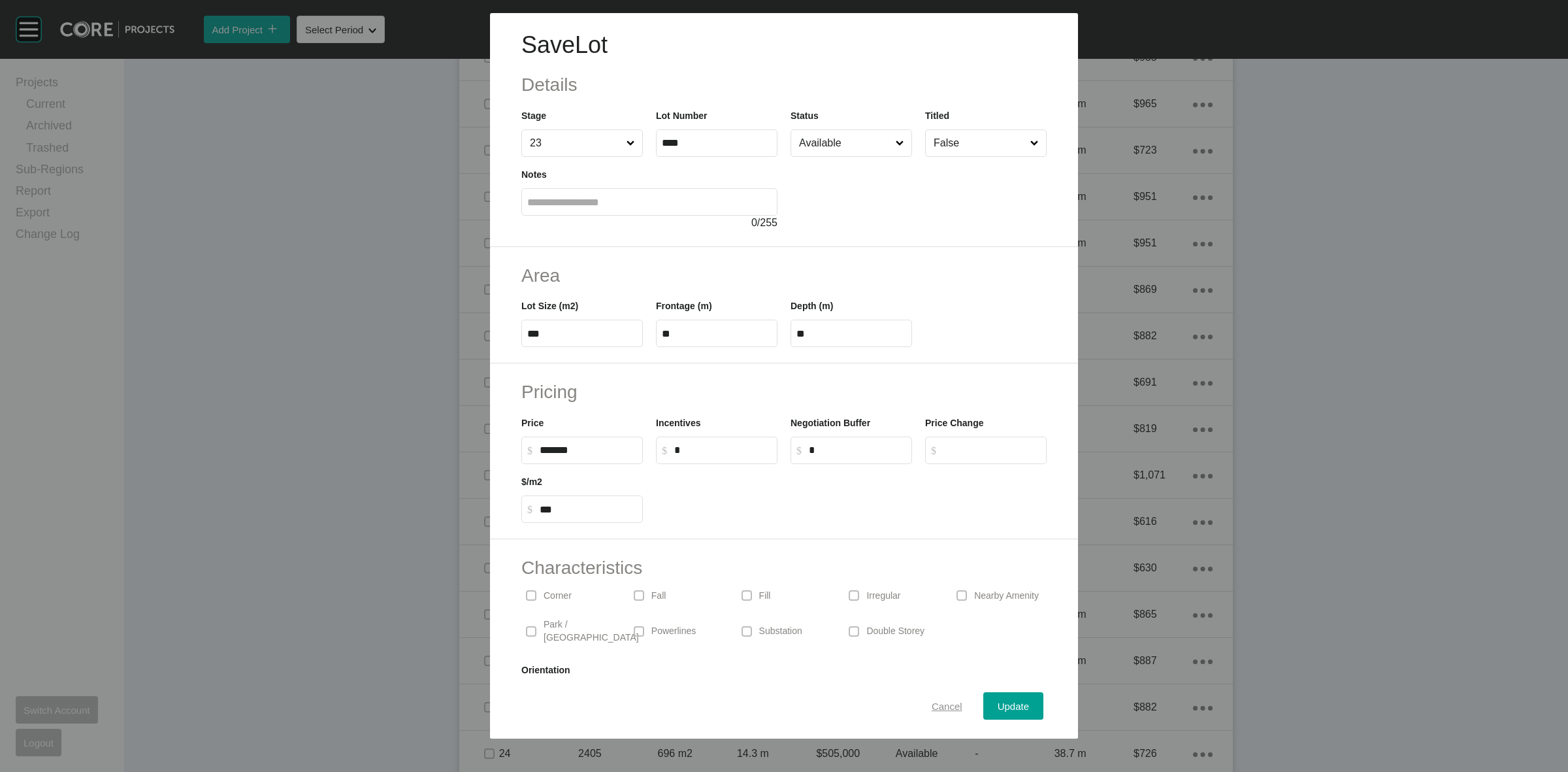
click at [936, 706] on span "Cancel" at bounding box center [946, 706] width 31 height 11
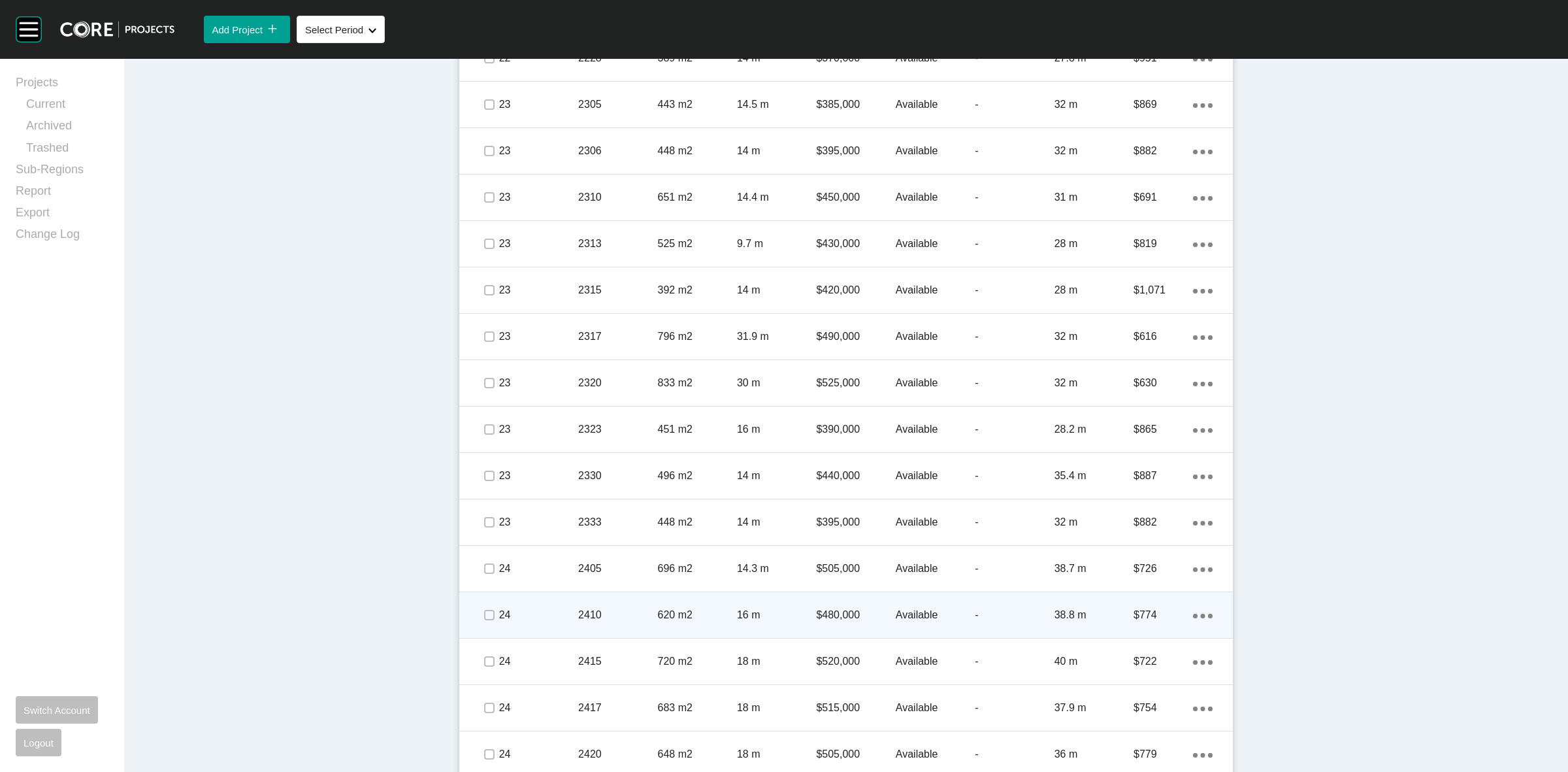
scroll to position [1997, 0]
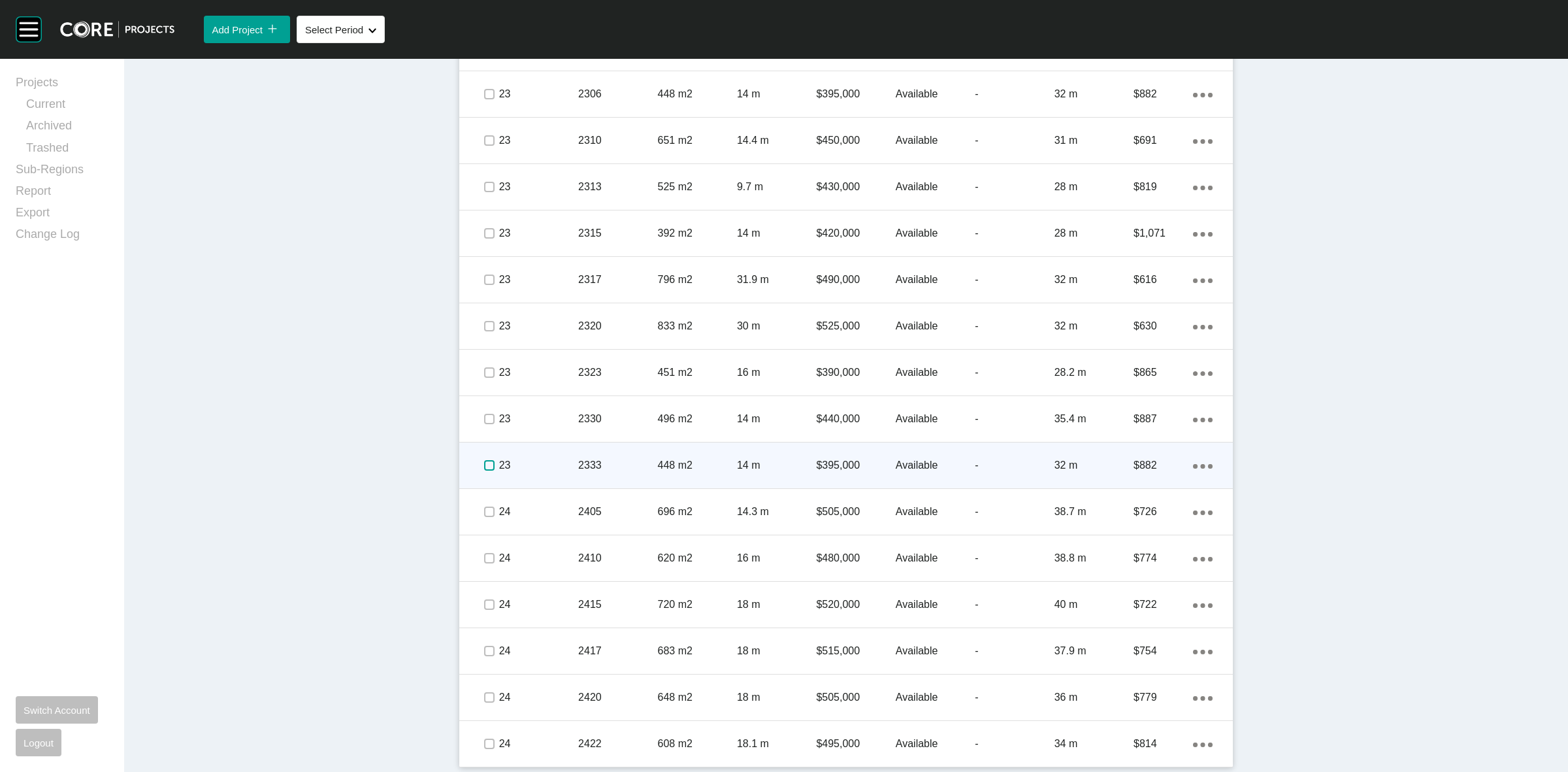
click at [487, 467] on label at bounding box center [489, 465] width 11 height 11
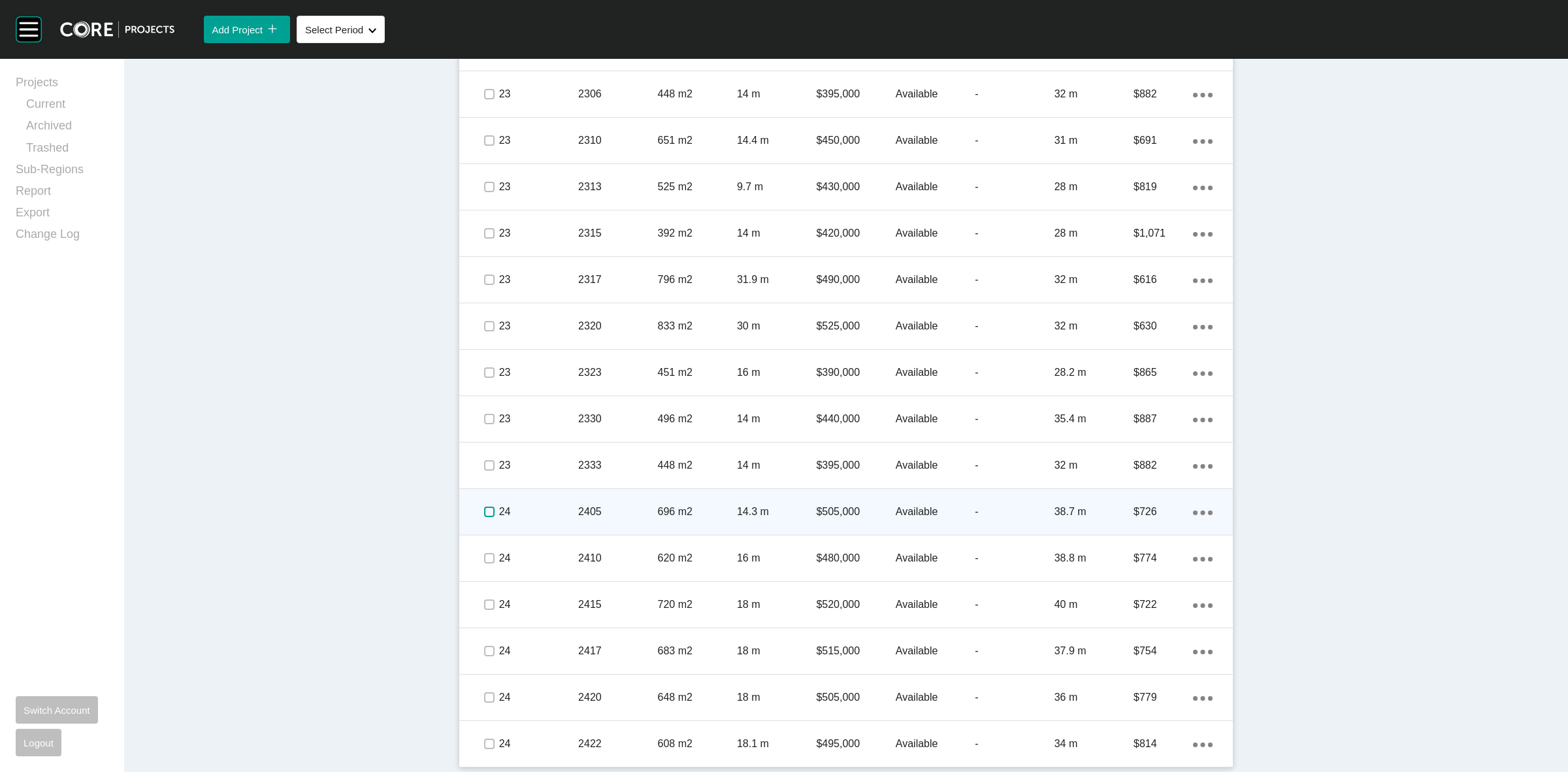
click at [484, 512] on label at bounding box center [489, 512] width 11 height 11
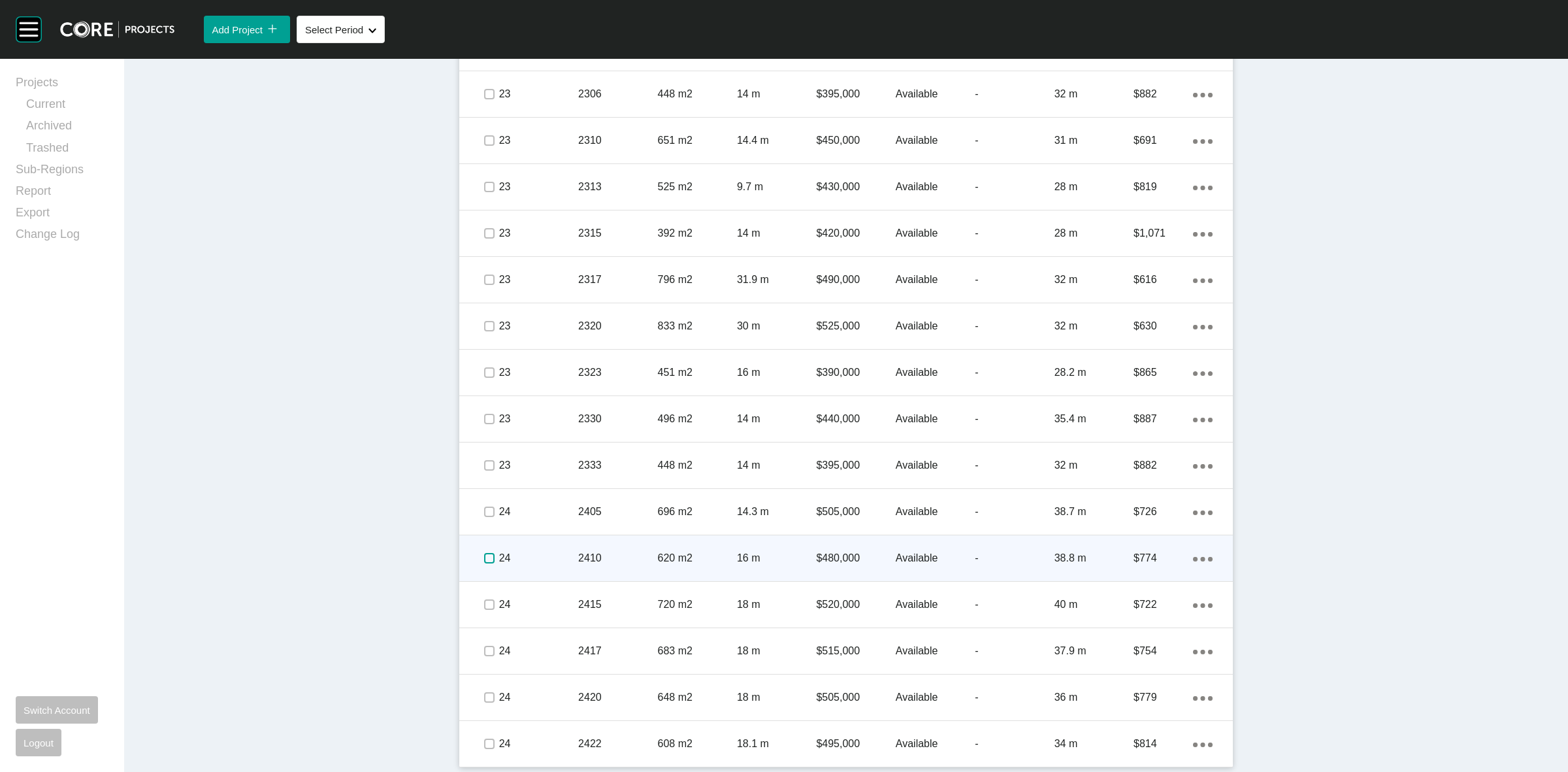
click at [484, 554] on label at bounding box center [489, 558] width 11 height 11
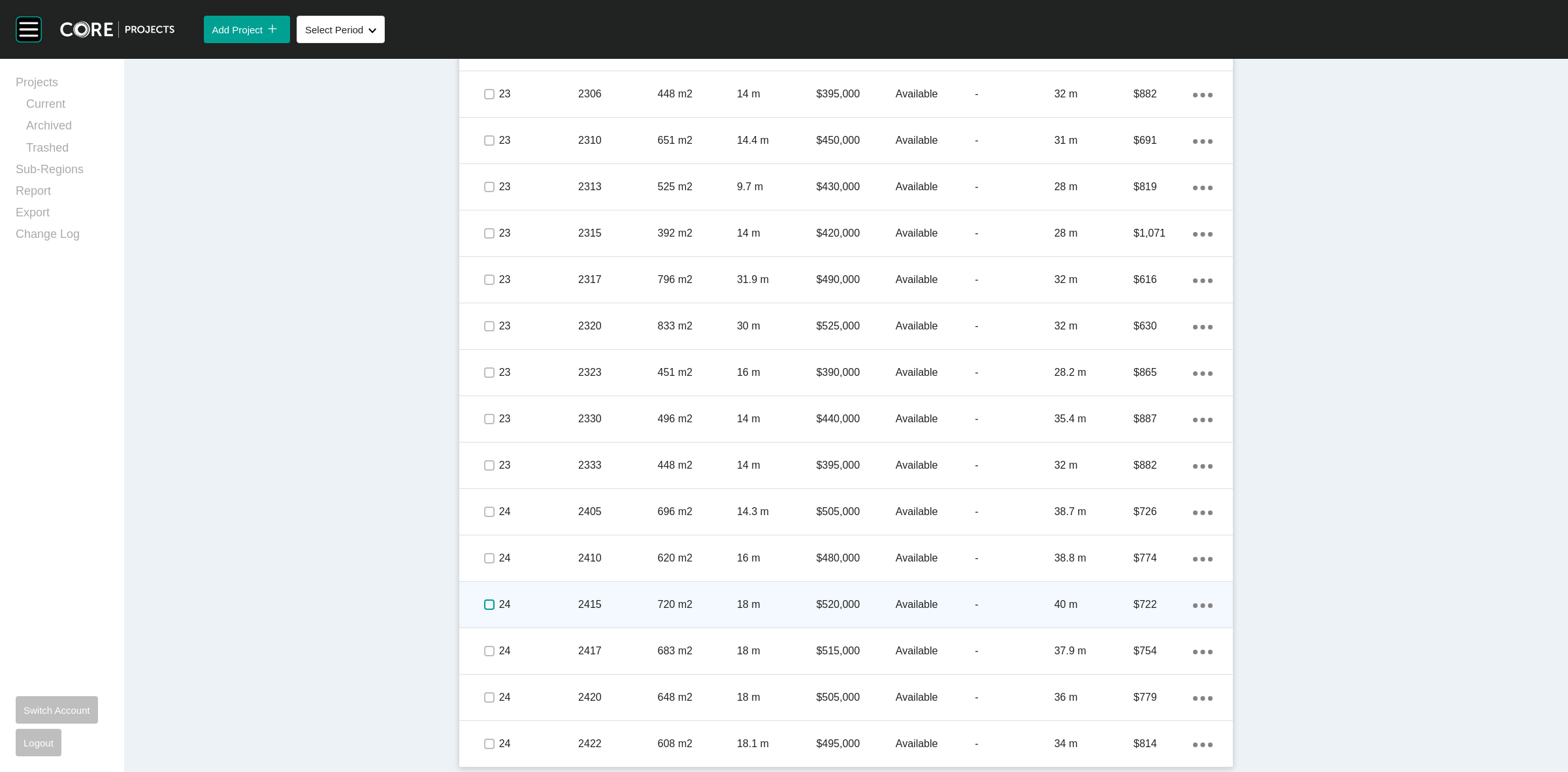
click at [484, 599] on label at bounding box center [489, 604] width 11 height 11
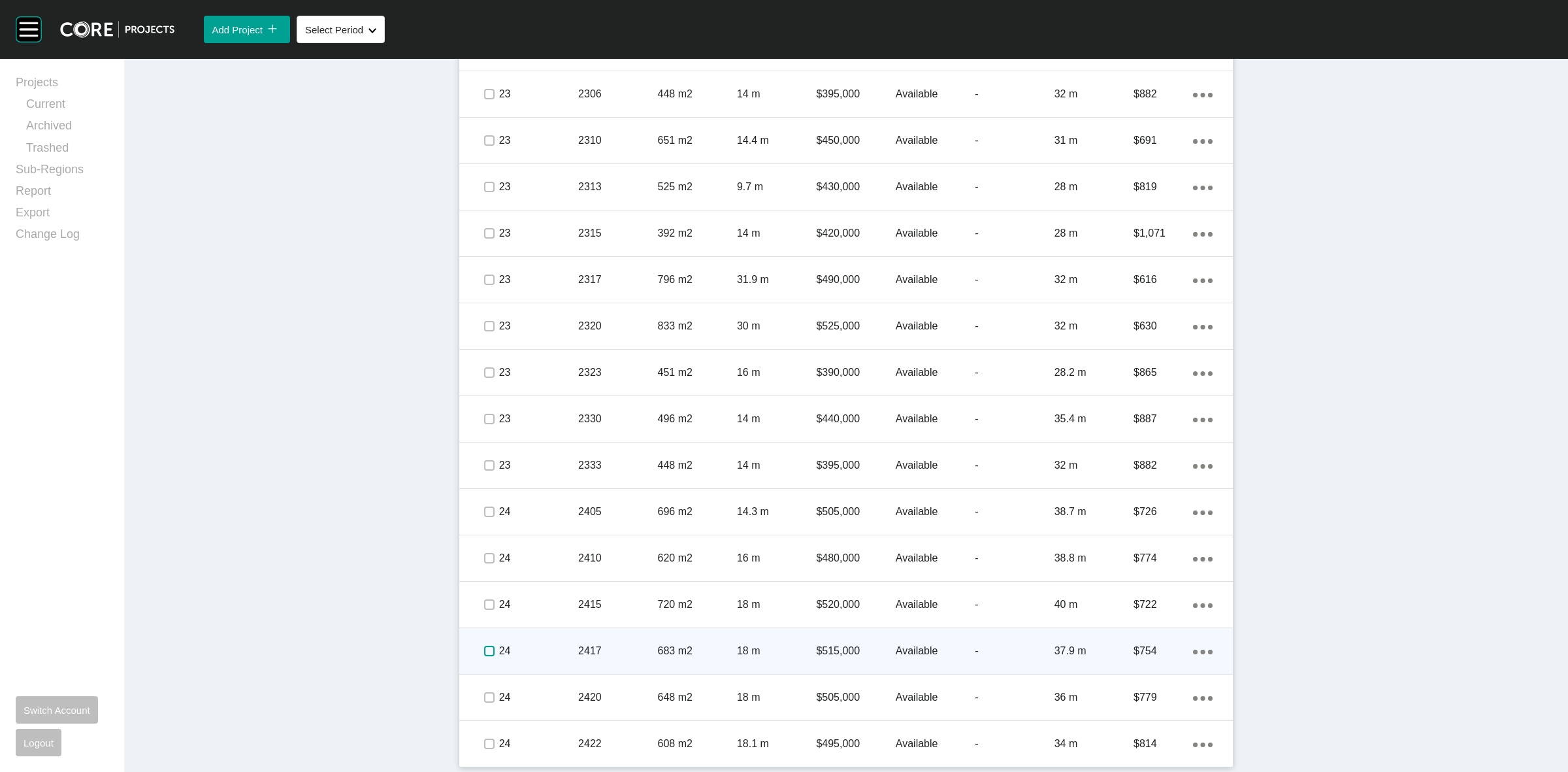
click at [487, 653] on label at bounding box center [489, 650] width 11 height 11
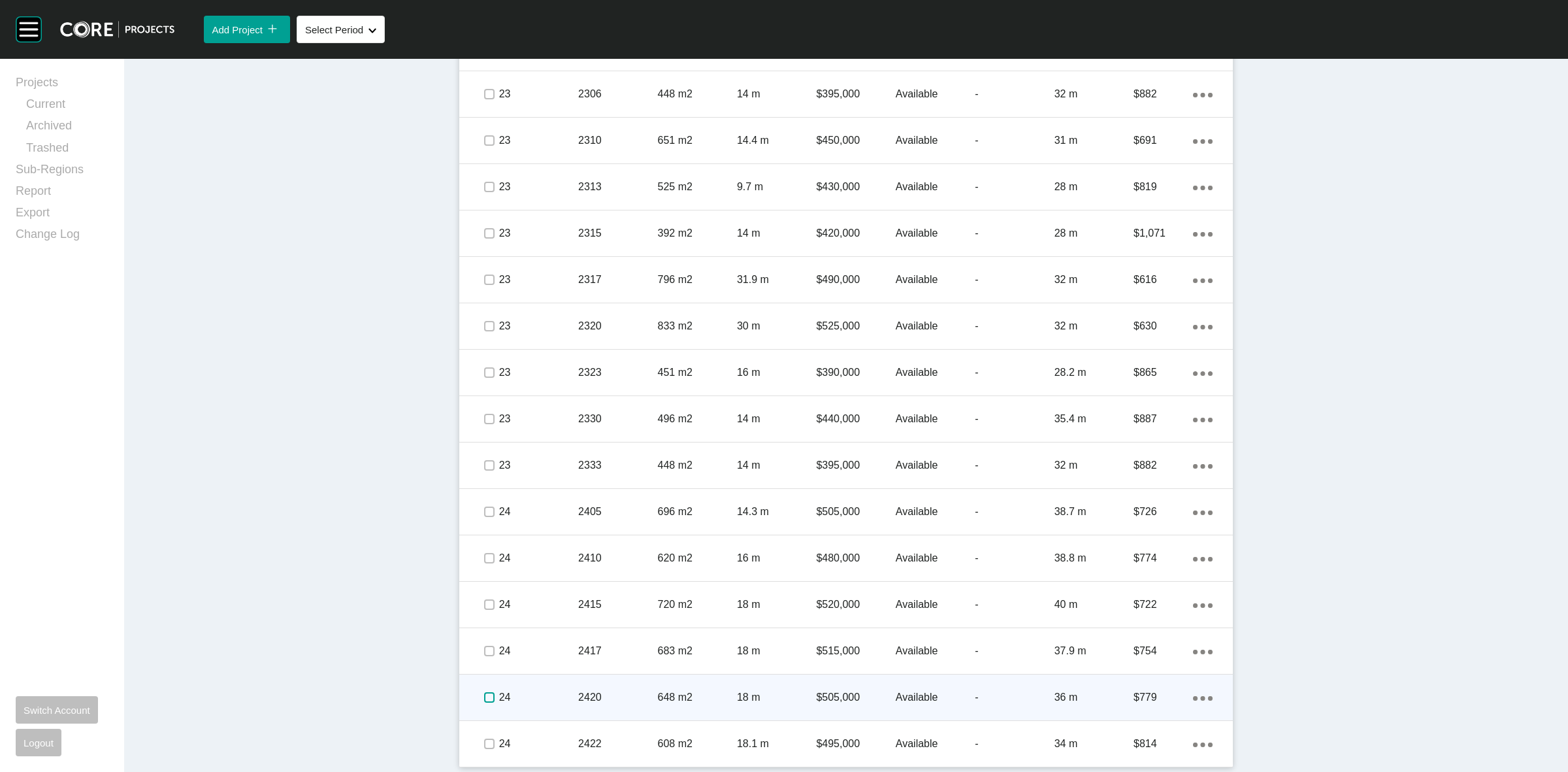
click at [484, 696] on label at bounding box center [489, 697] width 11 height 11
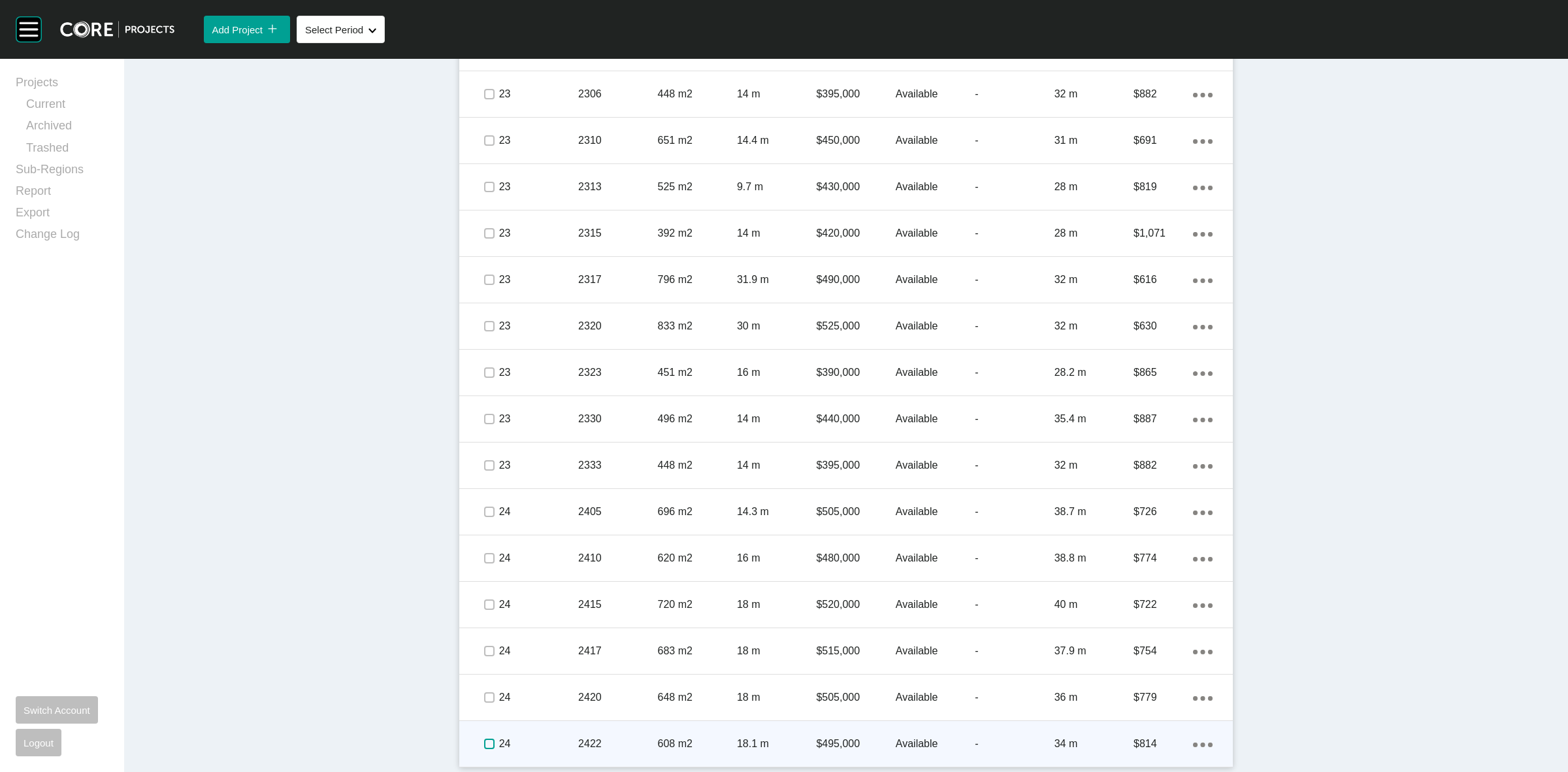
click at [484, 747] on label at bounding box center [489, 744] width 11 height 11
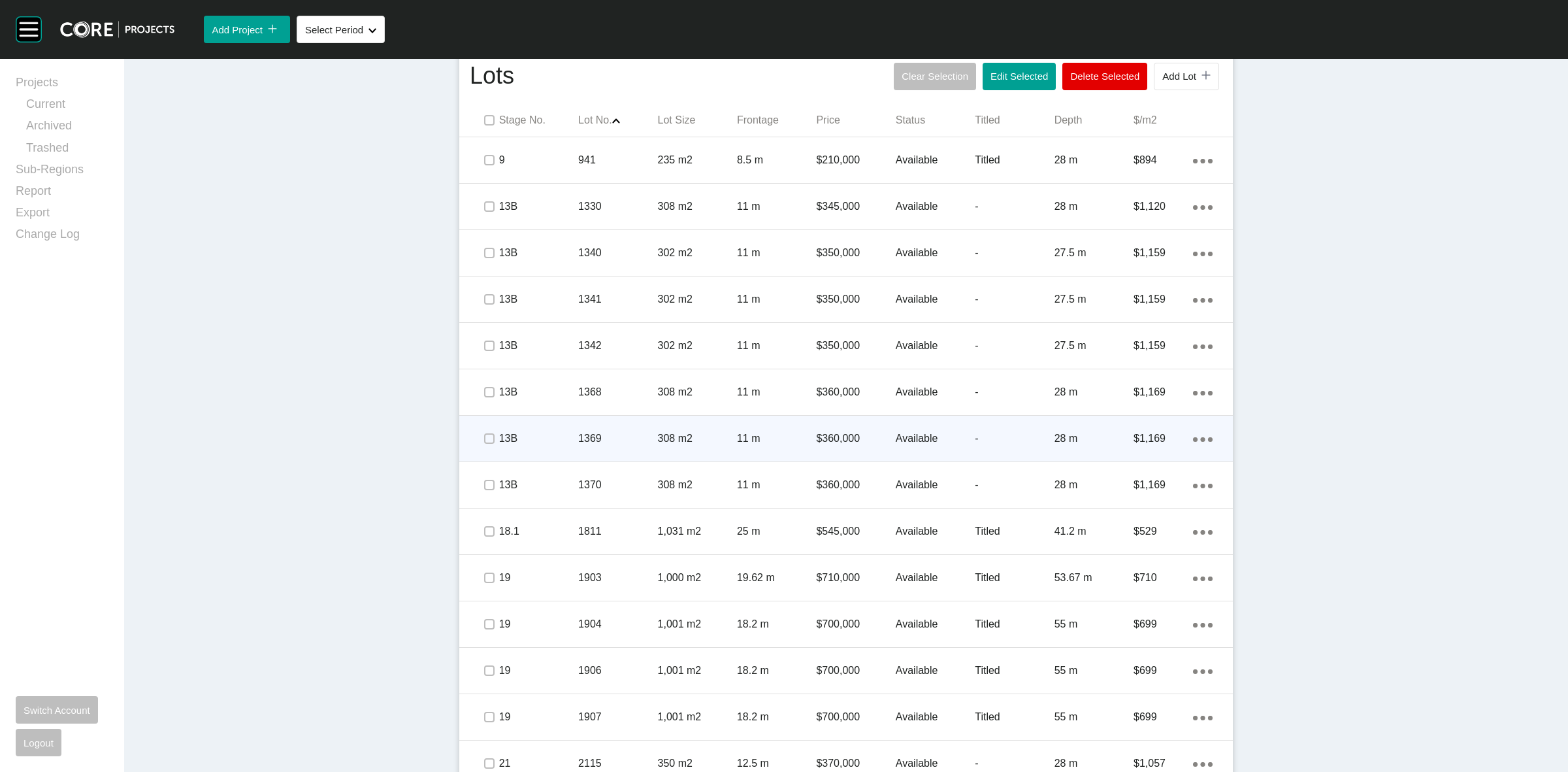
scroll to position [772, 0]
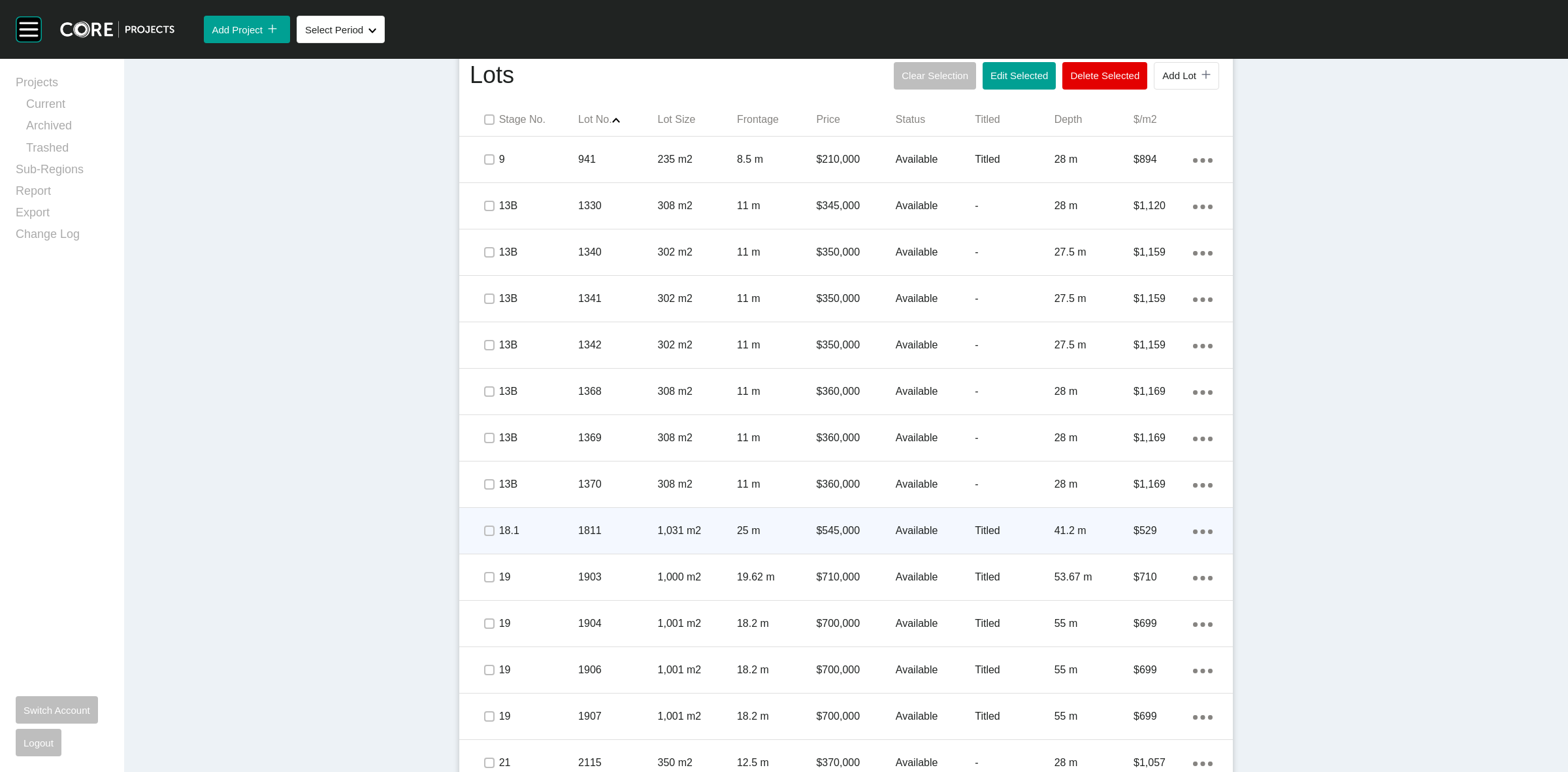
click at [751, 531] on p "25 m" at bounding box center [776, 531] width 79 height 14
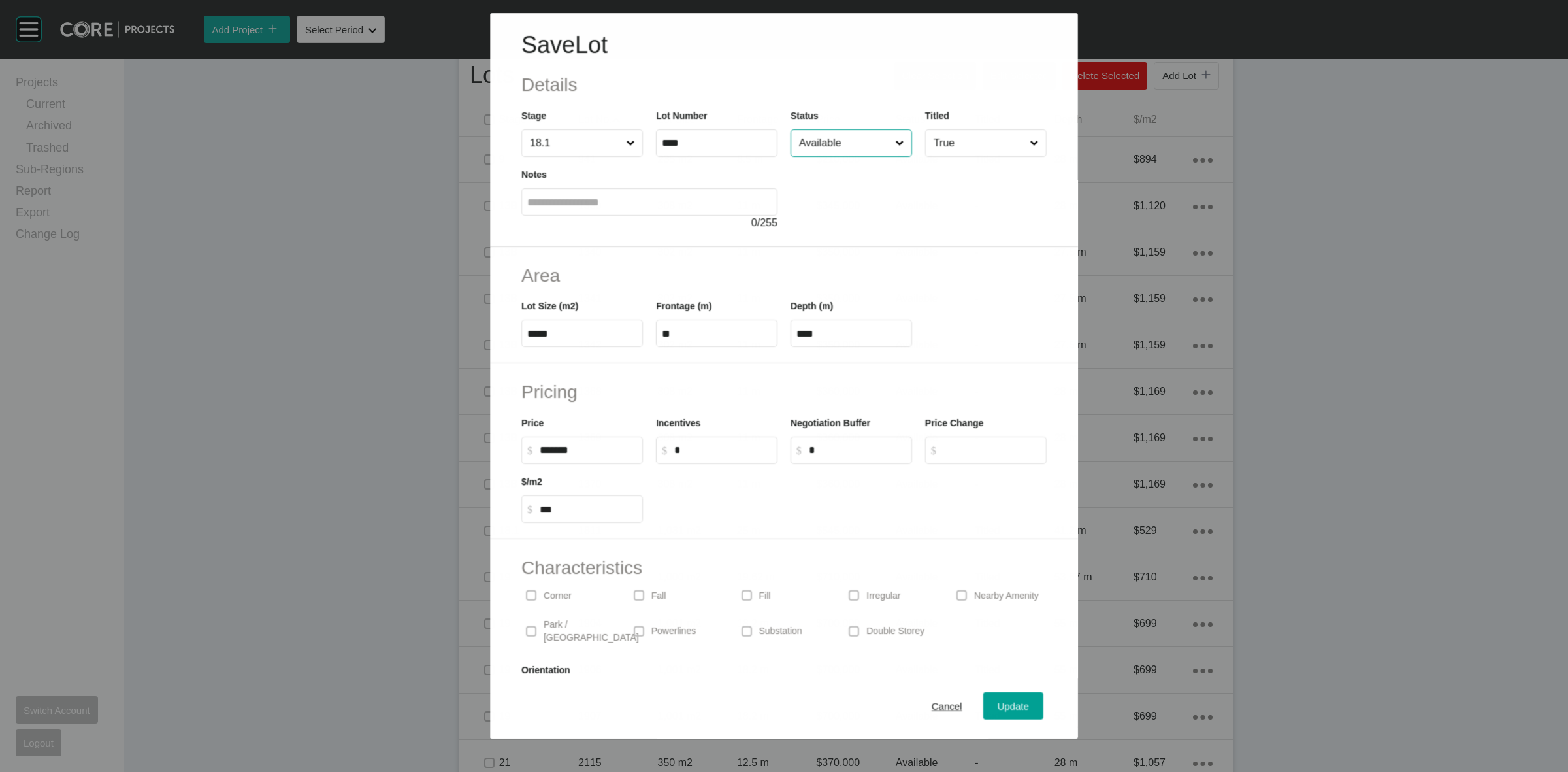
click at [833, 147] on input "Available" at bounding box center [844, 143] width 96 height 26
click at [997, 701] on span "Update" at bounding box center [1013, 706] width 31 height 11
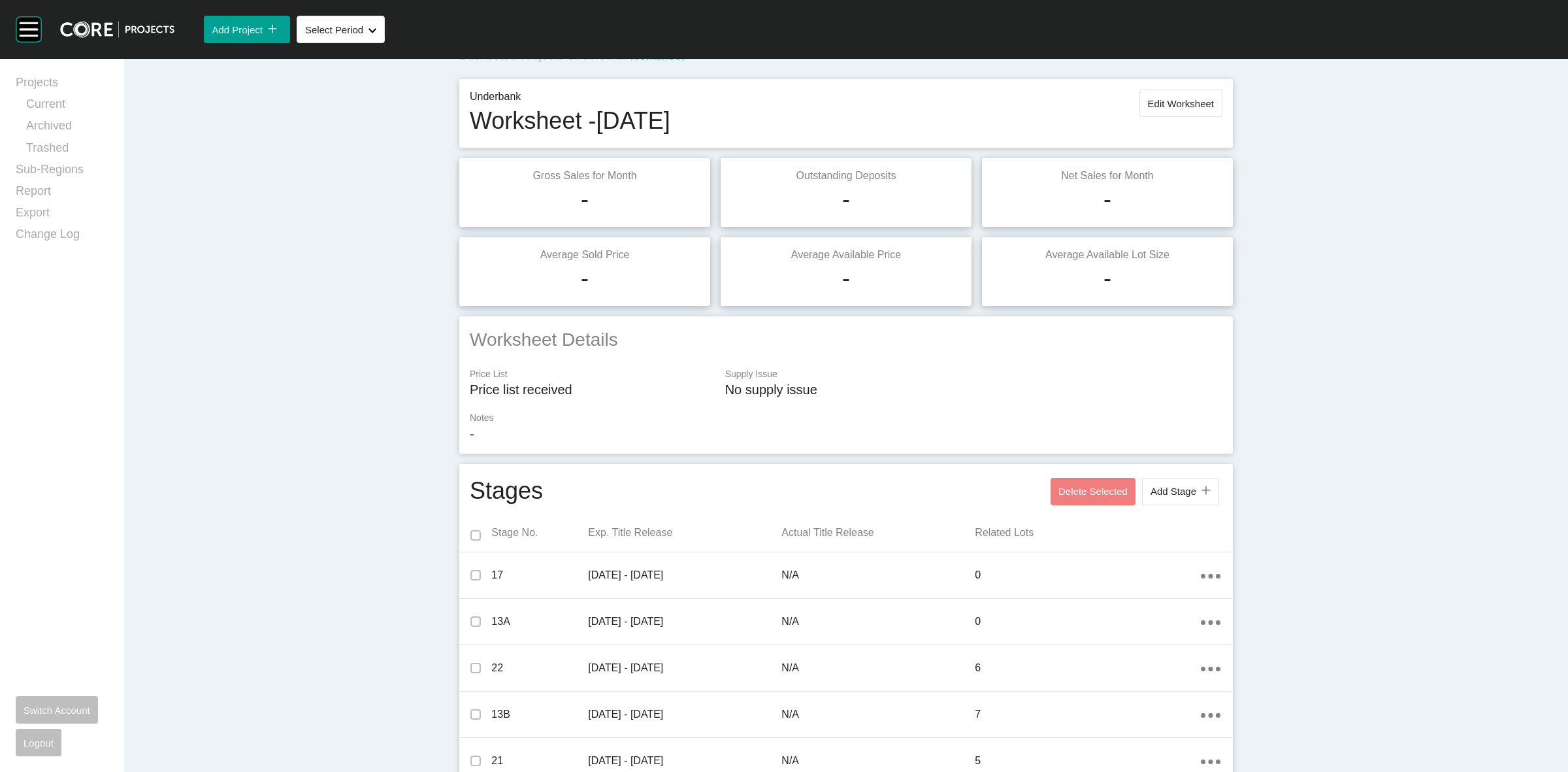
scroll to position [0, 0]
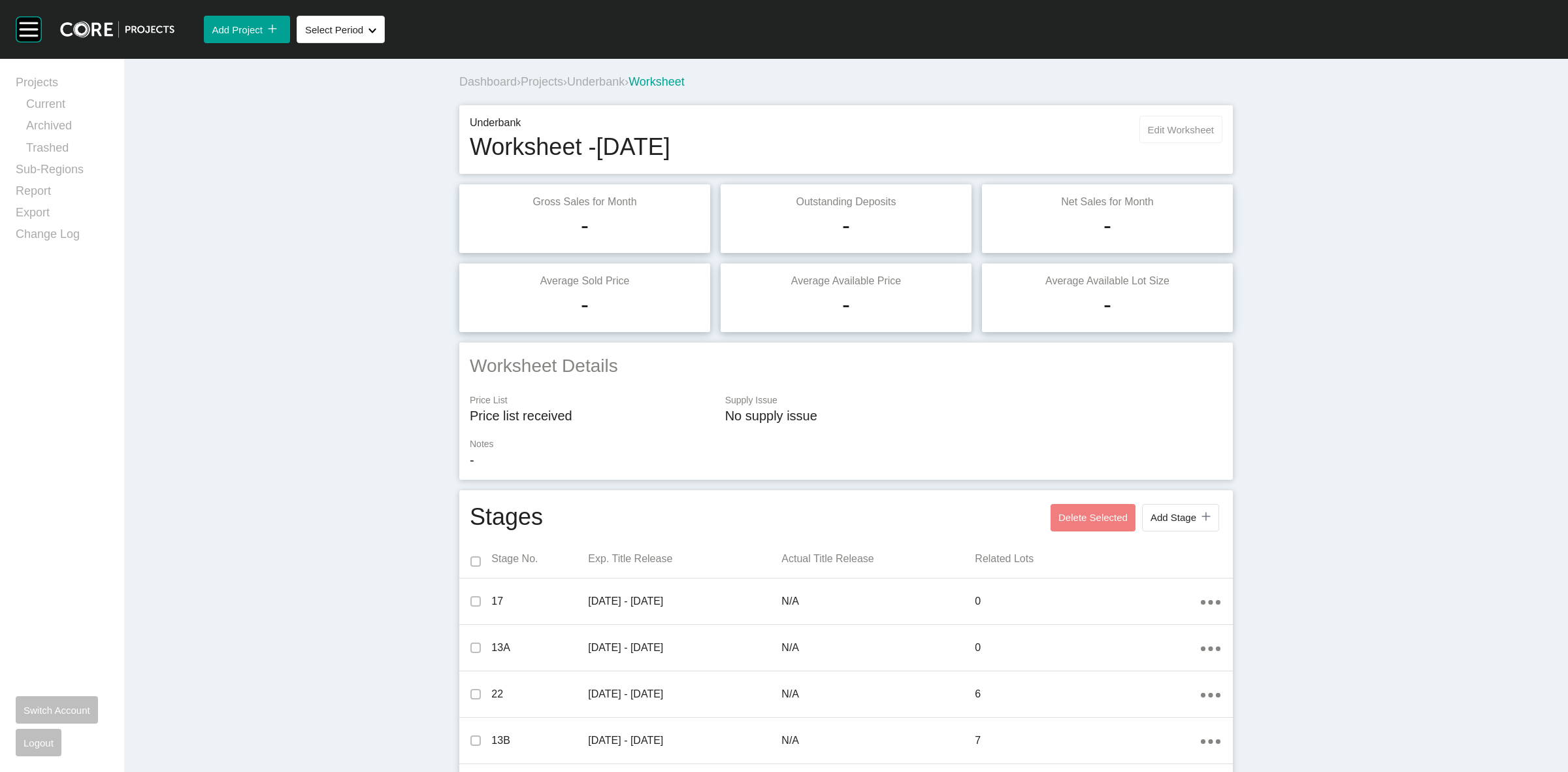
click at [1191, 122] on button "Edit Worksheet" at bounding box center [1181, 129] width 83 height 28
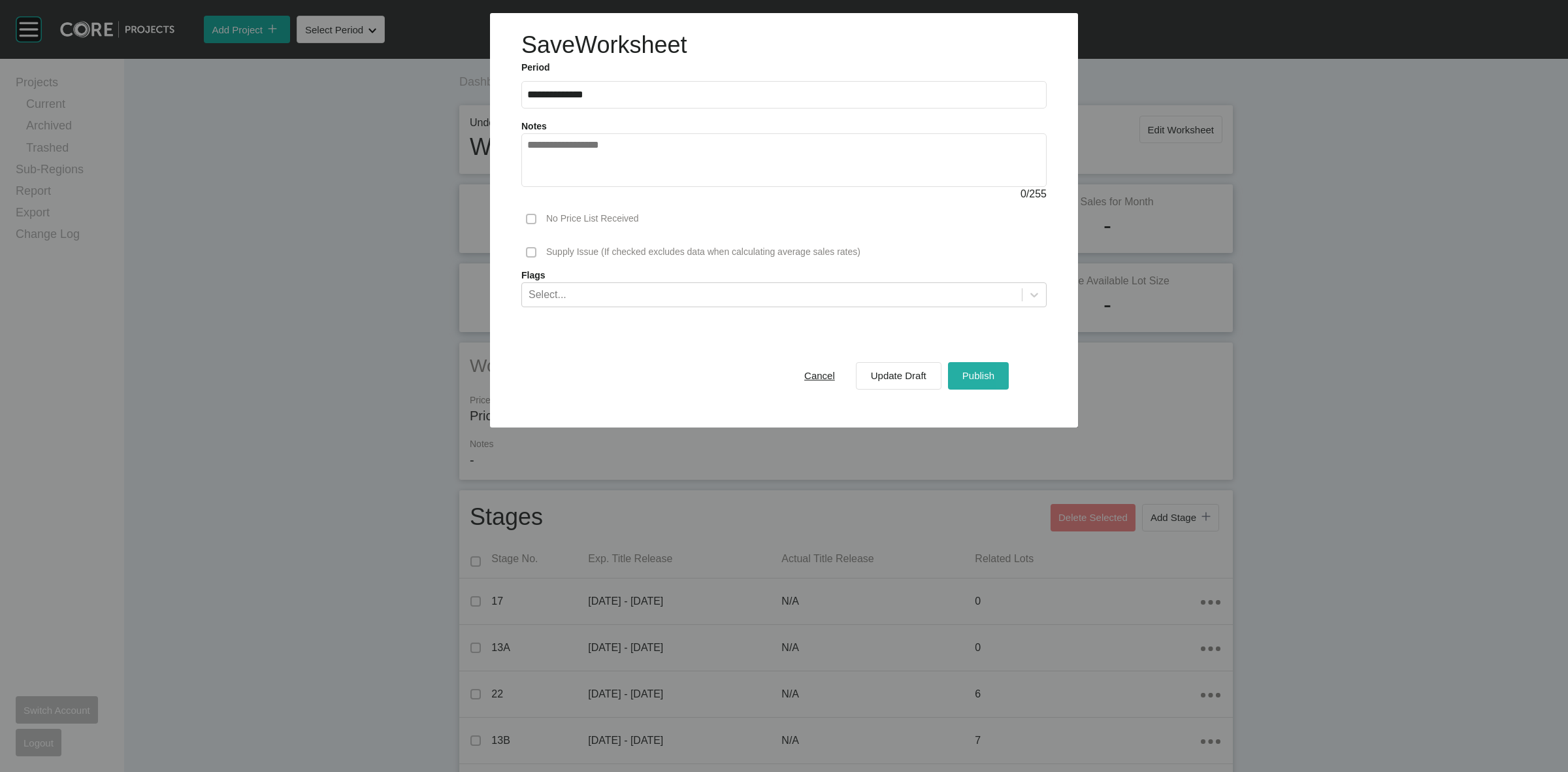
click at [978, 379] on span "Publish" at bounding box center [978, 376] width 32 height 11
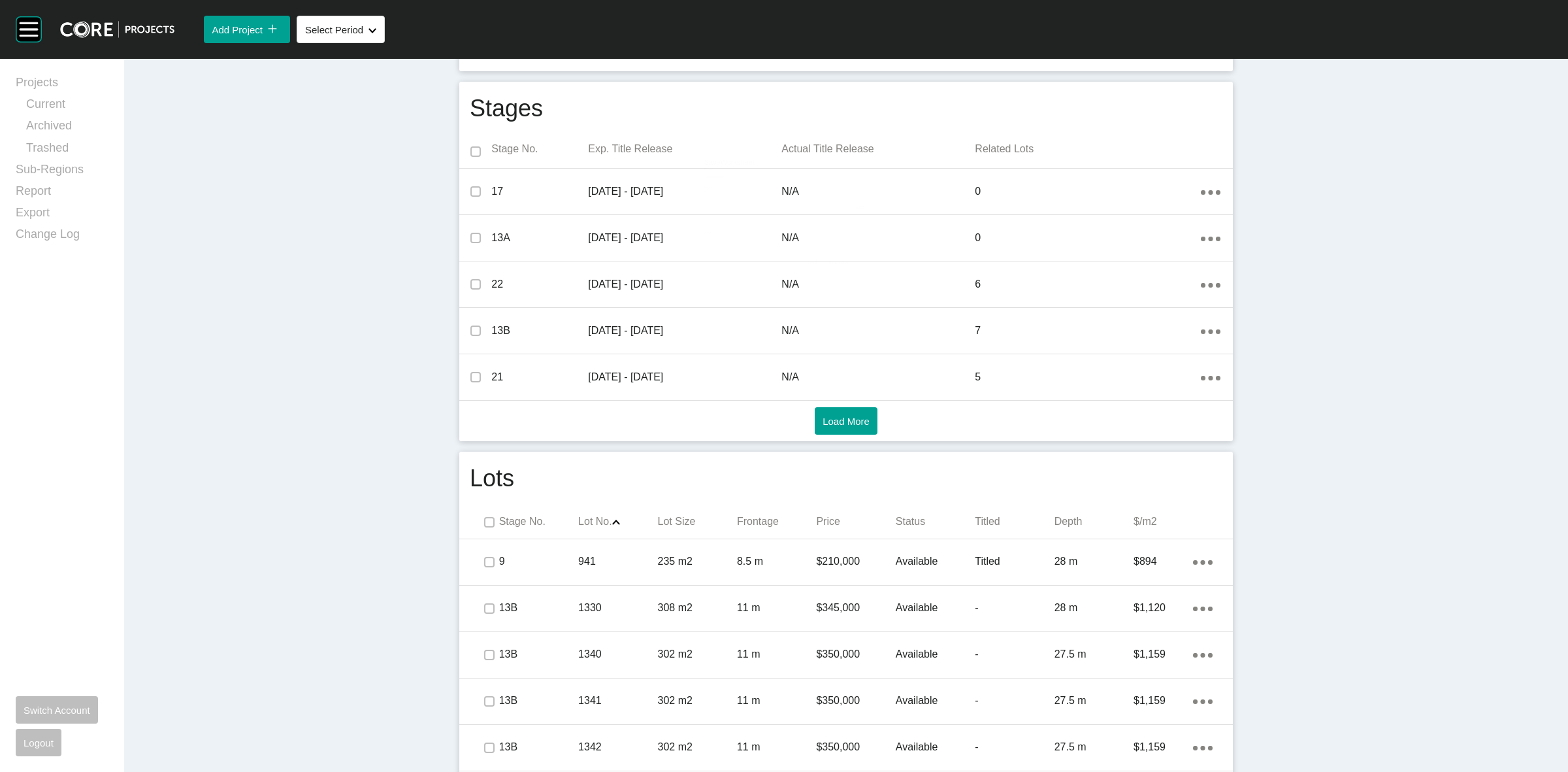
scroll to position [735, 0]
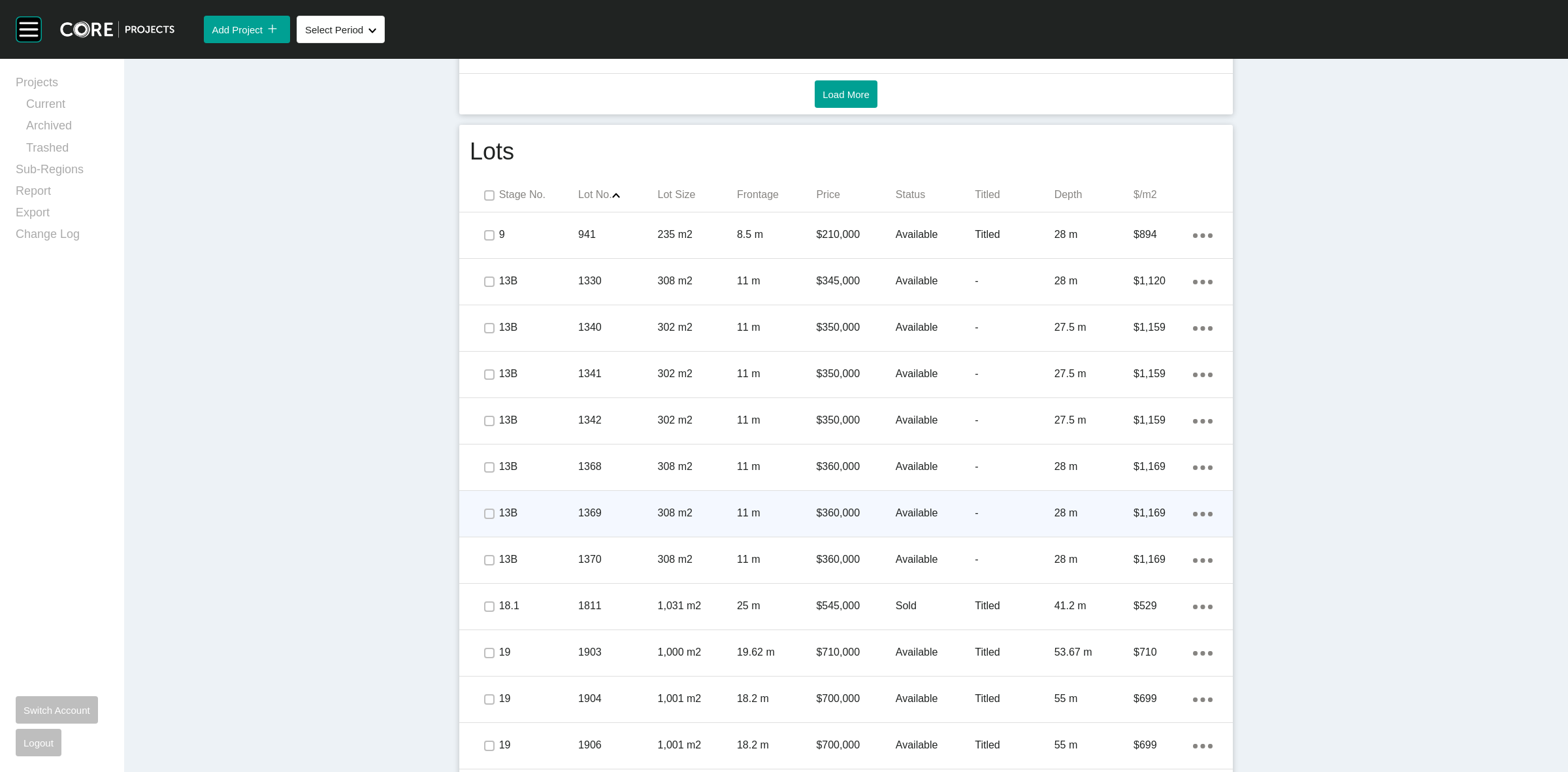
click at [785, 519] on p "11 m" at bounding box center [776, 513] width 79 height 14
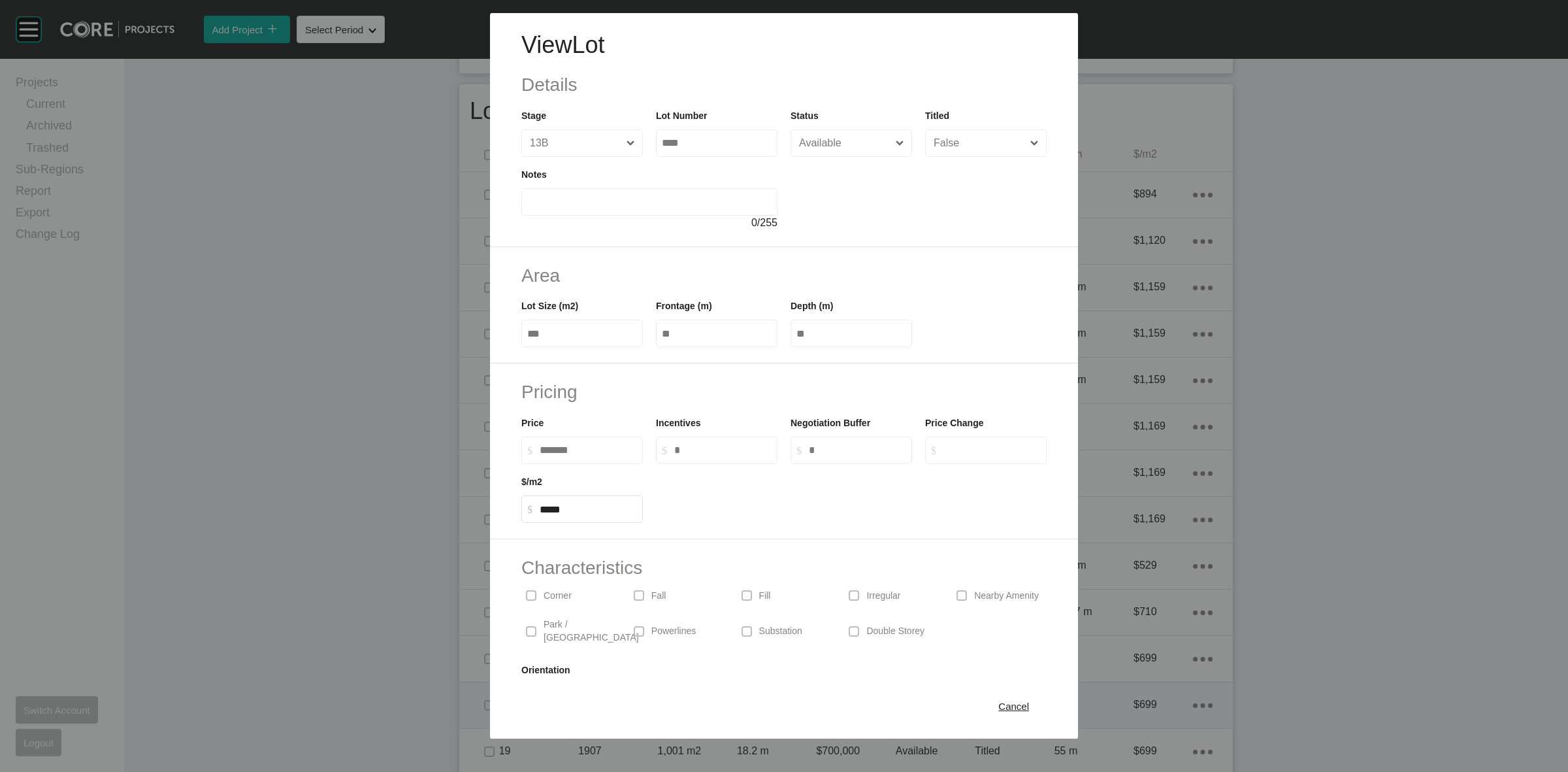
click at [998, 706] on span "Cancel" at bounding box center [1013, 706] width 31 height 11
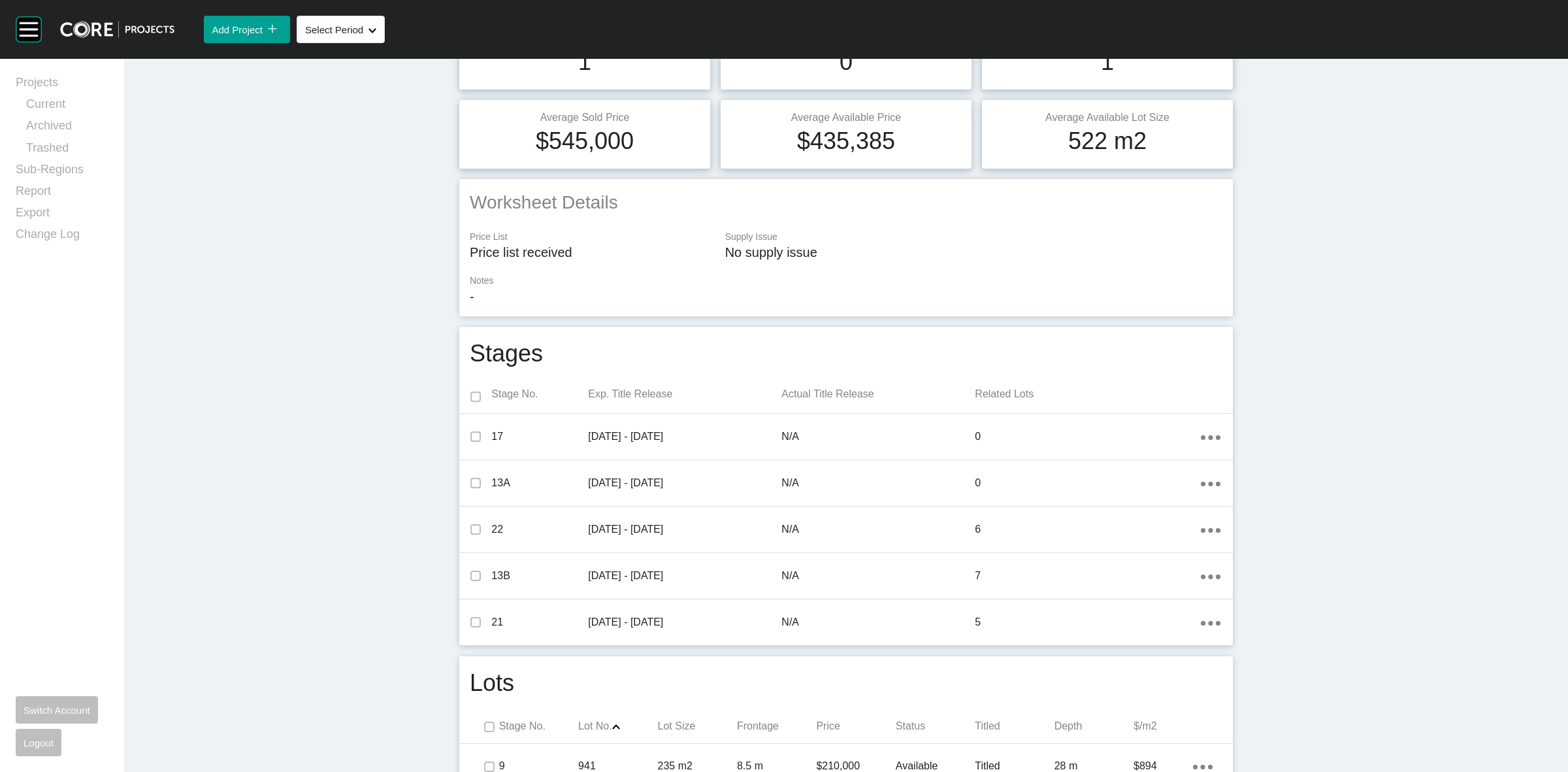
scroll to position [0, 0]
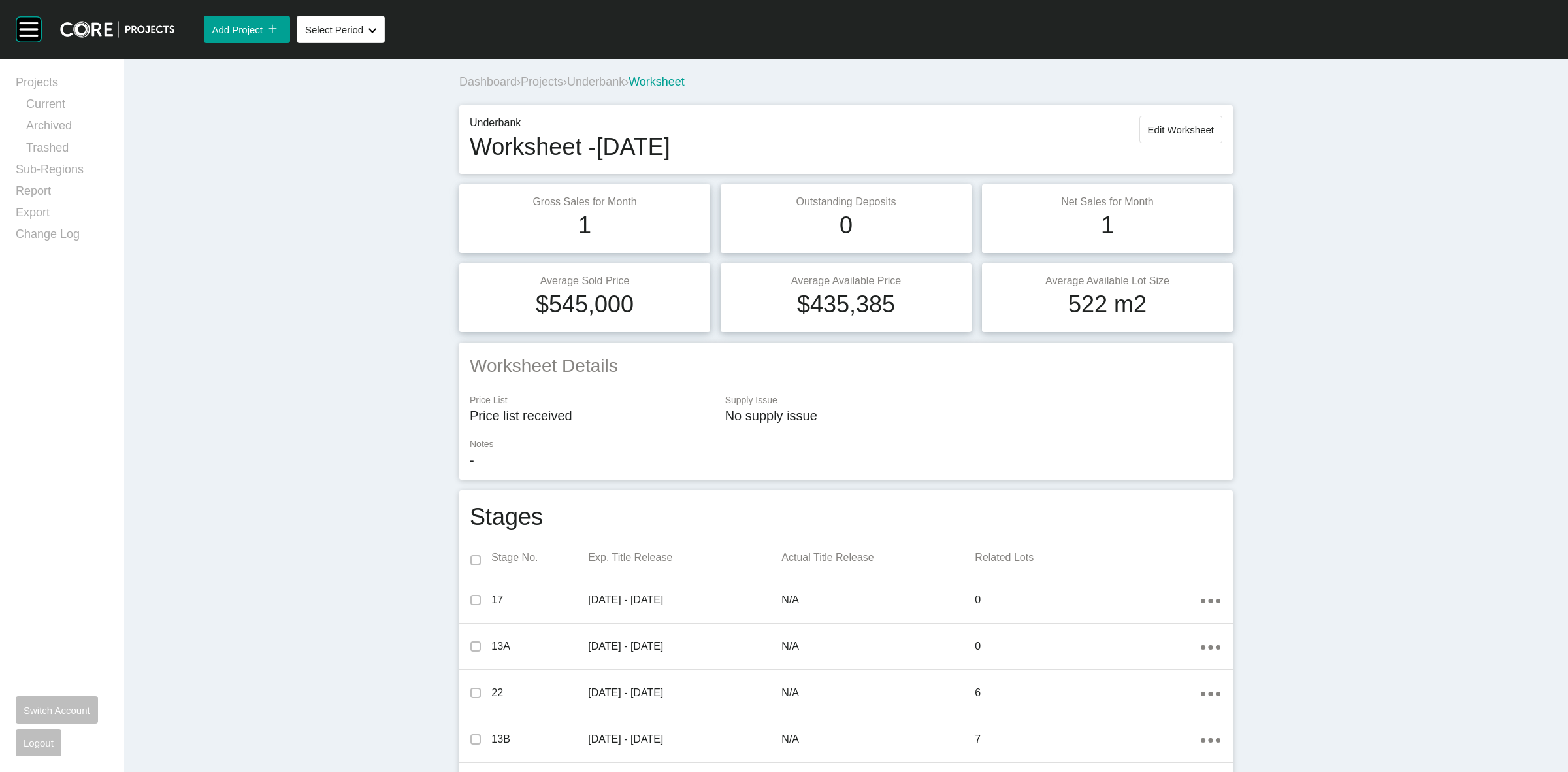
click at [614, 83] on span "Underbank" at bounding box center [595, 82] width 58 height 13
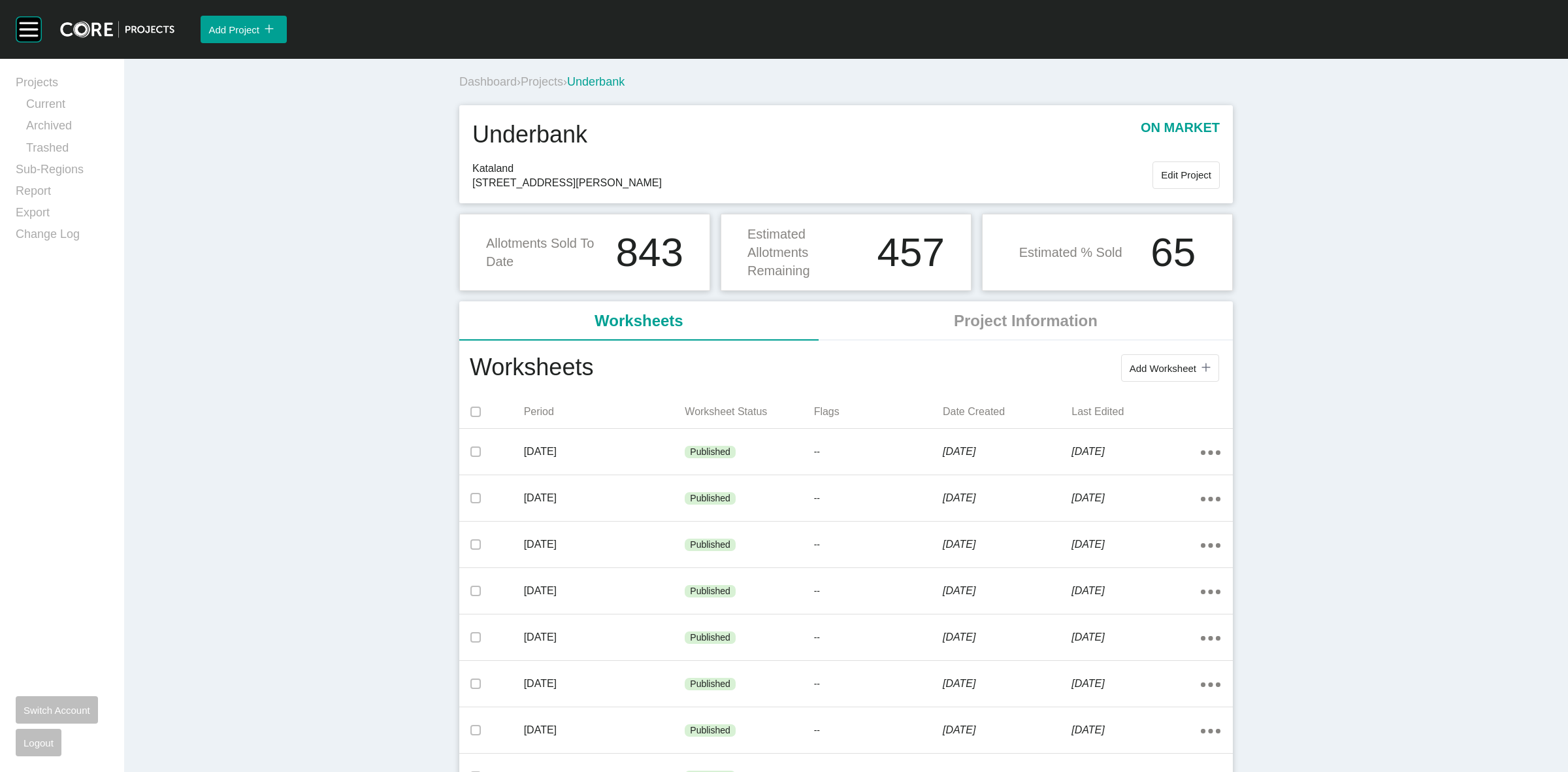
click at [543, 87] on span "Projects" at bounding box center [542, 82] width 43 height 13
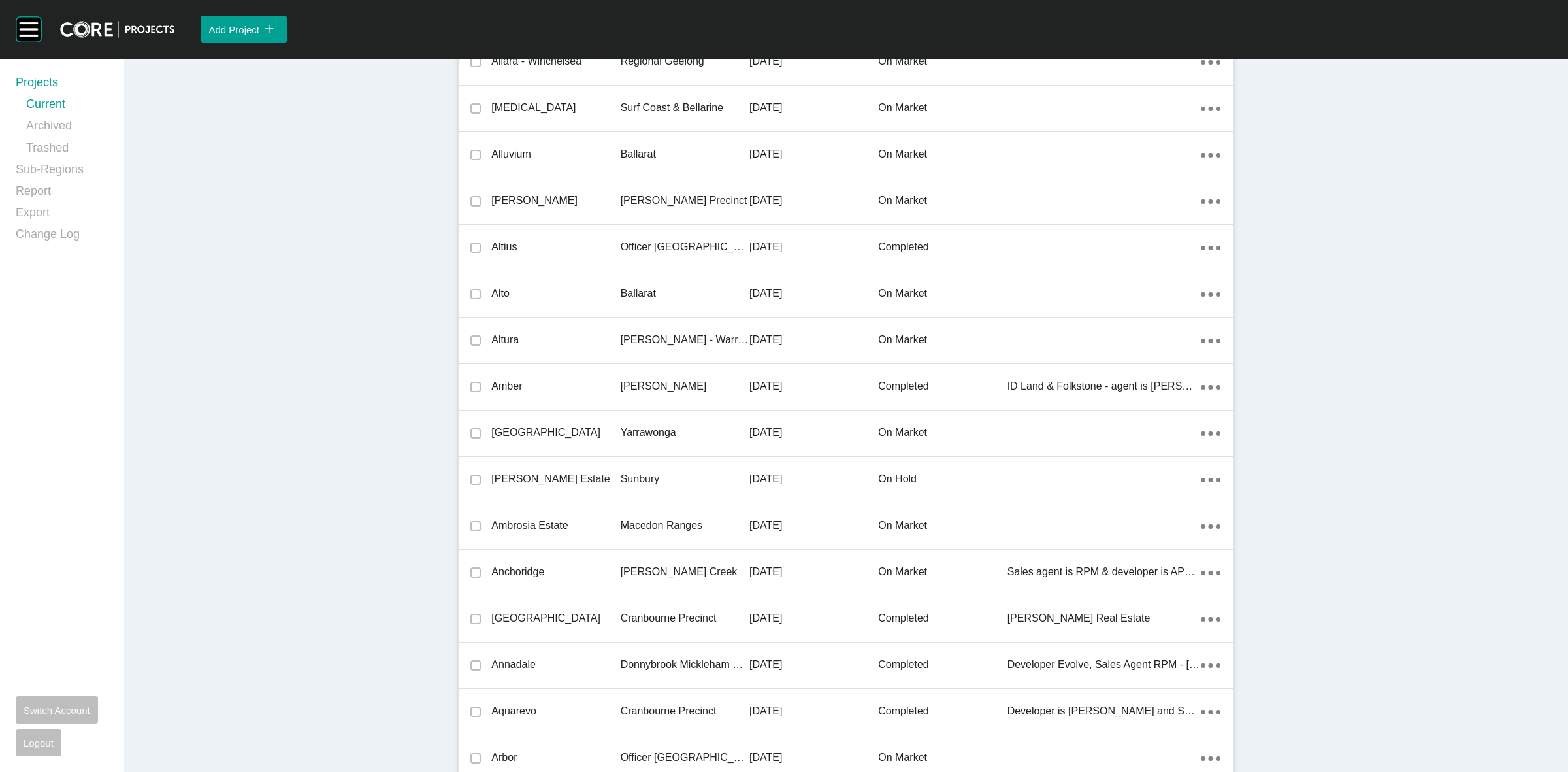
scroll to position [25527, 0]
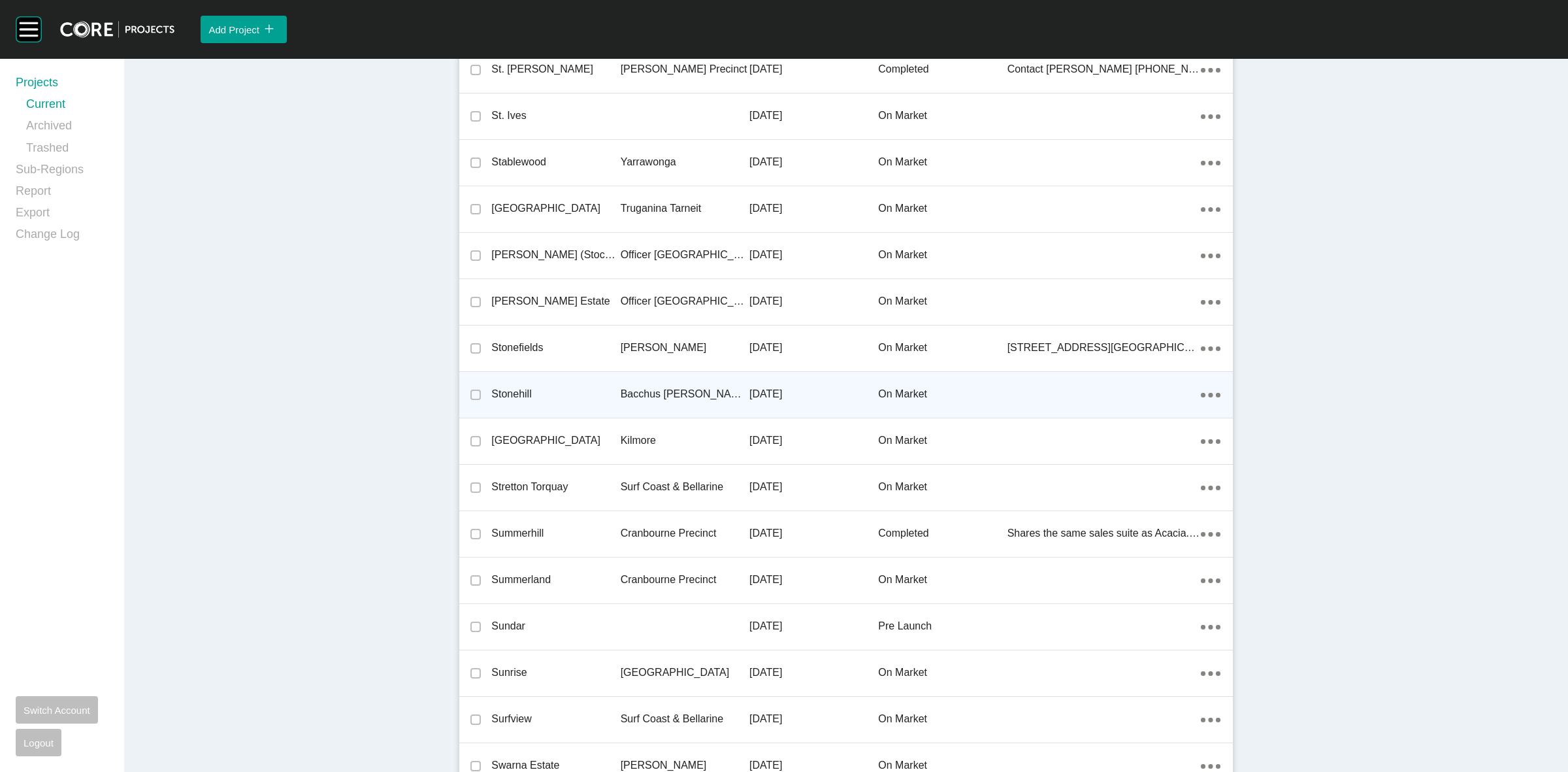
click at [692, 377] on div "Bacchus [PERSON_NAME] Precinct" at bounding box center [684, 393] width 129 height 41
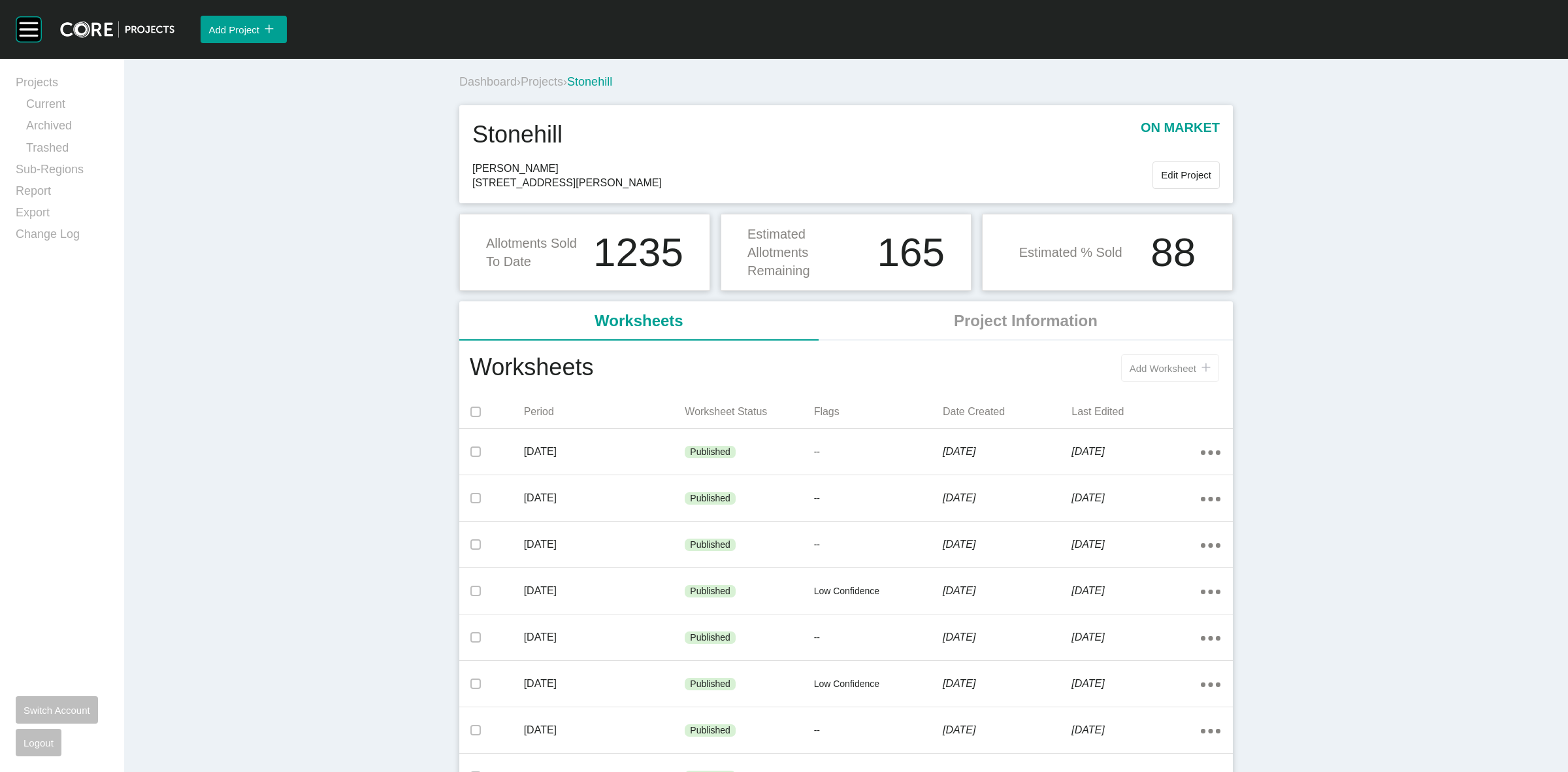
click at [1196, 367] on div "icon/tick copy 11 Created with Sketch." at bounding box center [1203, 369] width 14 height 11
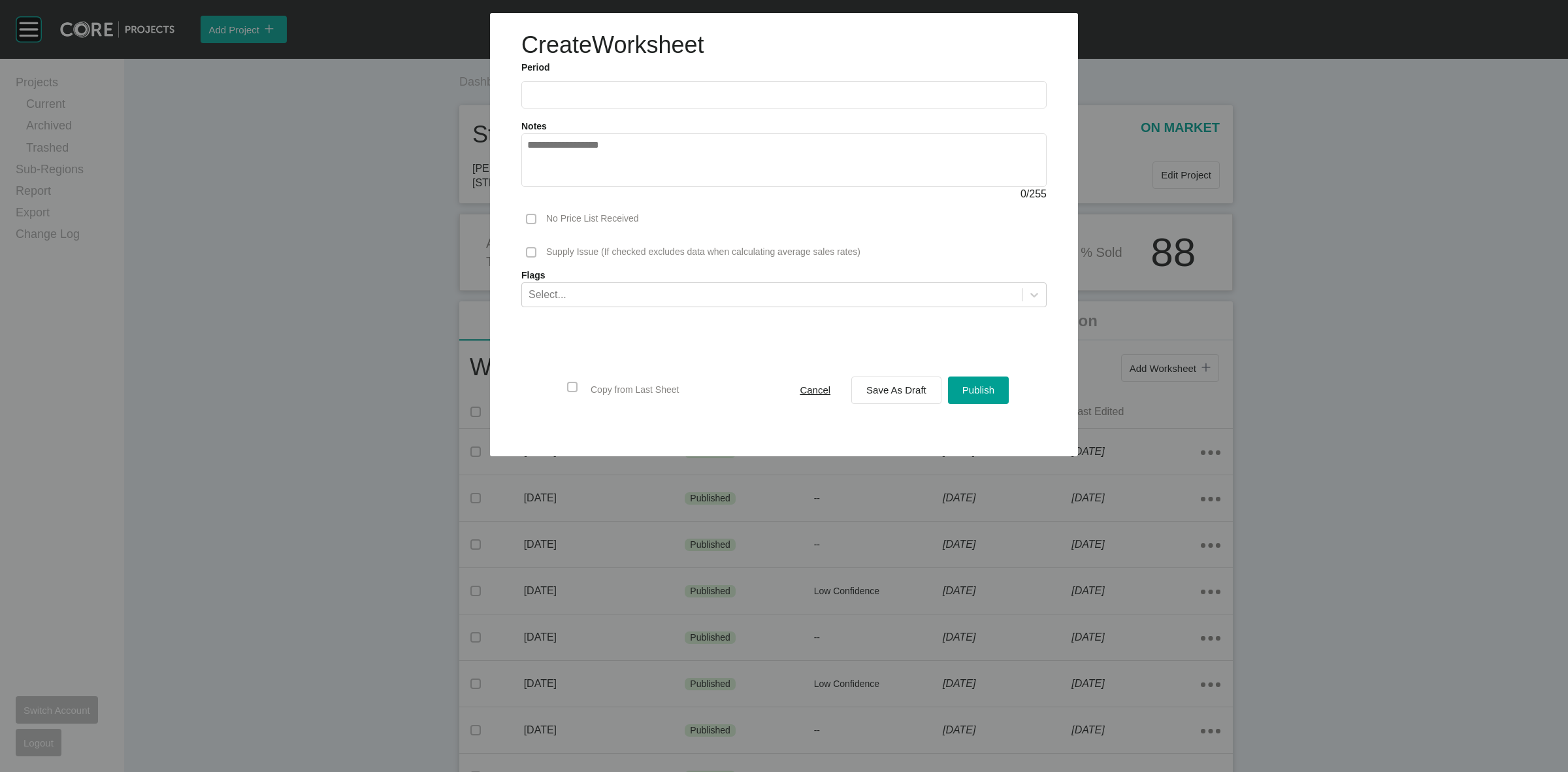
click at [655, 93] on input "text" at bounding box center [784, 95] width 514 height 11
click at [637, 188] on li "Sep" at bounding box center [634, 190] width 44 height 22
type input "**********"
click at [874, 392] on span "Save As Draft" at bounding box center [896, 390] width 60 height 11
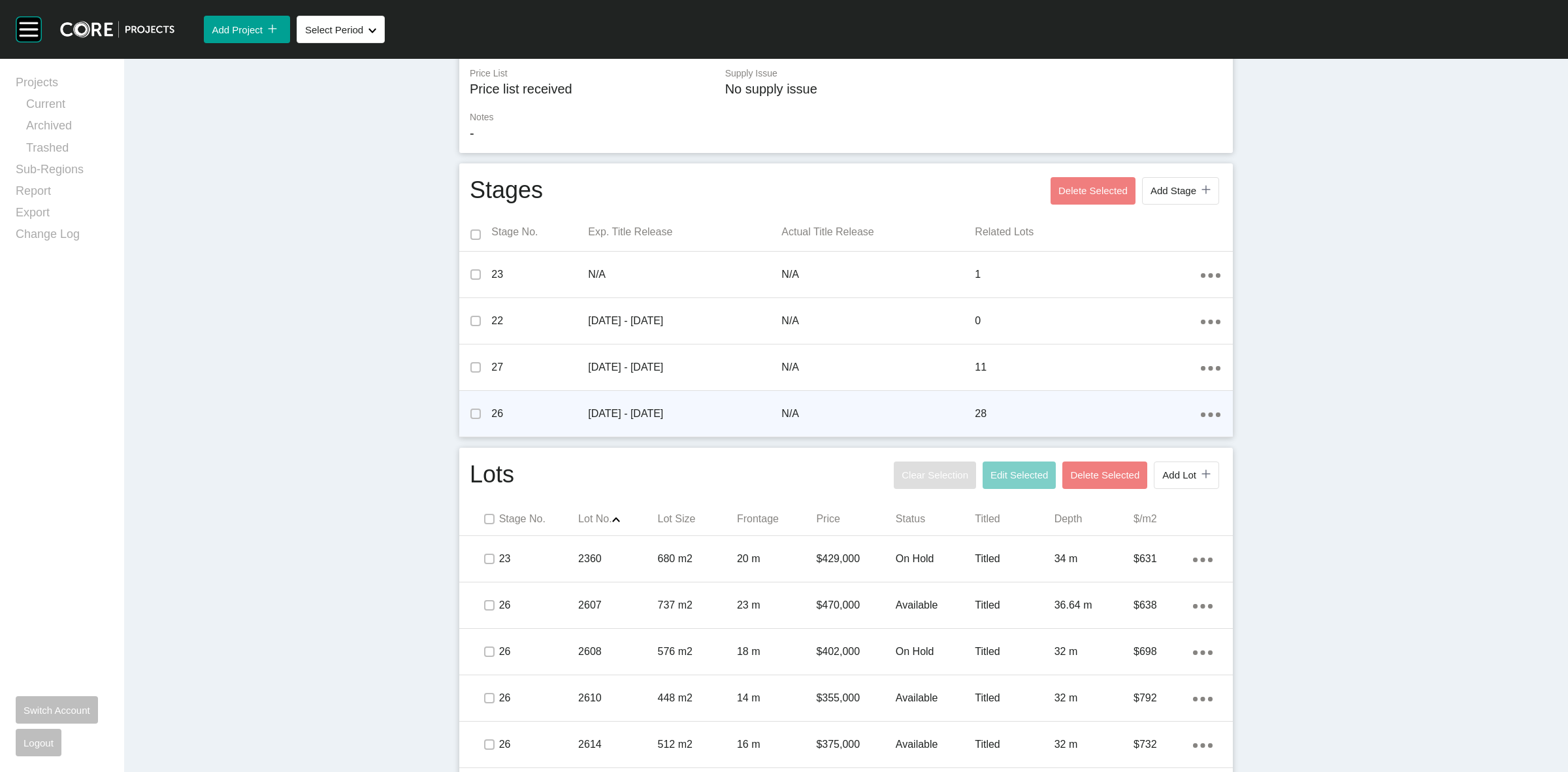
scroll to position [572, 0]
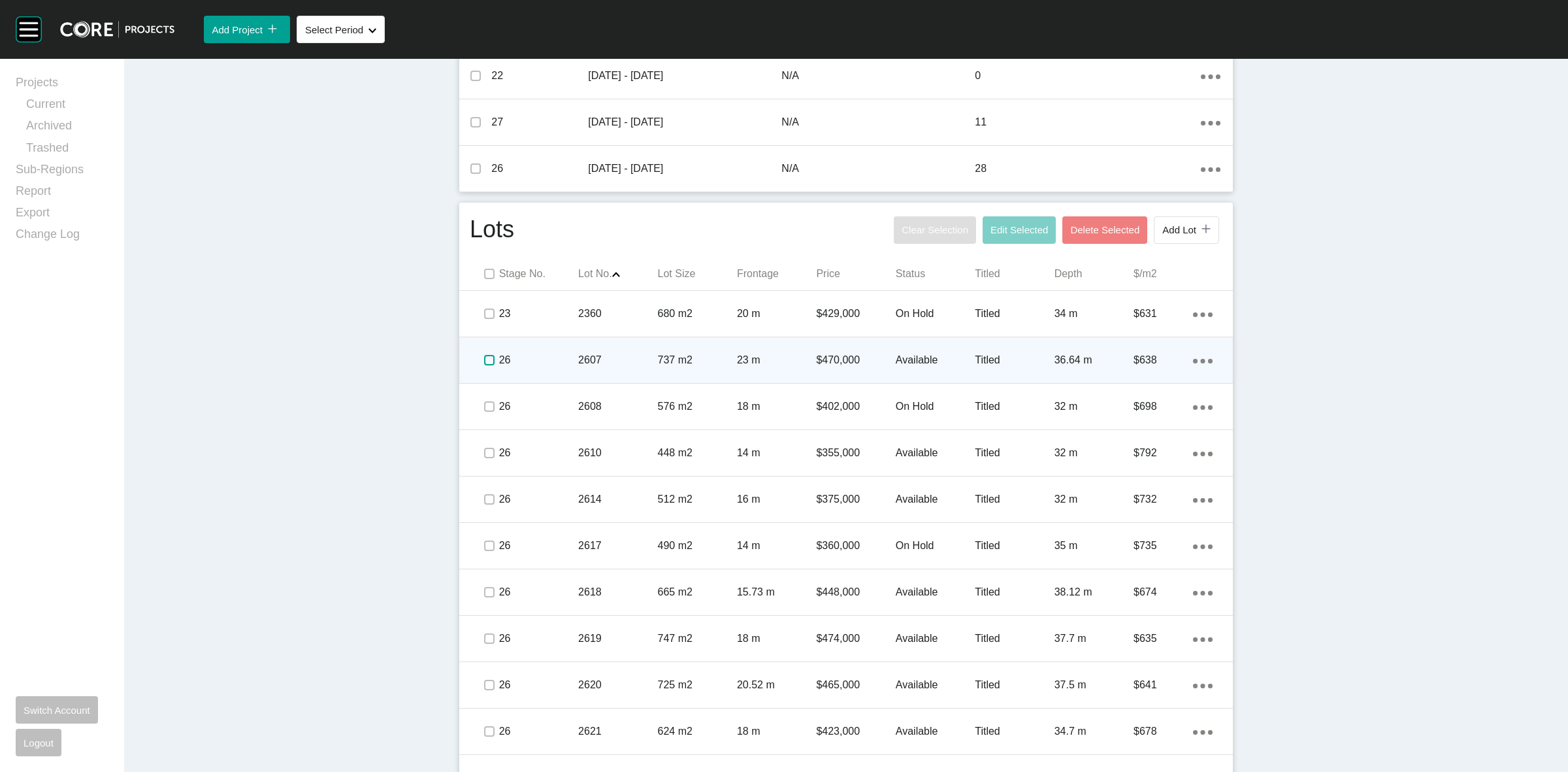
click at [487, 356] on label at bounding box center [489, 360] width 11 height 11
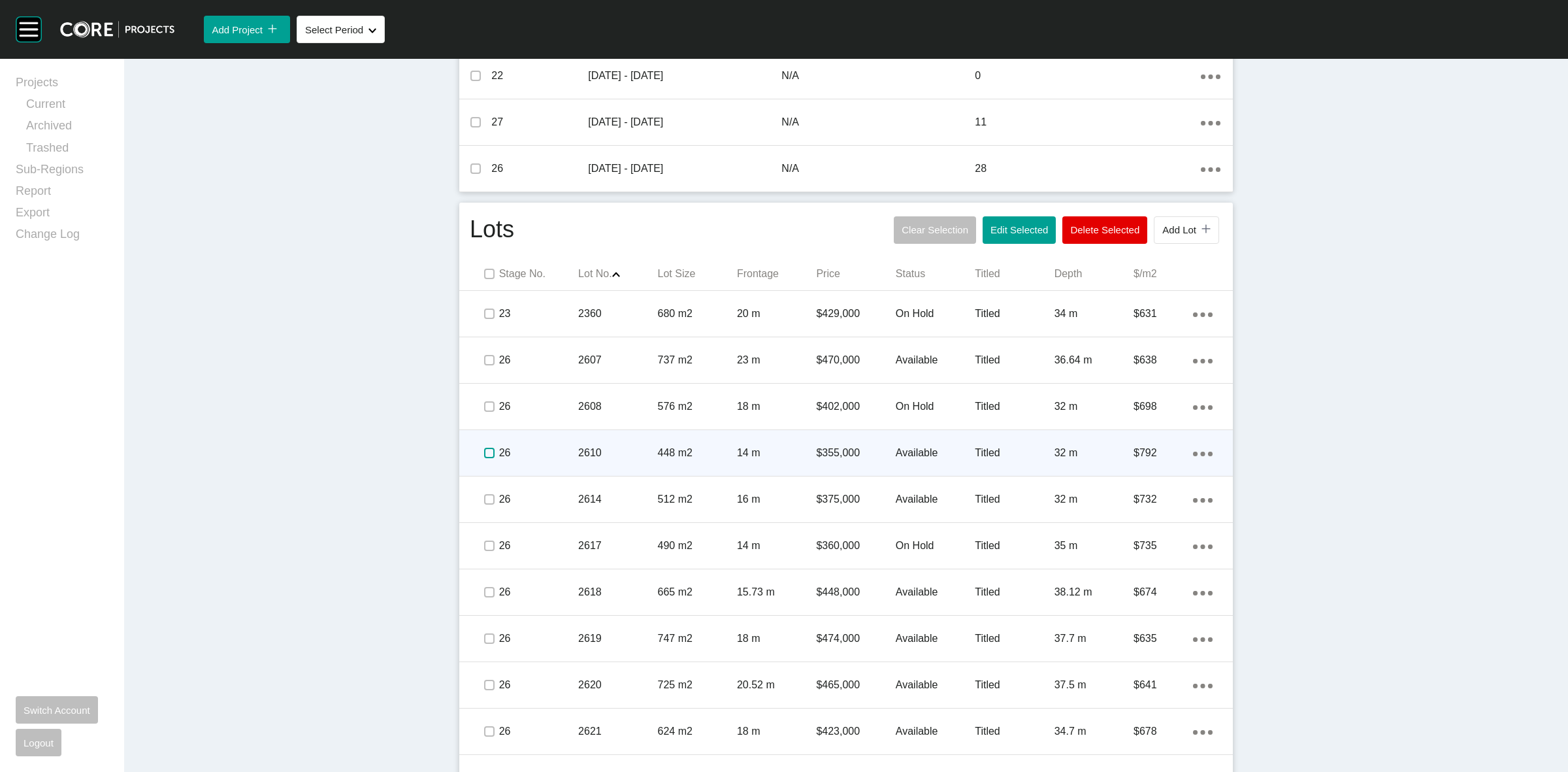
click at [484, 453] on label at bounding box center [489, 453] width 11 height 11
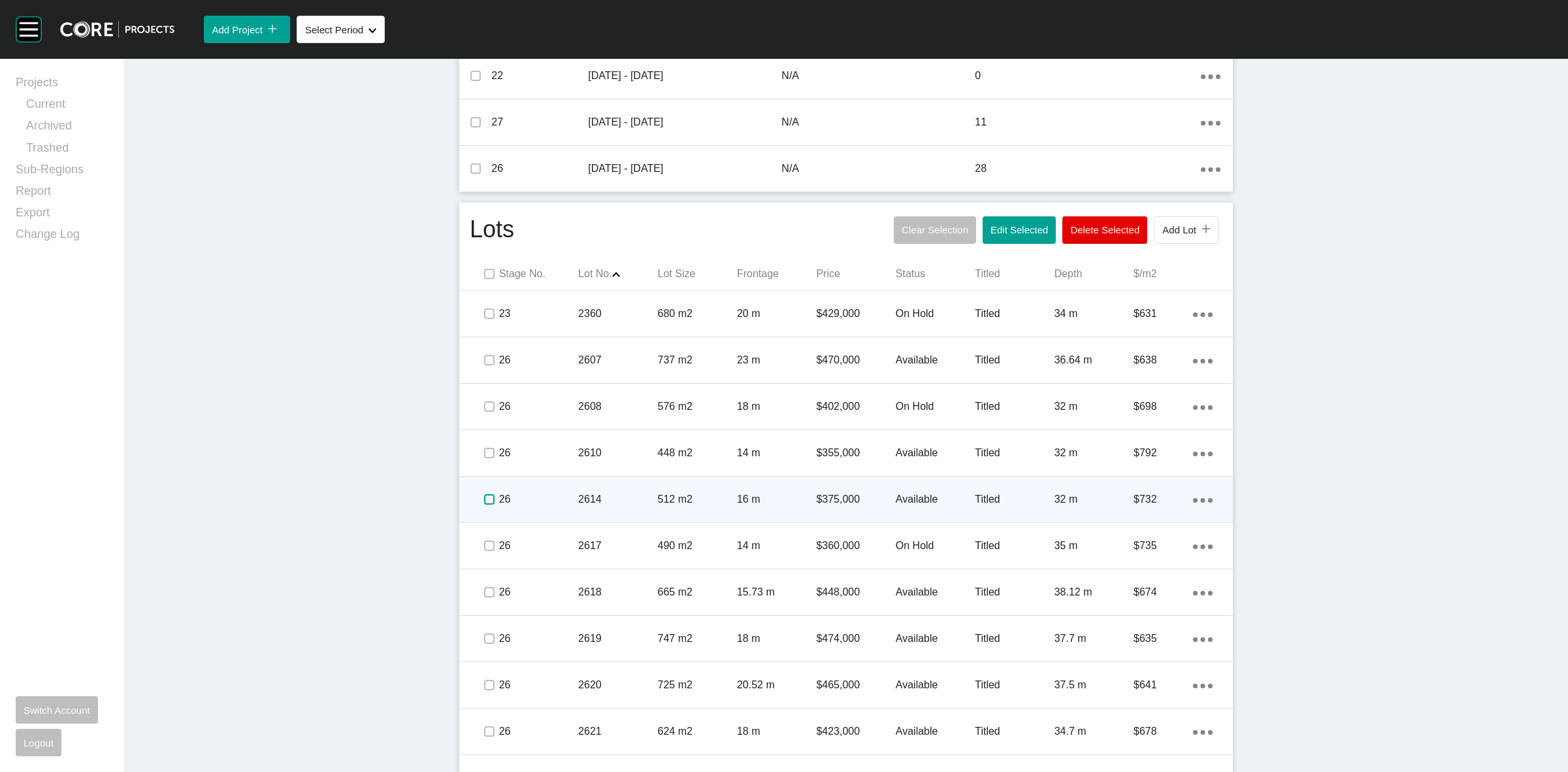
click at [484, 499] on label at bounding box center [489, 499] width 11 height 11
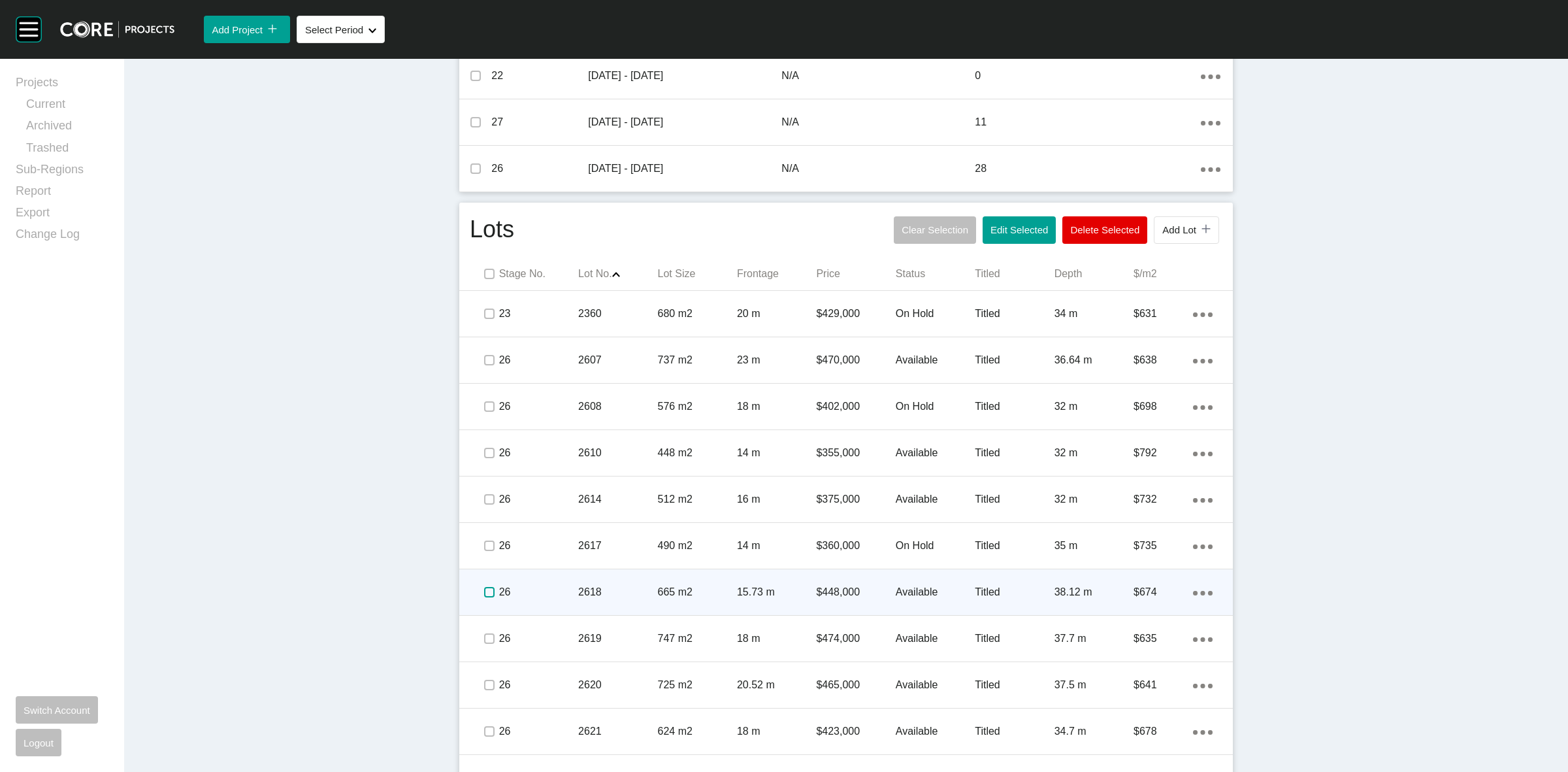
click at [487, 593] on label at bounding box center [489, 592] width 11 height 11
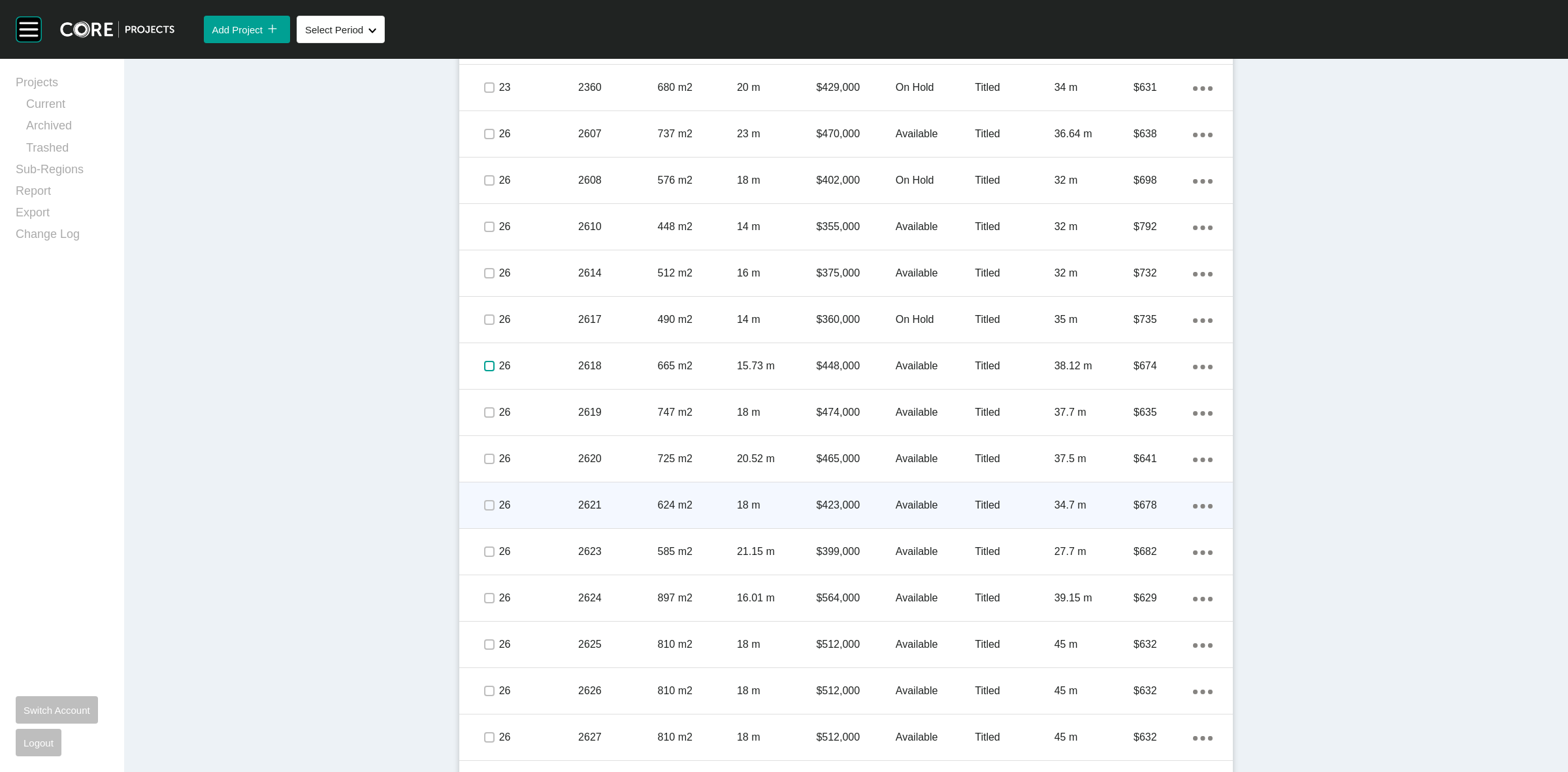
scroll to position [817, 0]
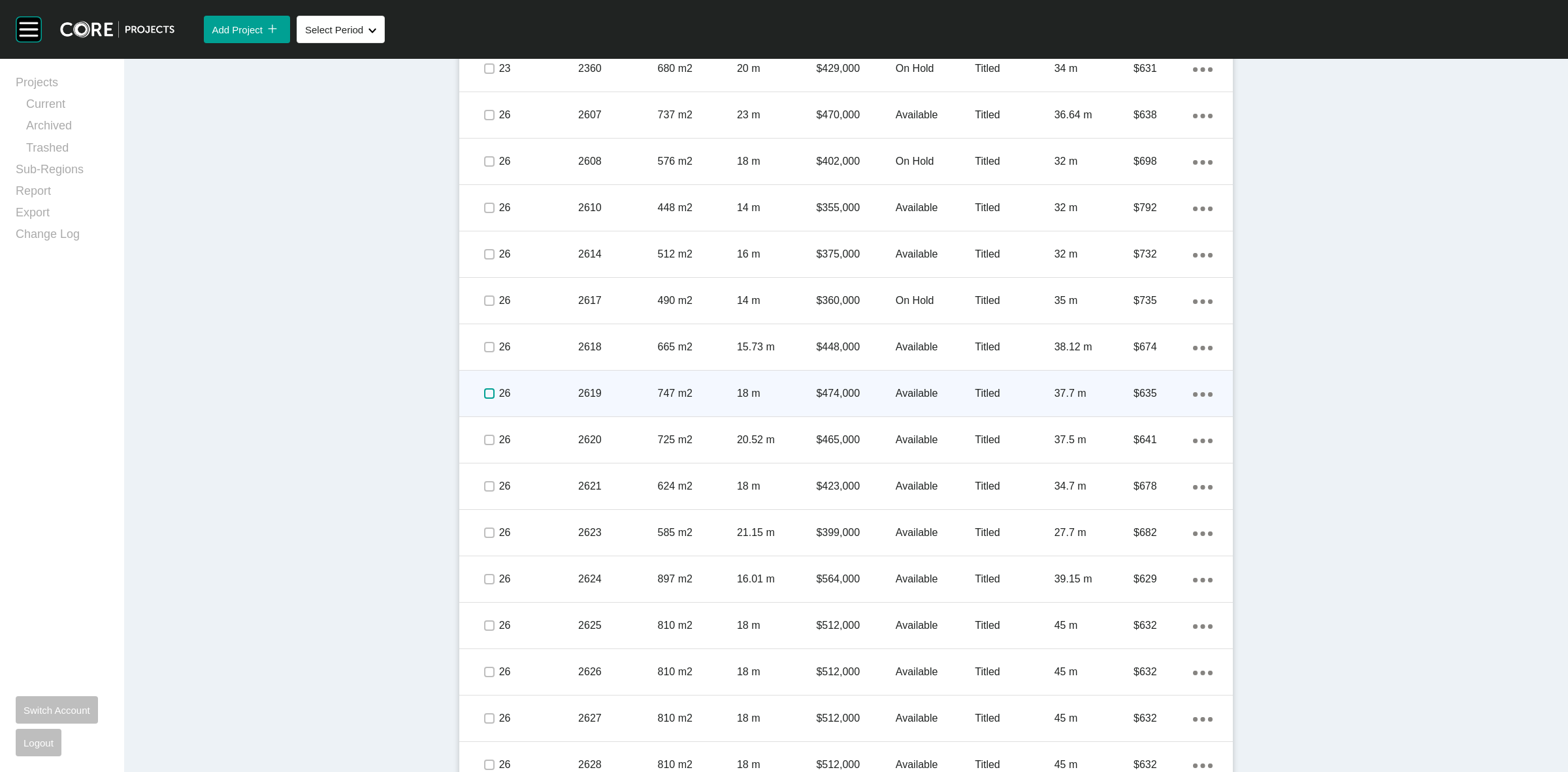
click at [484, 393] on label at bounding box center [489, 393] width 11 height 11
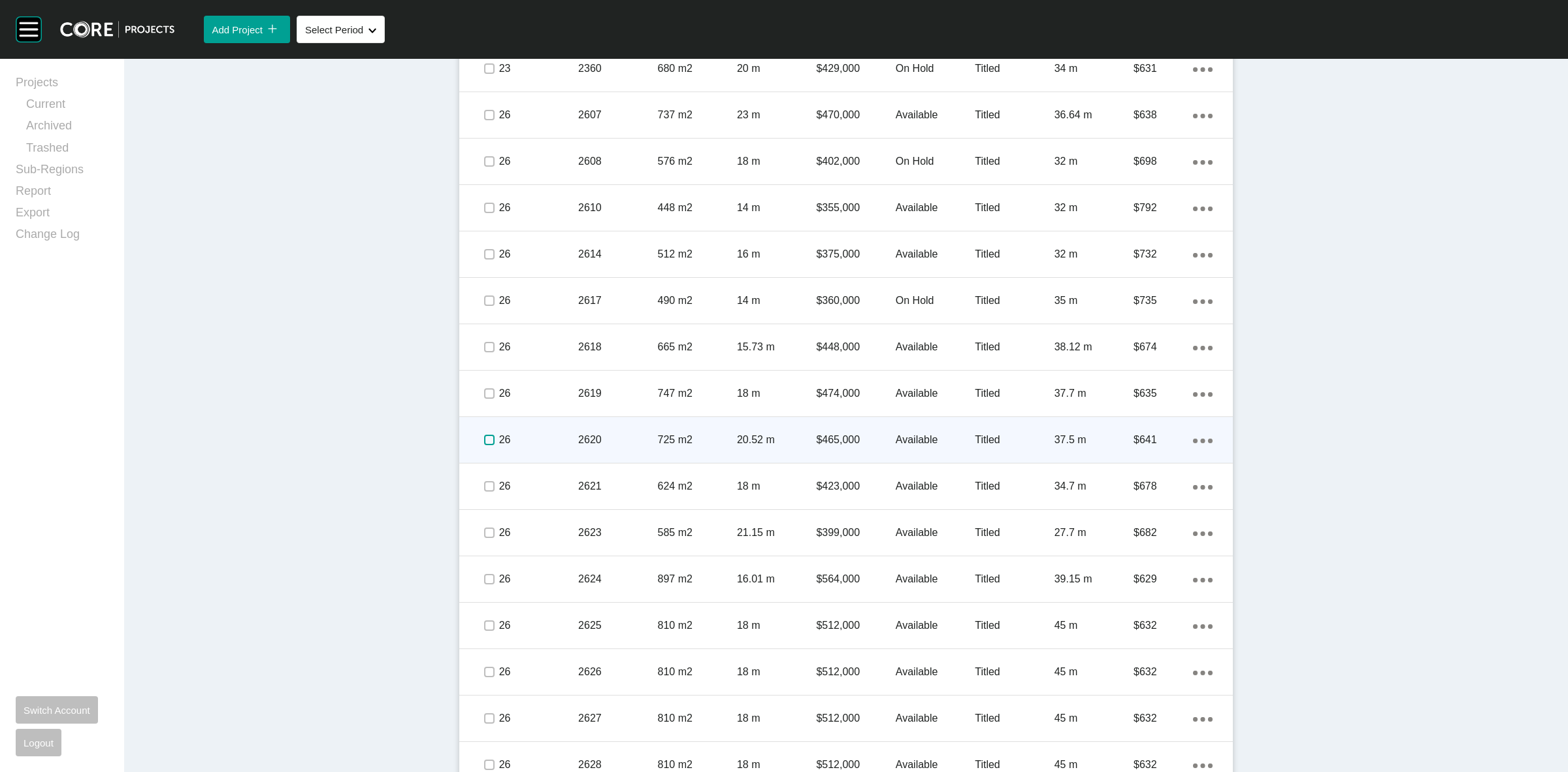
click at [484, 439] on label at bounding box center [489, 440] width 11 height 11
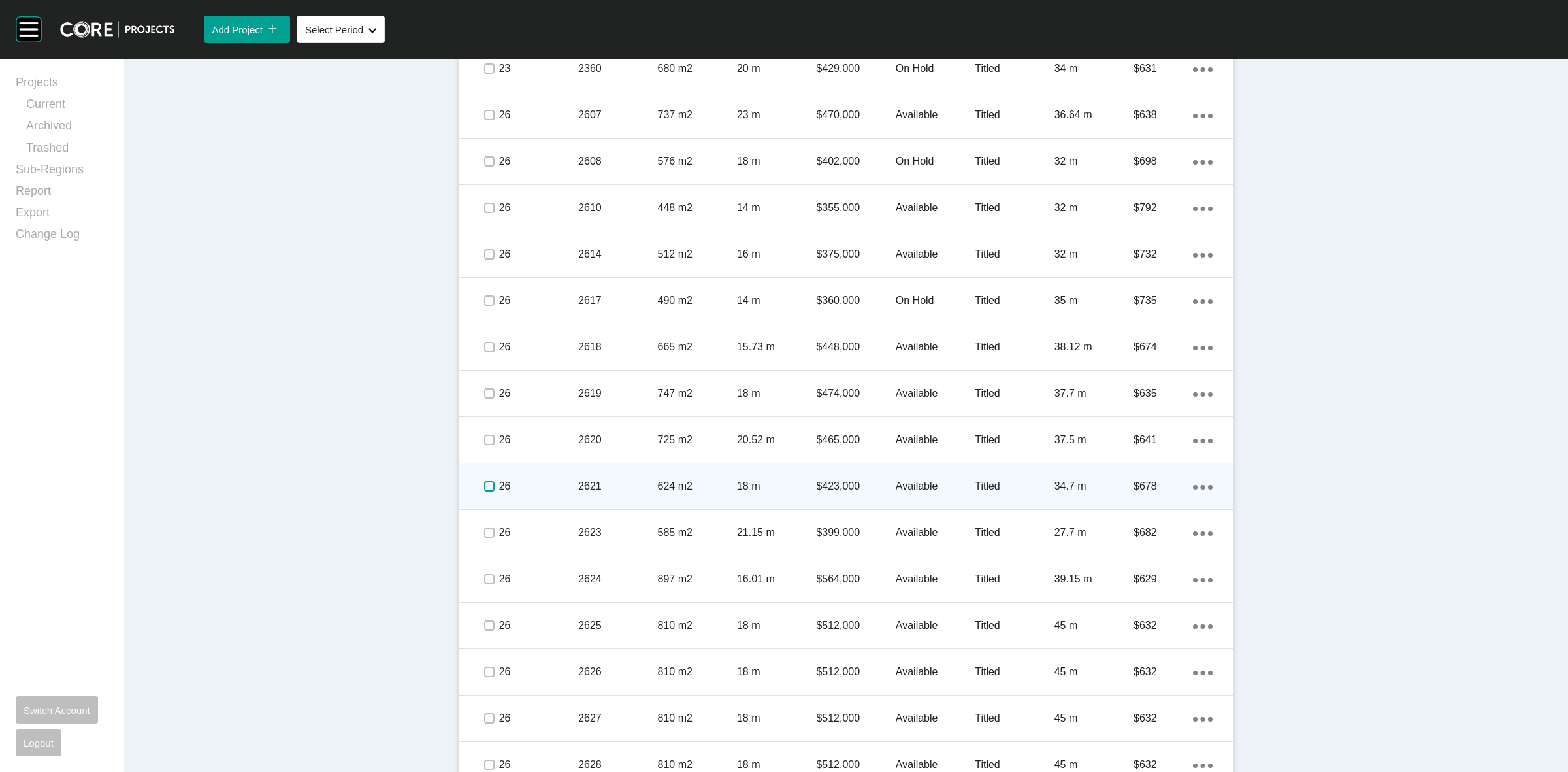
drag, startPoint x: 484, startPoint y: 492, endPoint x: 487, endPoint y: 508, distance: 16.3
click at [484, 492] on label at bounding box center [489, 486] width 11 height 11
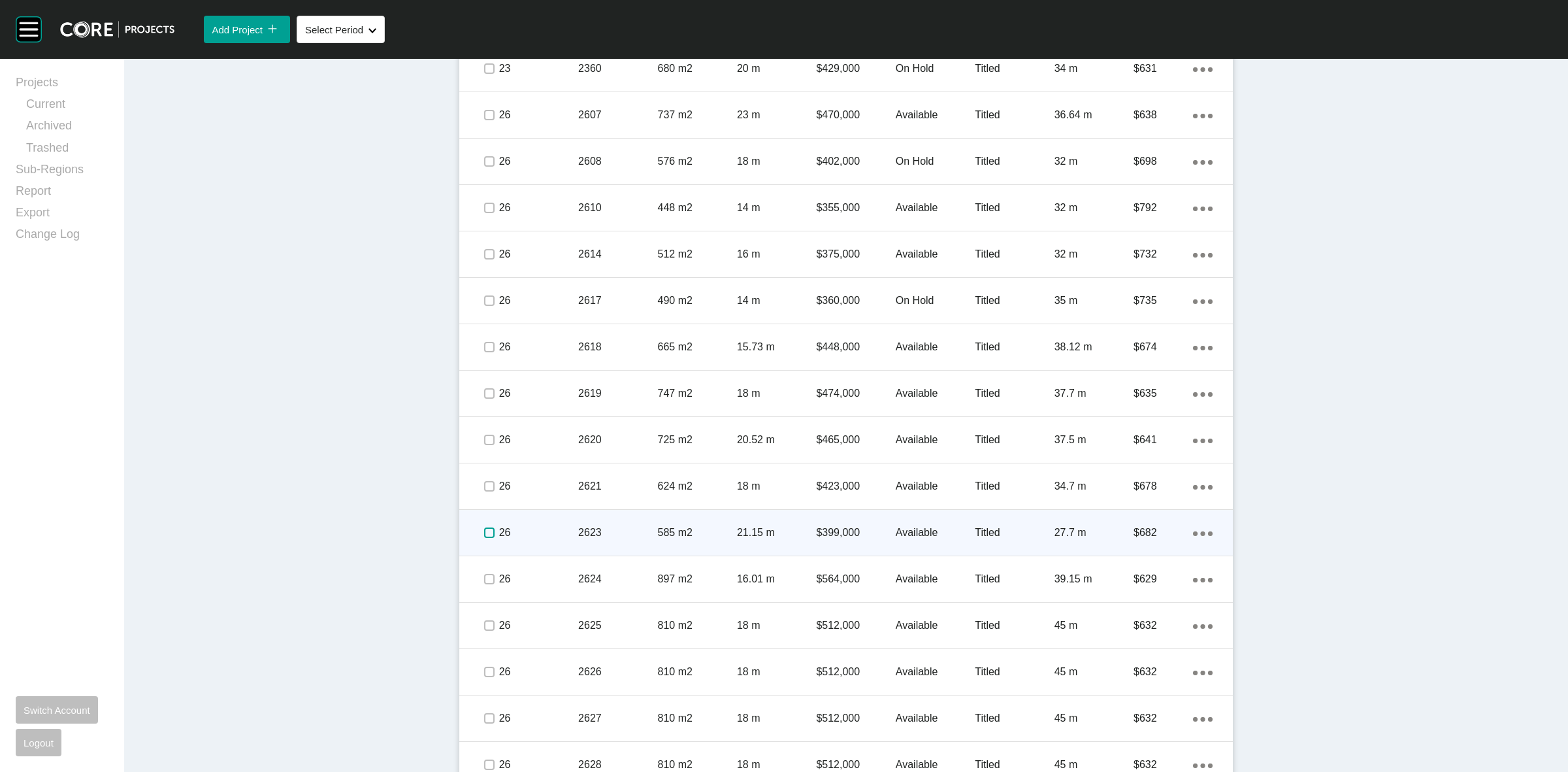
click at [484, 531] on label at bounding box center [489, 532] width 11 height 11
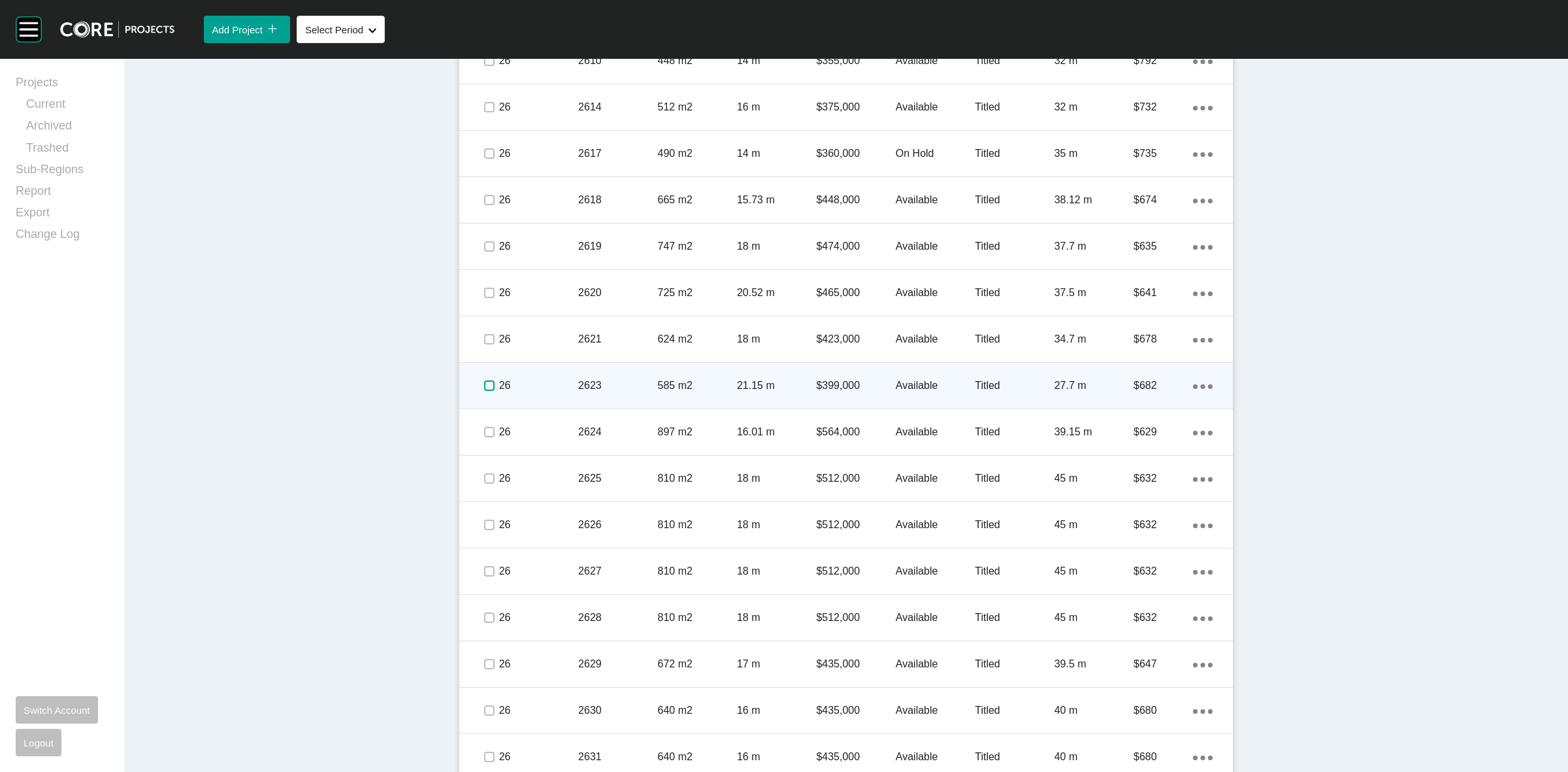
scroll to position [980, 0]
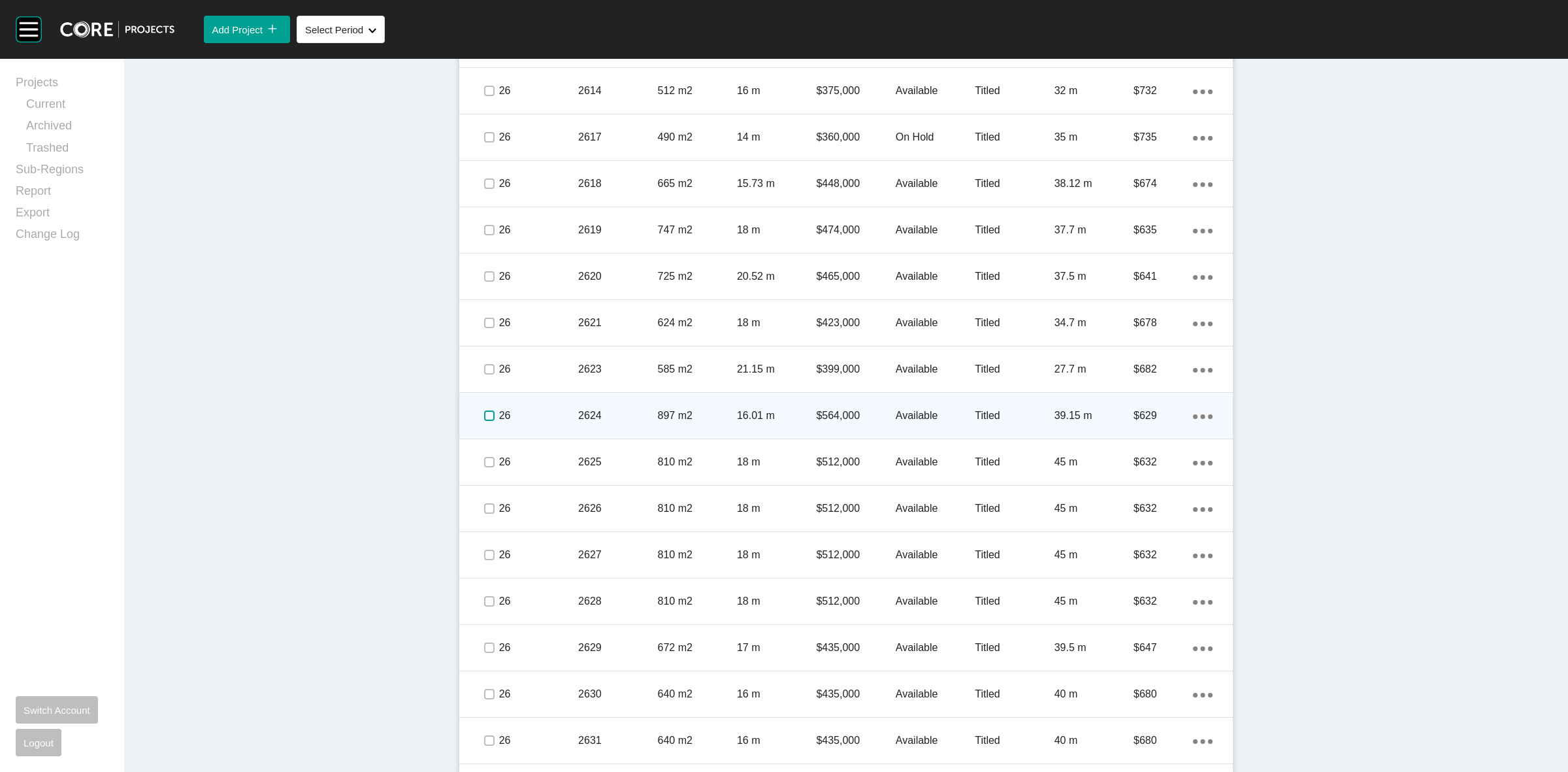
click at [484, 412] on label at bounding box center [489, 416] width 11 height 11
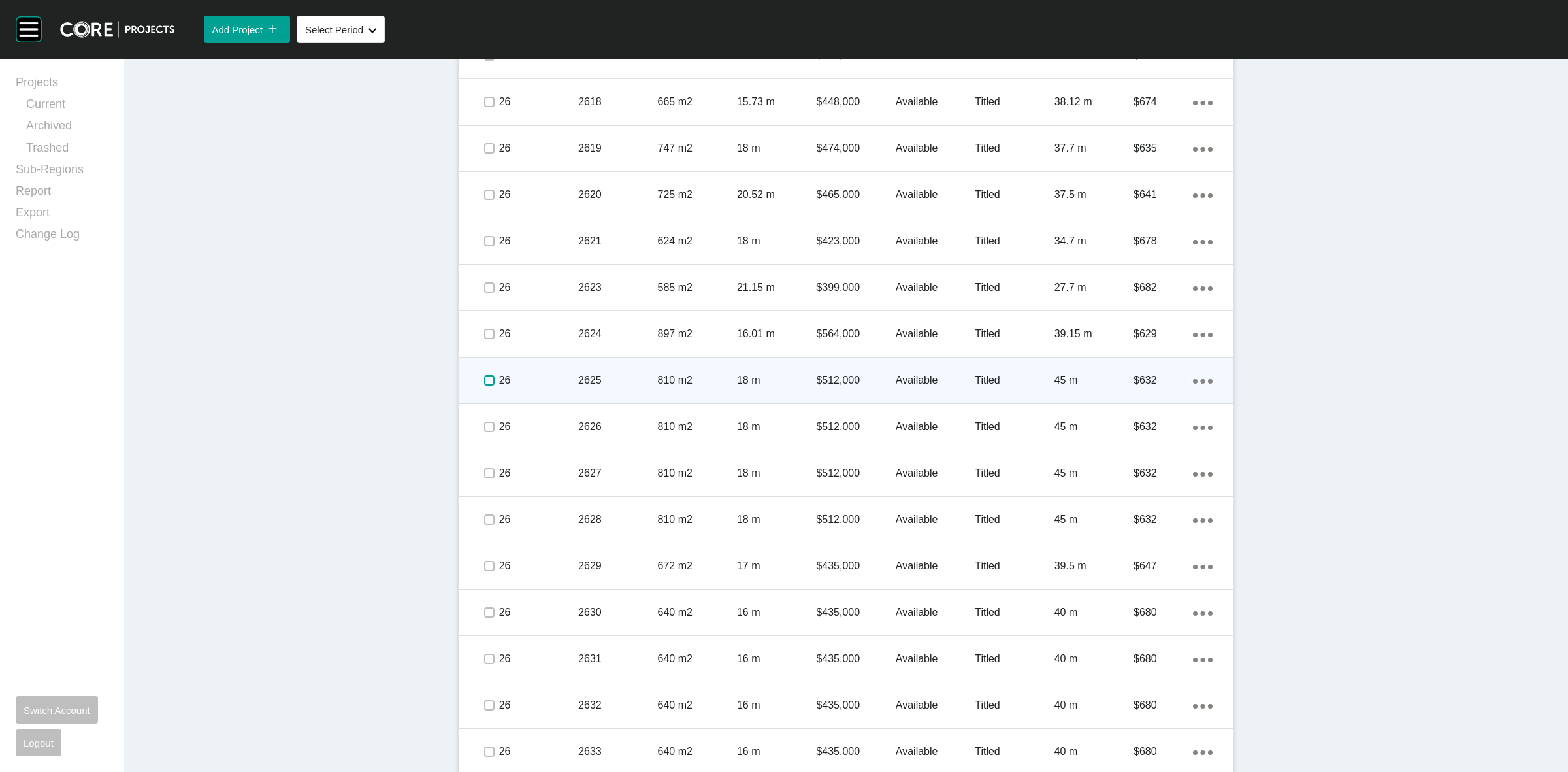
click at [485, 379] on label at bounding box center [489, 380] width 11 height 11
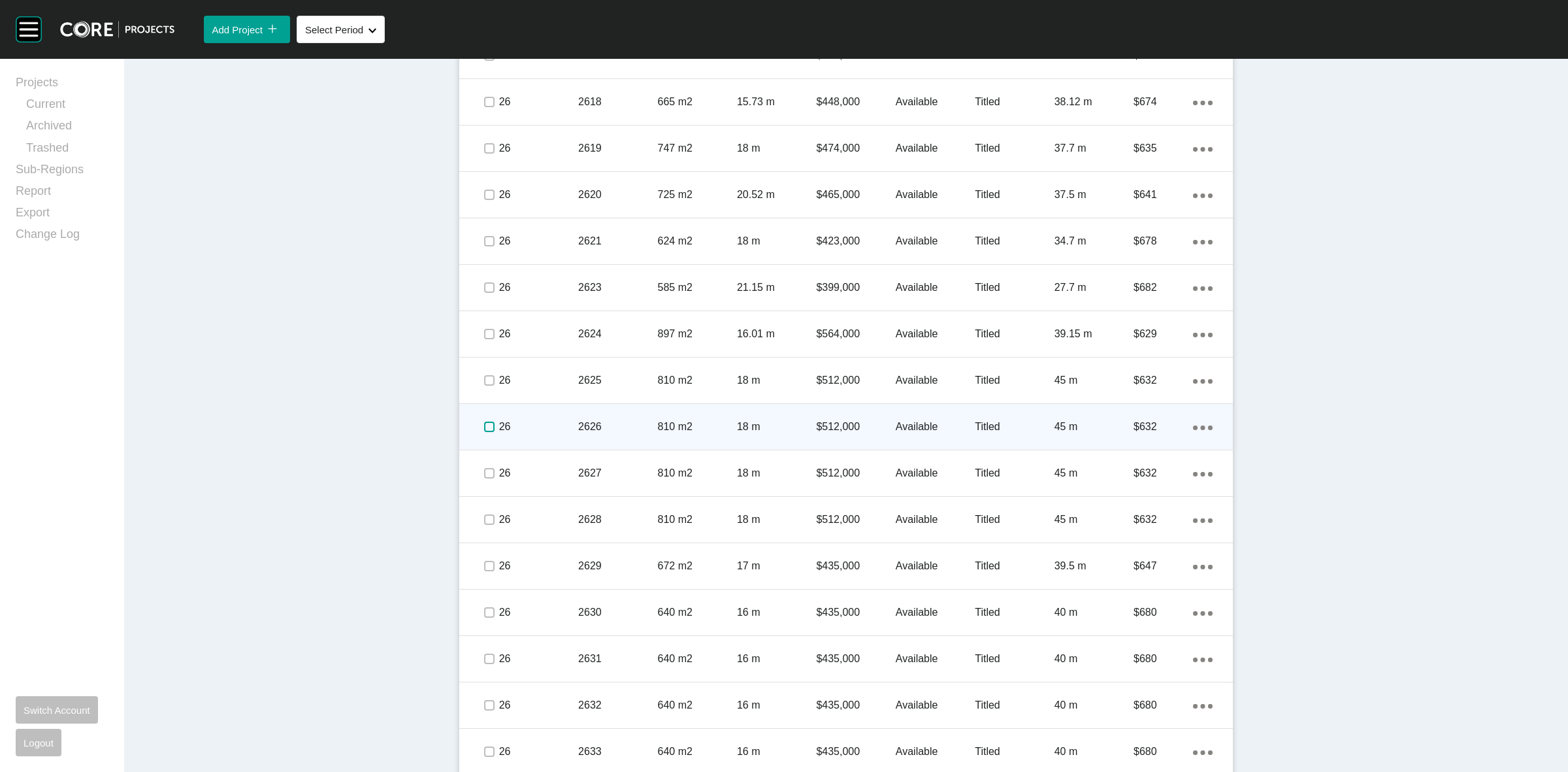
click at [484, 423] on label at bounding box center [489, 426] width 11 height 11
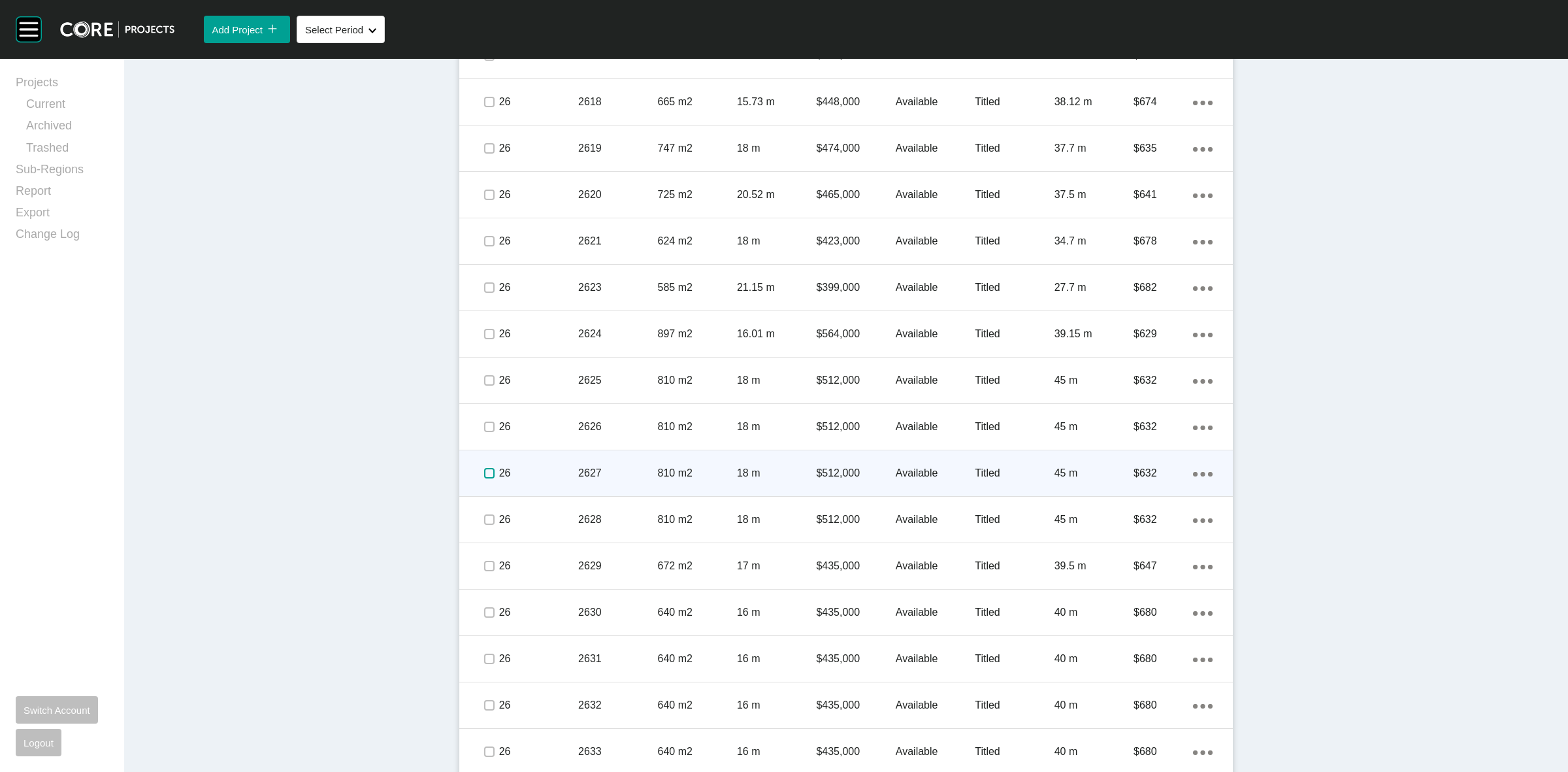
click at [484, 468] on label at bounding box center [489, 472] width 11 height 11
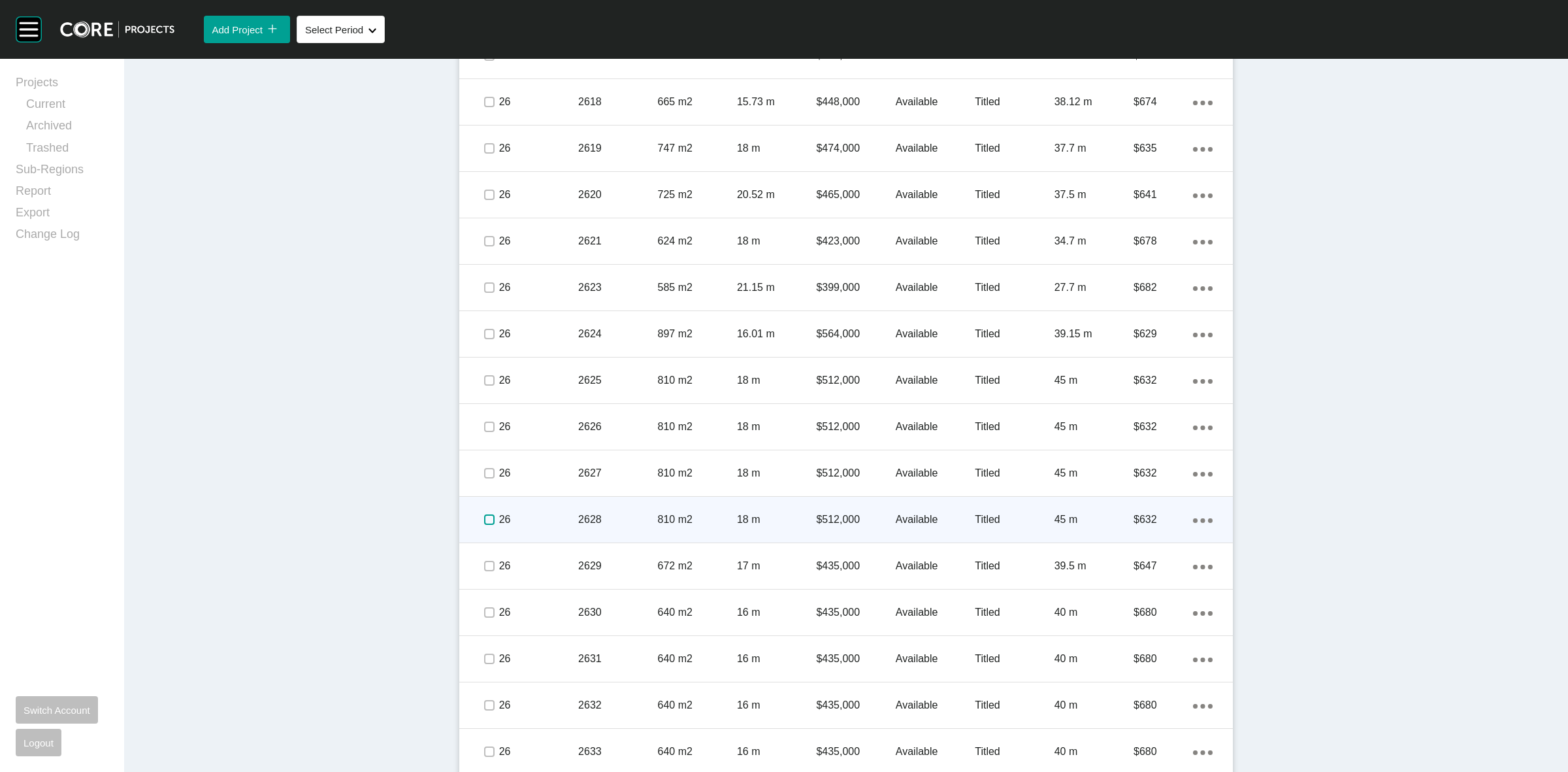
click at [487, 523] on label at bounding box center [489, 519] width 11 height 11
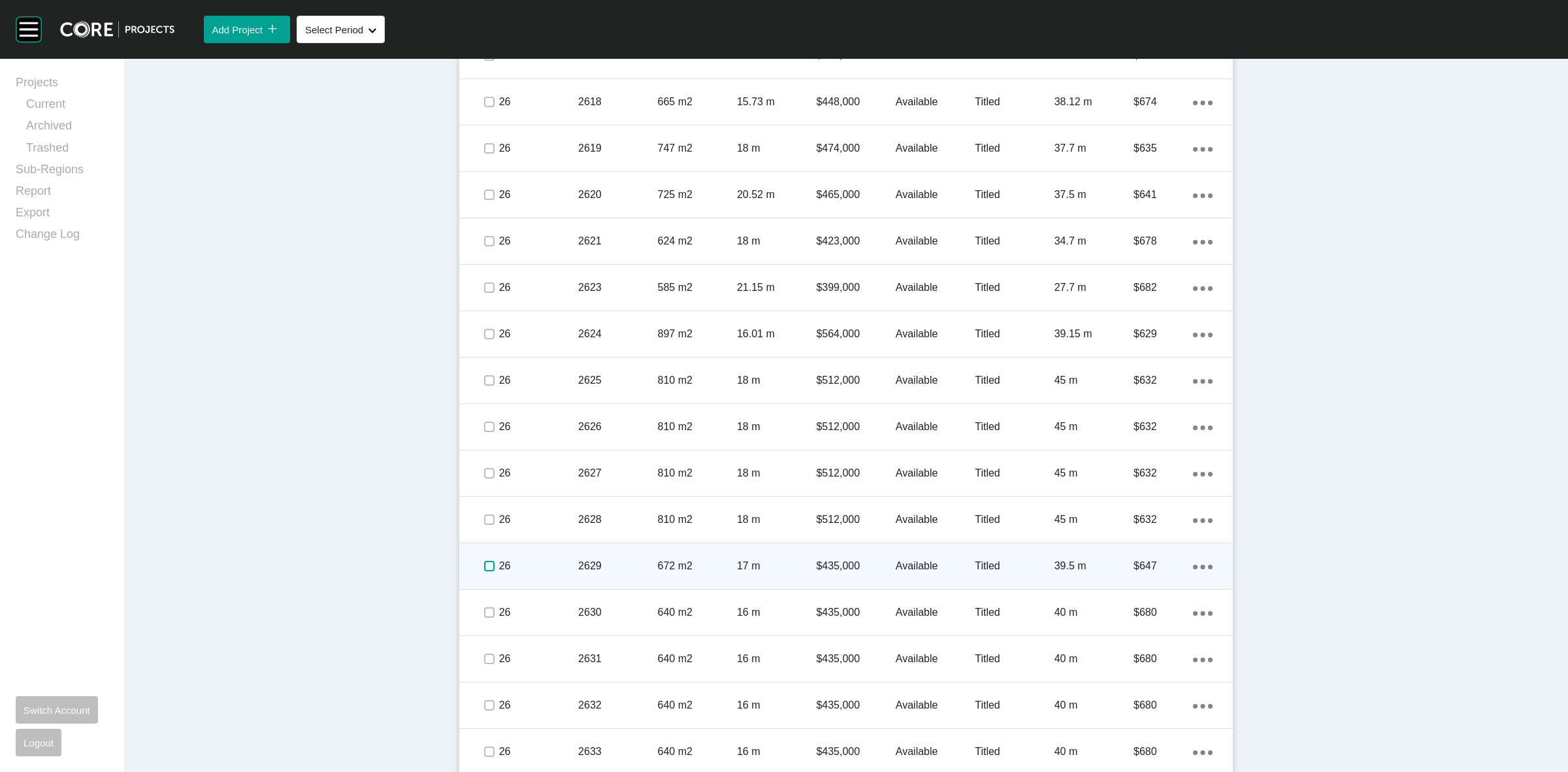
click at [488, 566] on label at bounding box center [489, 566] width 11 height 11
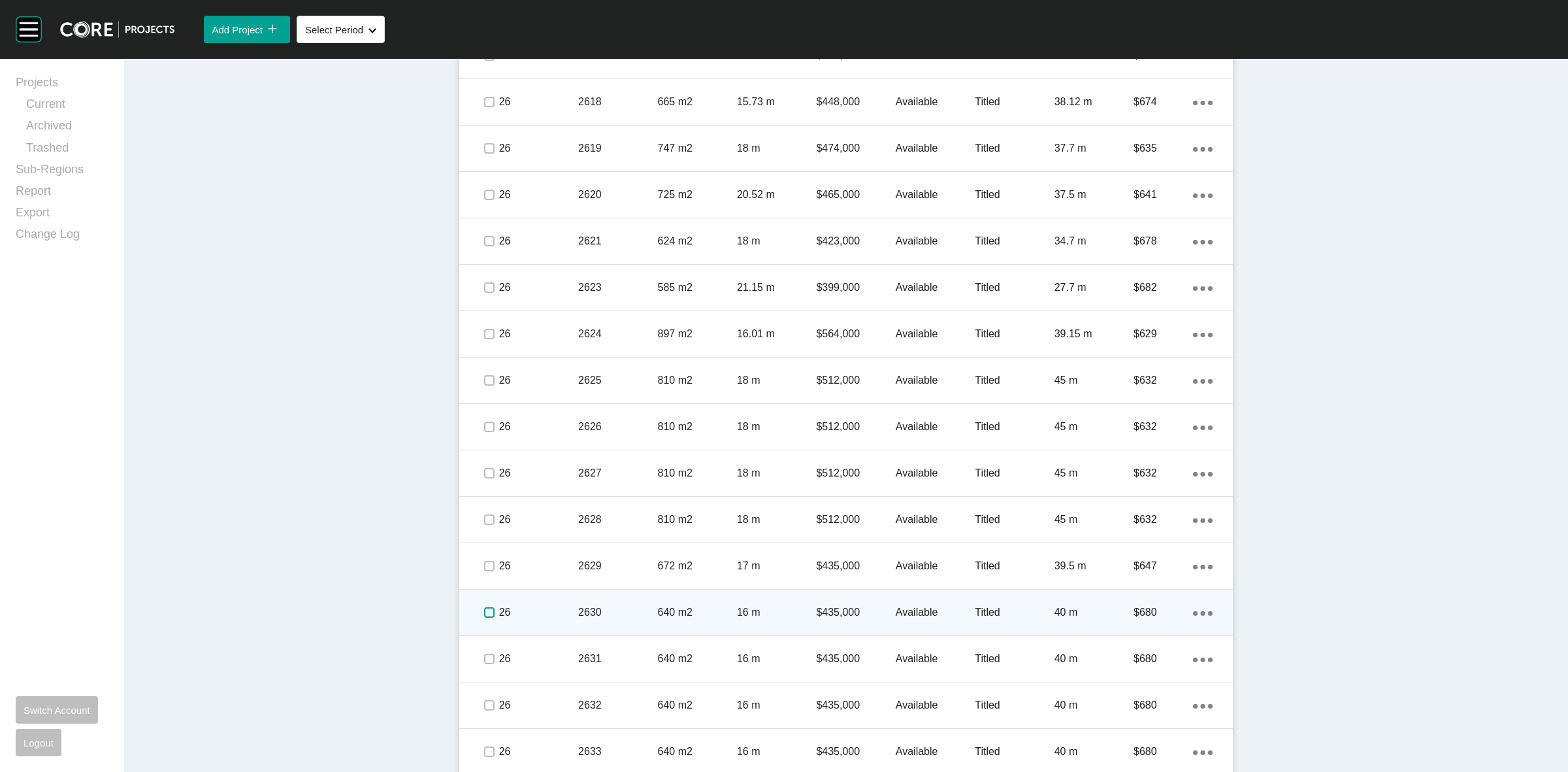
click at [484, 610] on label at bounding box center [489, 612] width 11 height 11
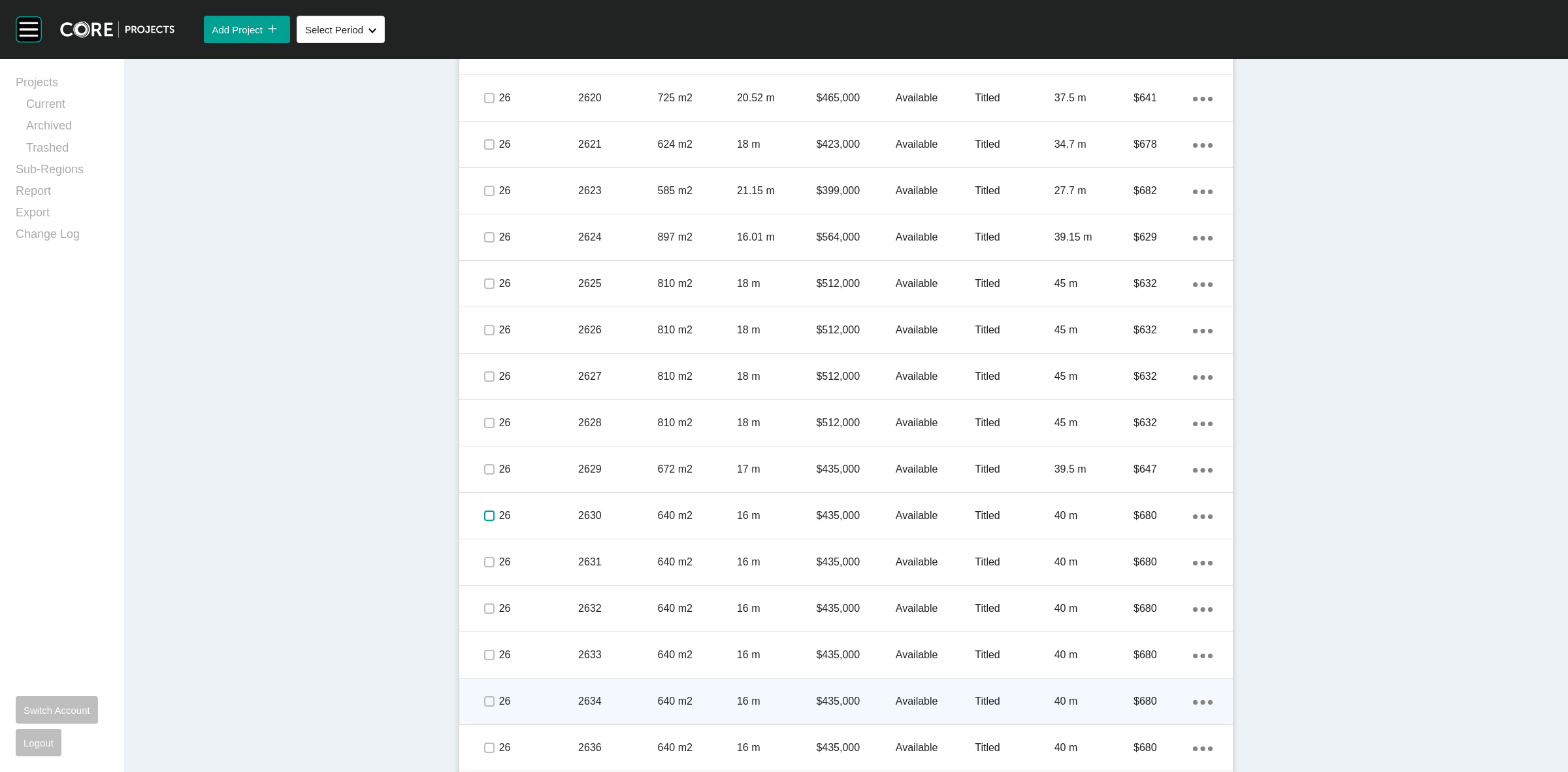
scroll to position [1307, 0]
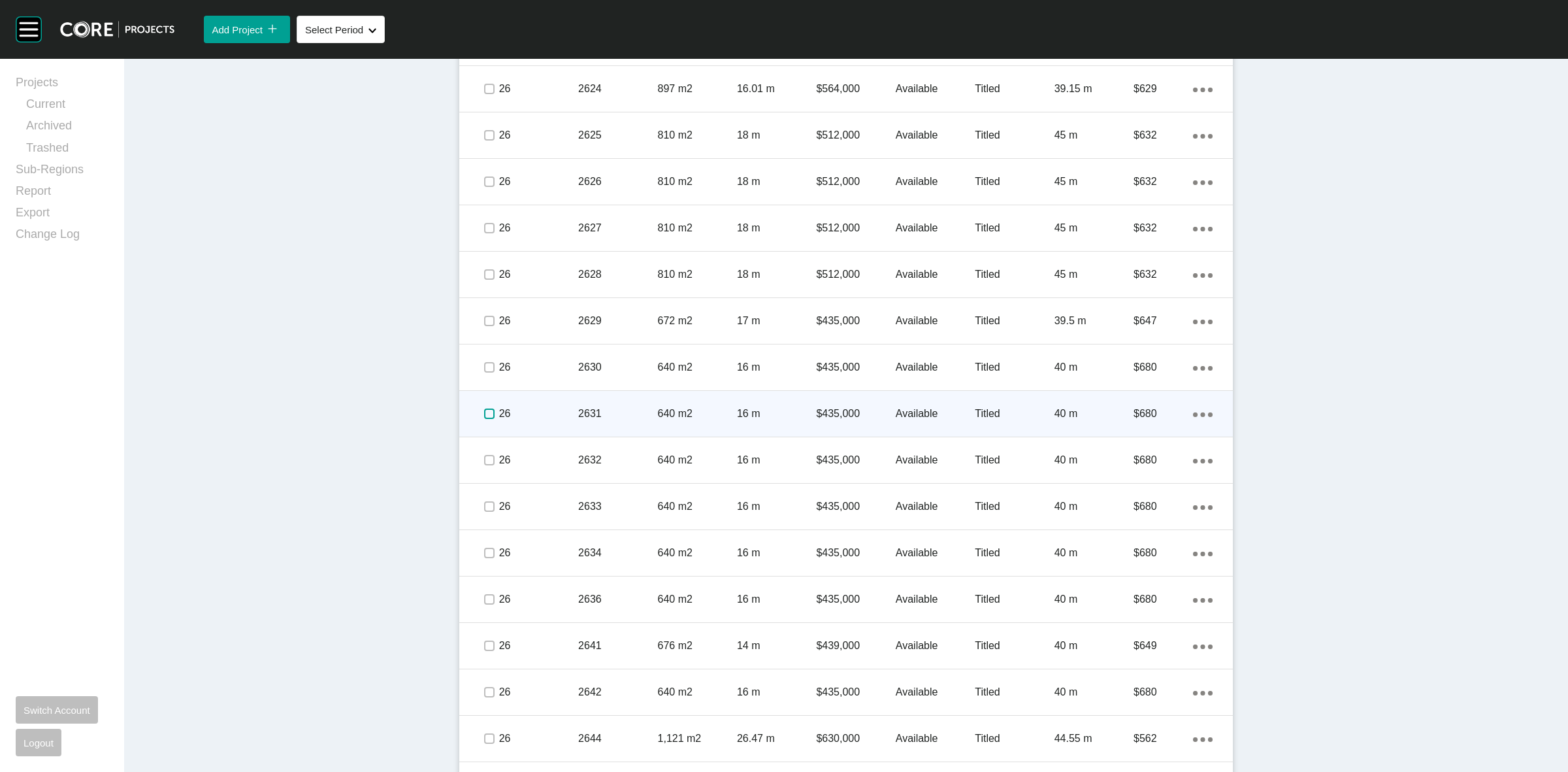
click at [484, 412] on label at bounding box center [489, 413] width 11 height 11
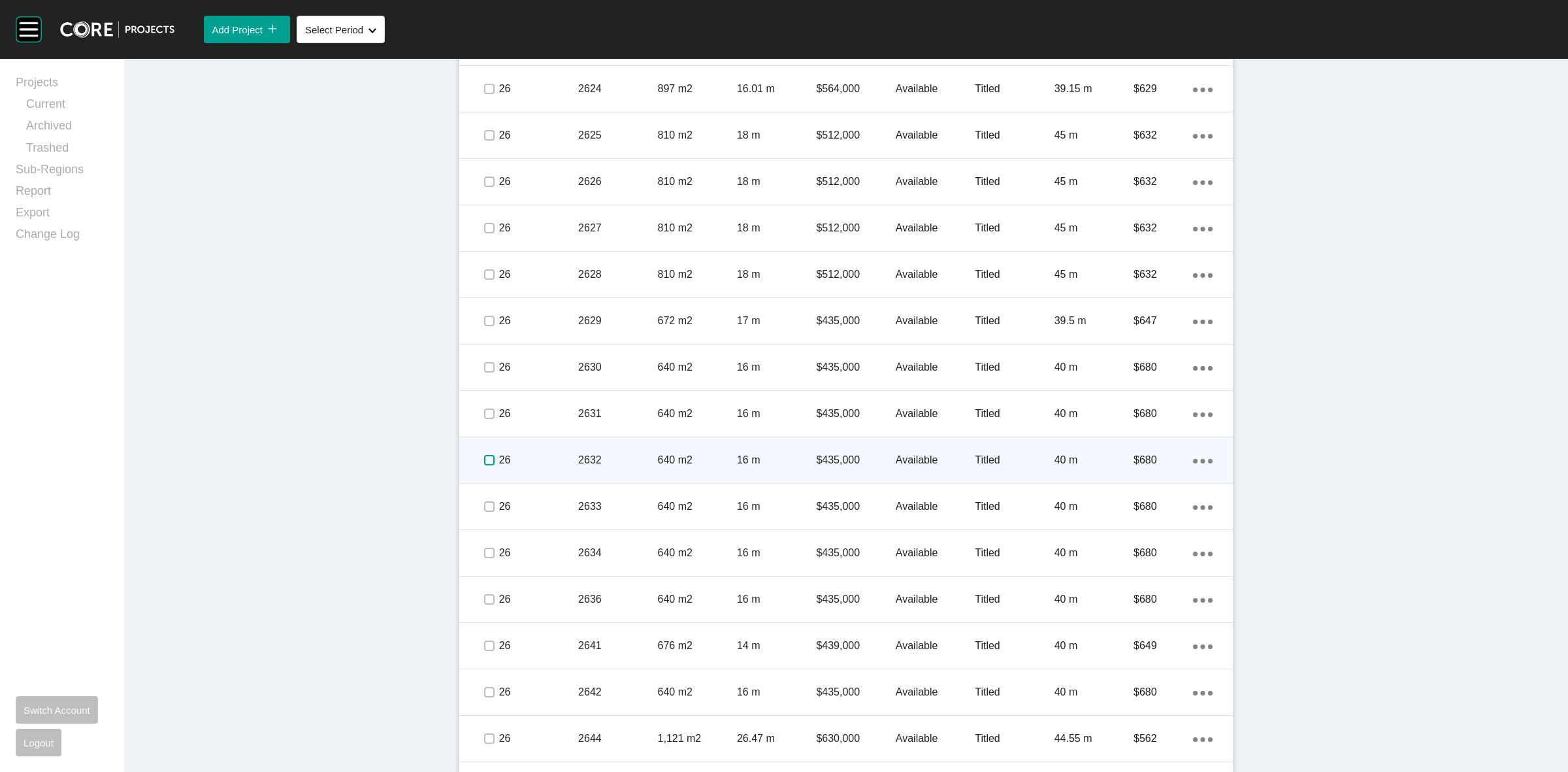
click at [487, 458] on label at bounding box center [489, 460] width 11 height 11
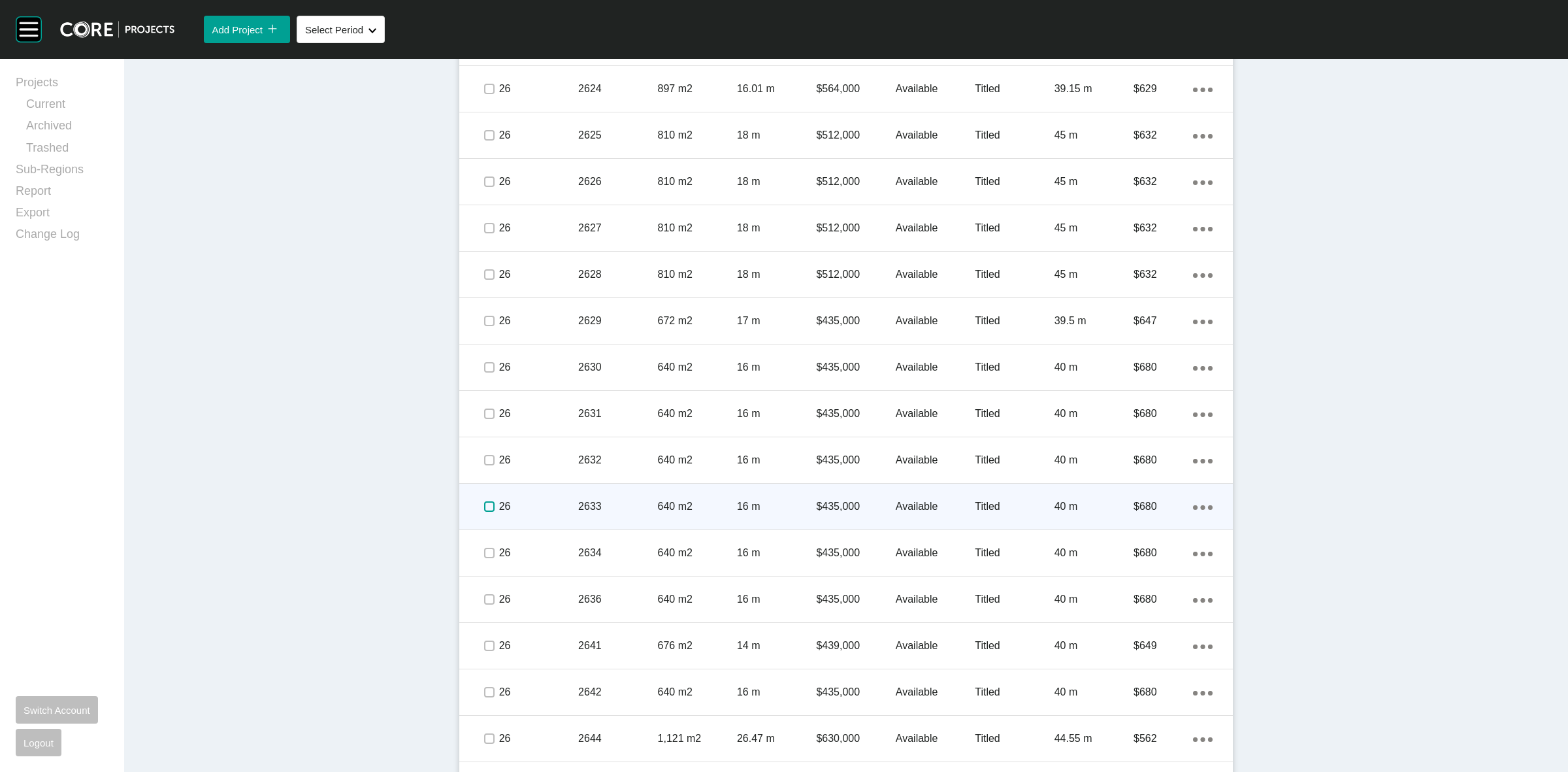
click at [484, 504] on label at bounding box center [489, 506] width 11 height 11
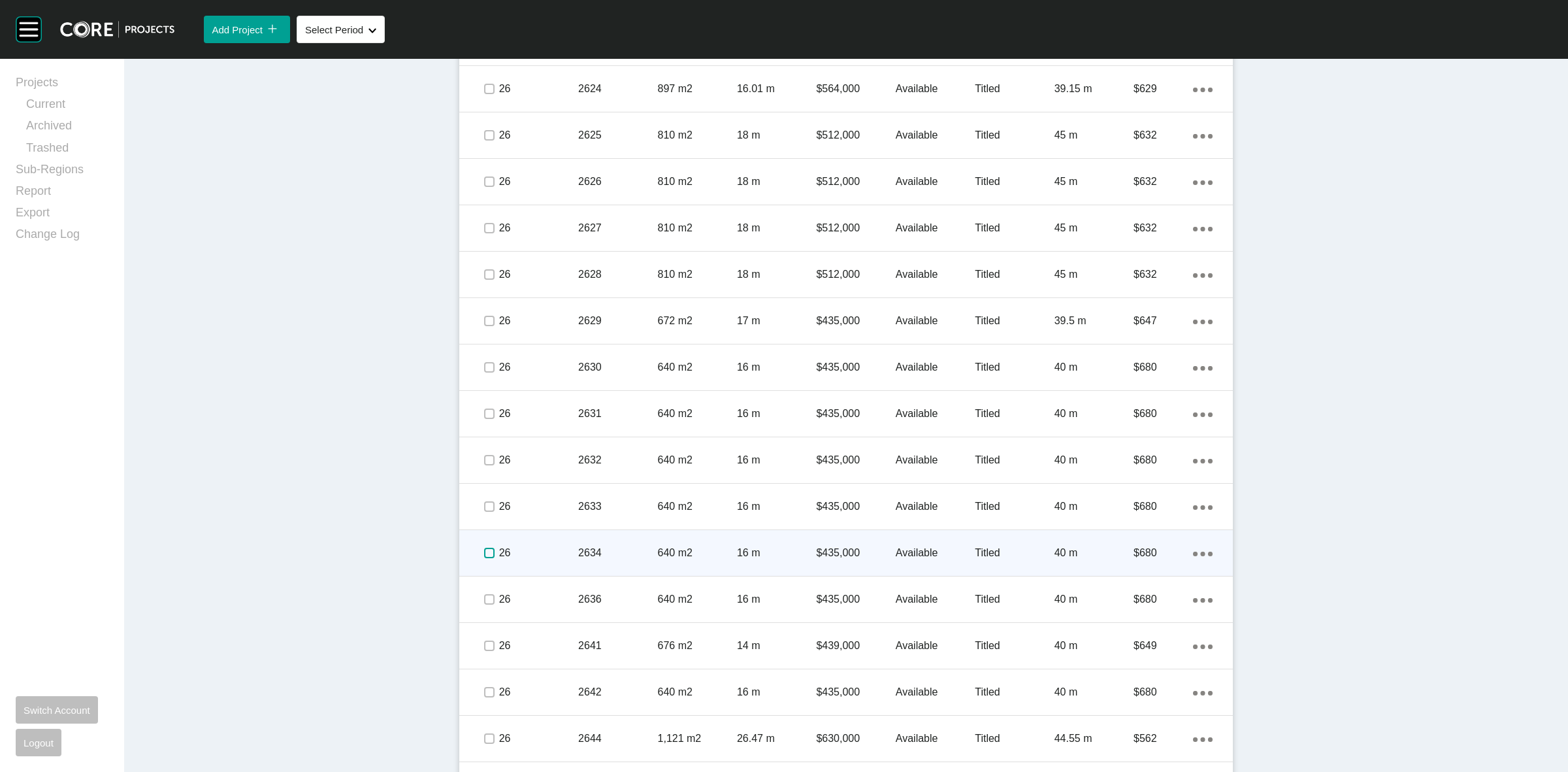
click at [488, 554] on label at bounding box center [489, 553] width 11 height 11
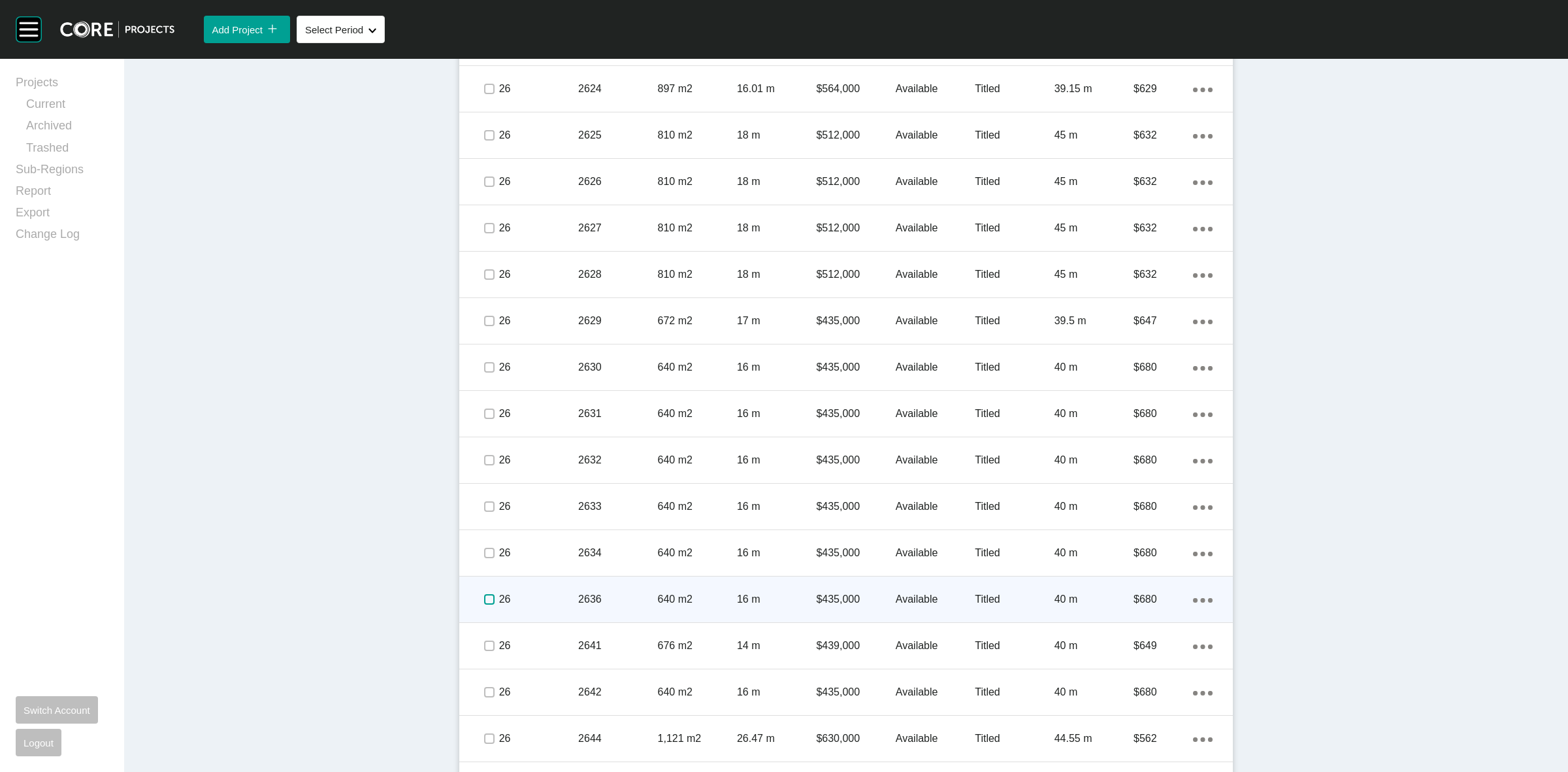
click at [487, 596] on label at bounding box center [489, 599] width 11 height 11
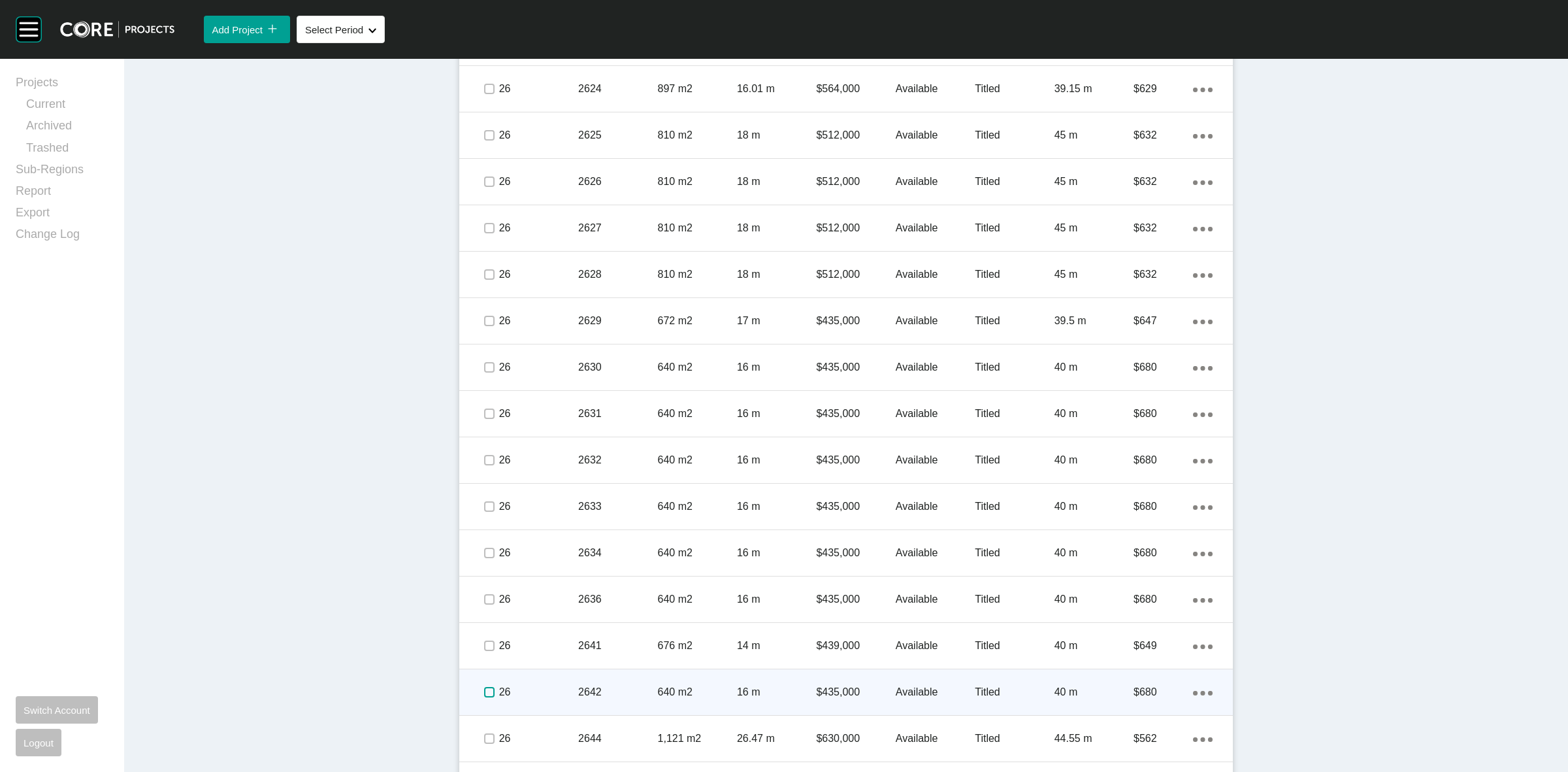
click at [484, 689] on label at bounding box center [489, 692] width 11 height 11
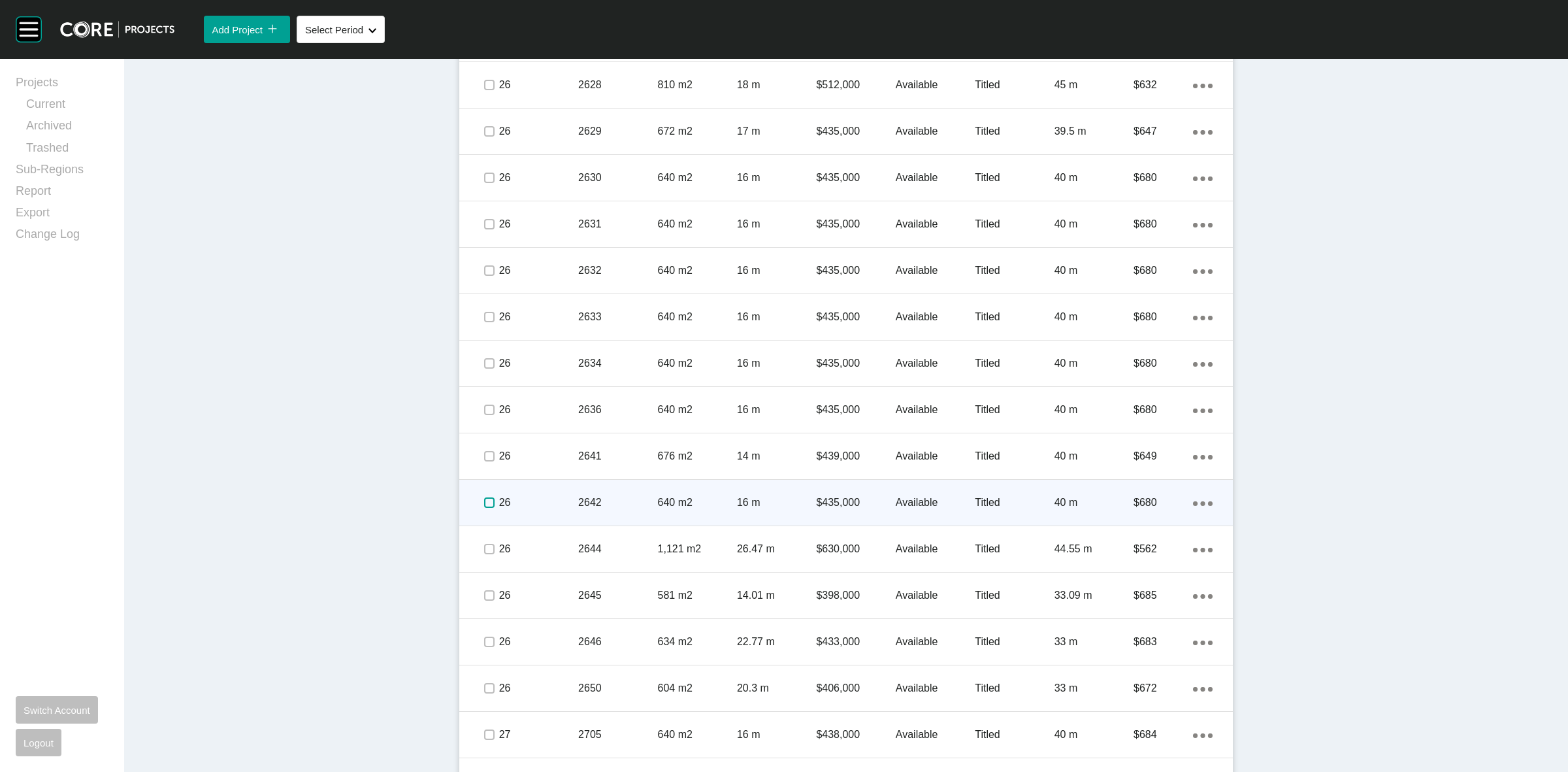
scroll to position [1552, 0]
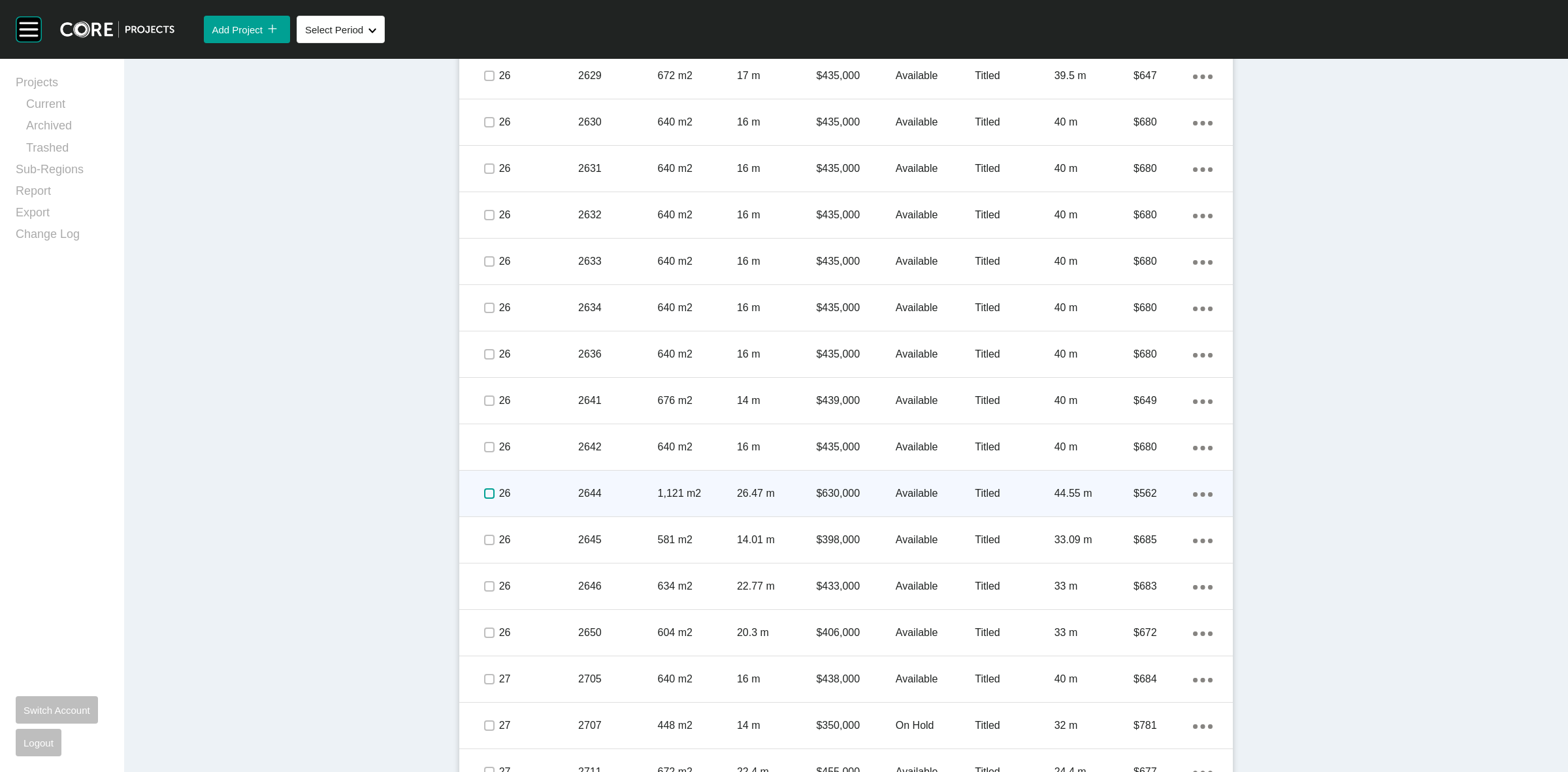
click at [484, 492] on label at bounding box center [489, 493] width 11 height 11
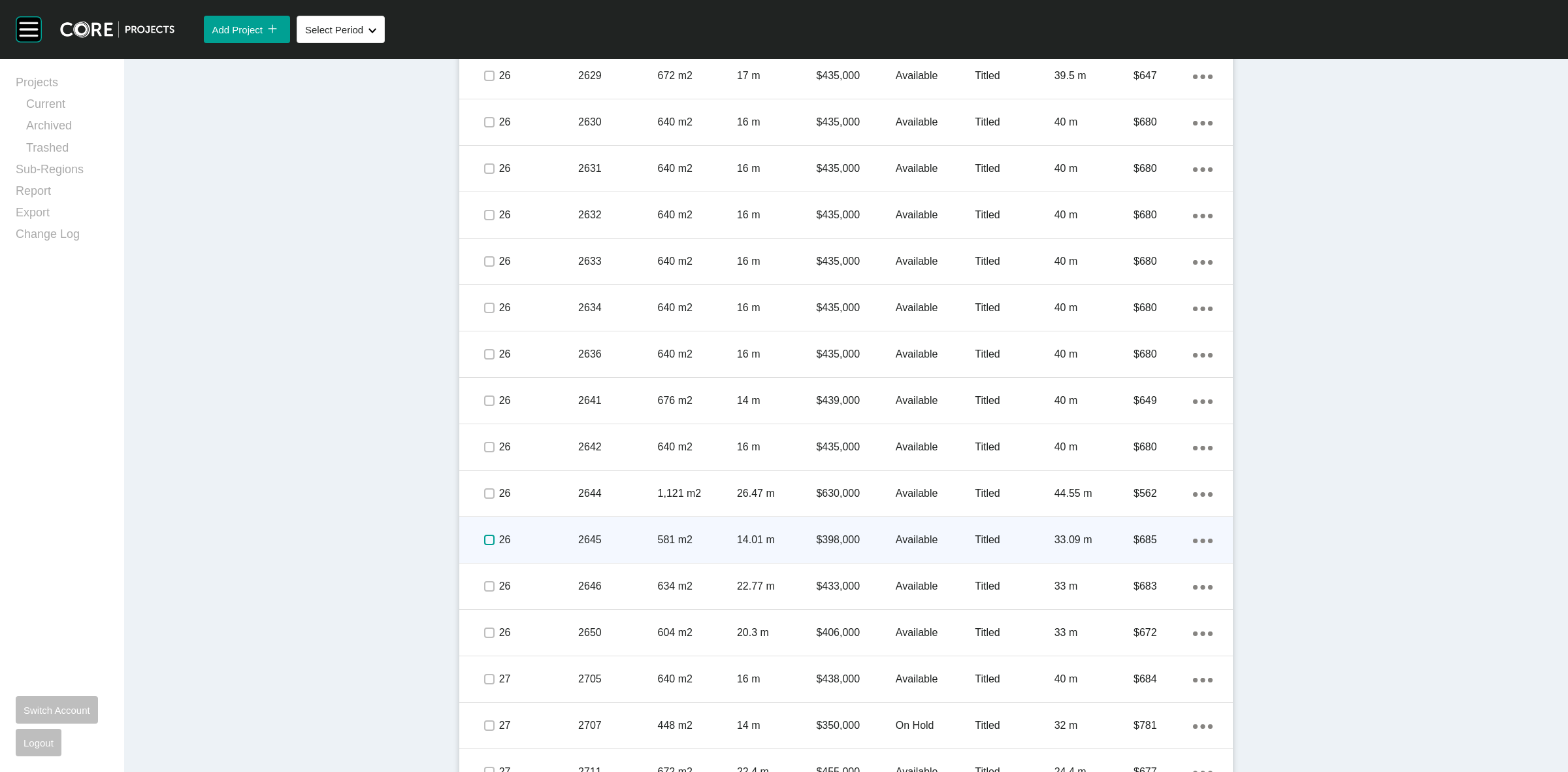
click at [484, 537] on label at bounding box center [489, 539] width 11 height 11
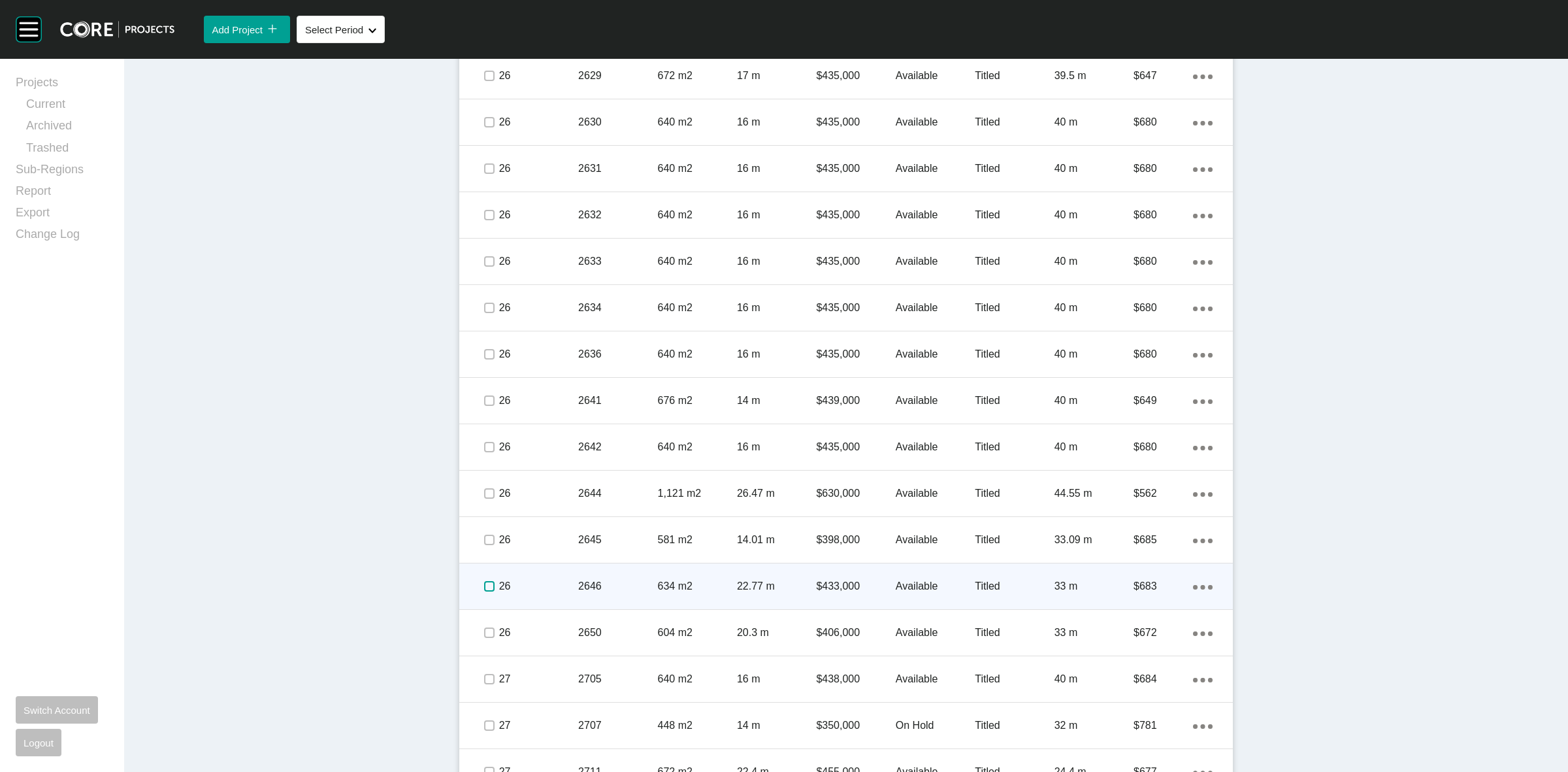
click at [484, 585] on label at bounding box center [489, 586] width 11 height 11
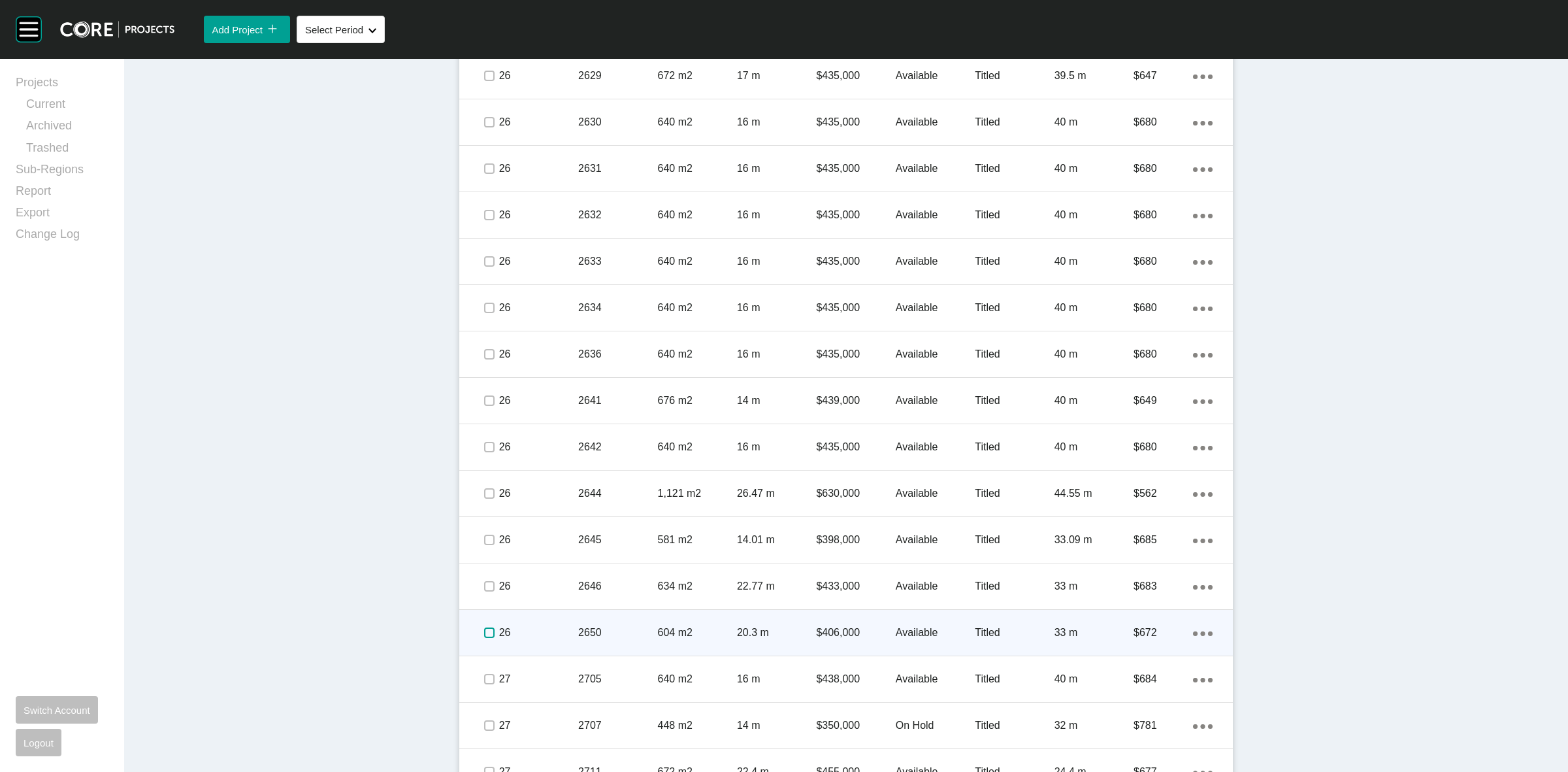
click at [484, 628] on label at bounding box center [489, 633] width 11 height 11
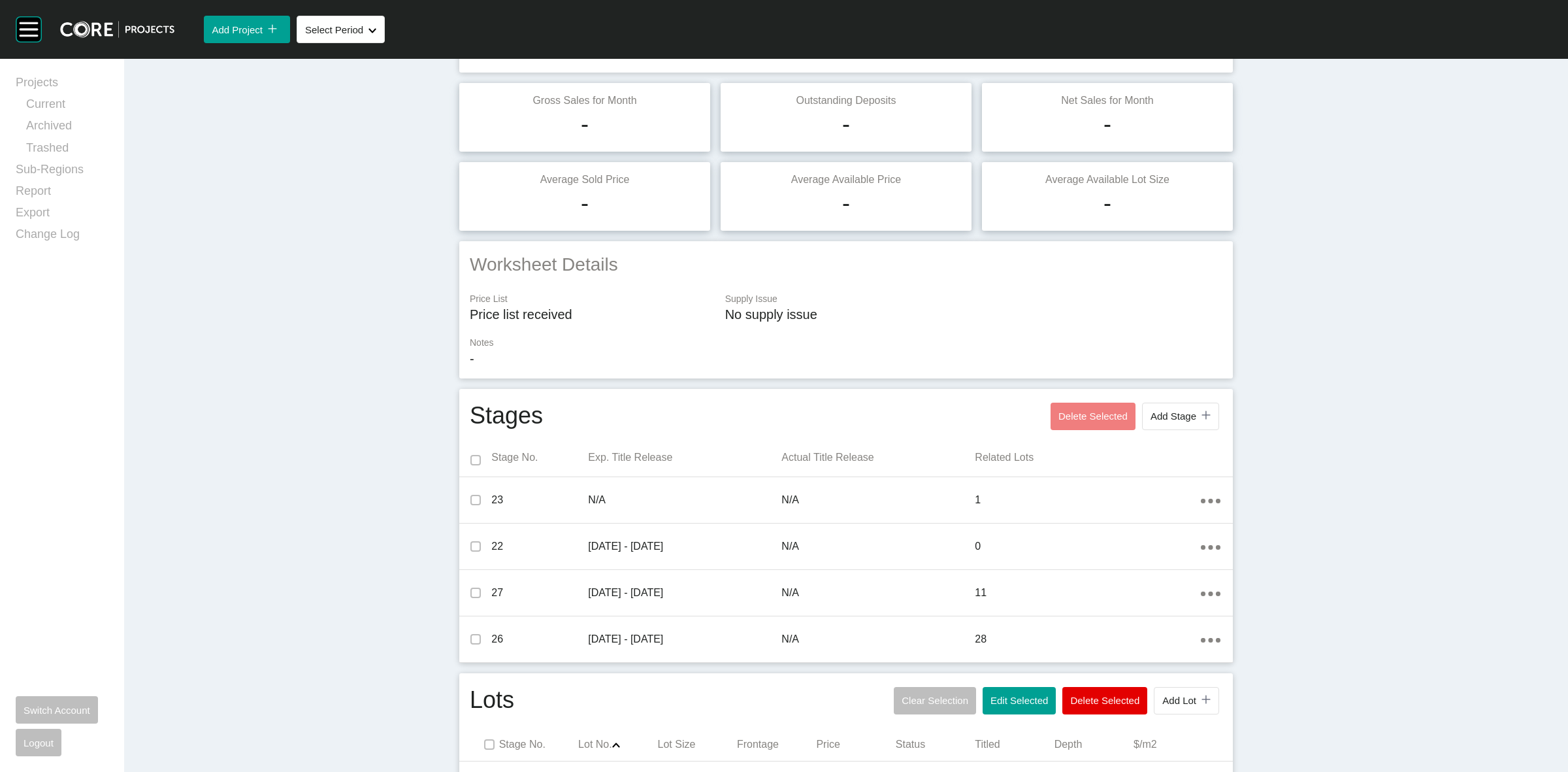
scroll to position [0, 0]
